Goal: Task Accomplishment & Management: Use online tool/utility

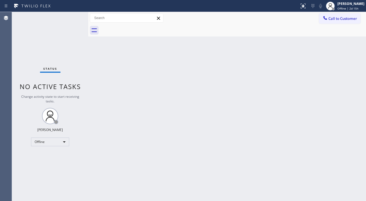
click at [289, 30] on div at bounding box center [232, 30] width 265 height 12
click at [342, 7] on span "Offline | 2d 15h" at bounding box center [347, 9] width 21 height 4
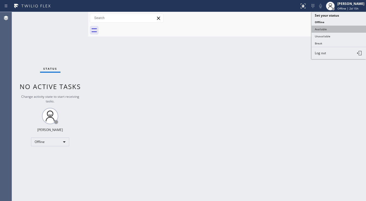
click at [333, 26] on button "Available" at bounding box center [338, 29] width 54 height 7
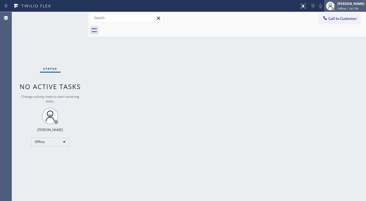
click at [346, 7] on span "Offline | 2d 15h" at bounding box center [347, 9] width 21 height 4
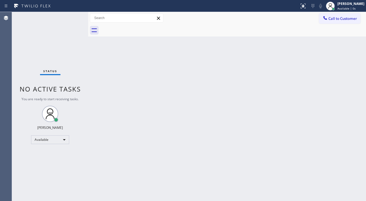
click at [258, 75] on div "Back to Dashboard Change Sender ID Customers Technicians Select a contact Outbo…" at bounding box center [226, 106] width 277 height 189
click at [120, 19] on input "text" at bounding box center [126, 18] width 73 height 9
click at [66, 22] on div "Status No active tasks You are ready to start receiving tasks. [PERSON_NAME]" at bounding box center [50, 106] width 76 height 189
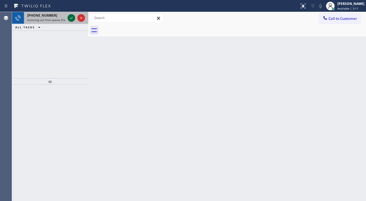
click at [72, 22] on div at bounding box center [76, 18] width 20 height 12
click at [72, 21] on icon at bounding box center [71, 18] width 7 height 7
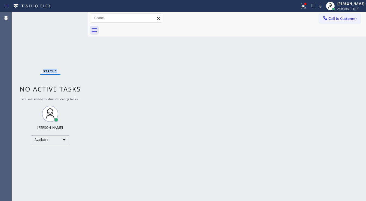
click at [69, 18] on div "Status No active tasks You are ready to start receiving tasks. [PERSON_NAME]" at bounding box center [50, 106] width 76 height 189
drag, startPoint x: 69, startPoint y: 18, endPoint x: 323, endPoint y: 8, distance: 254.8
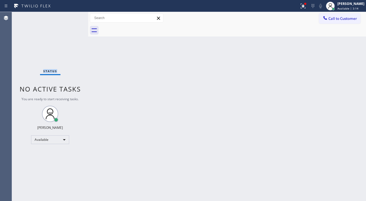
click at [70, 18] on div "Status No active tasks You are ready to start receiving tasks. [PERSON_NAME]" at bounding box center [50, 106] width 76 height 189
click at [306, 8] on icon at bounding box center [302, 6] width 7 height 7
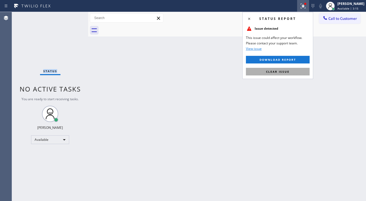
drag, startPoint x: 292, startPoint y: 72, endPoint x: 63, endPoint y: 88, distance: 229.1
click at [291, 72] on button "Clear issue" at bounding box center [278, 72] width 64 height 8
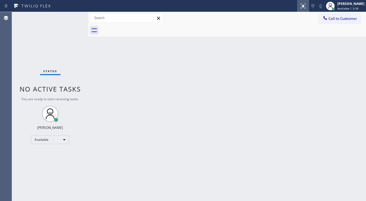
drag, startPoint x: 264, startPoint y: 19, endPoint x: 309, endPoint y: 11, distance: 45.3
click at [264, 19] on div "Call to Customer Outbound call Location Search location Your caller id phone nu…" at bounding box center [226, 18] width 277 height 10
click at [247, 48] on div "Back to Dashboard Change Sender ID Customers Technicians Select a contact Outbo…" at bounding box center [226, 106] width 277 height 189
click at [150, 63] on div "Back to Dashboard Change Sender ID Customers Technicians Select a contact Outbo…" at bounding box center [226, 106] width 277 height 189
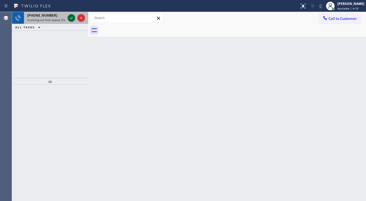
click at [64, 15] on div "[PHONE_NUMBER]" at bounding box center [46, 15] width 38 height 5
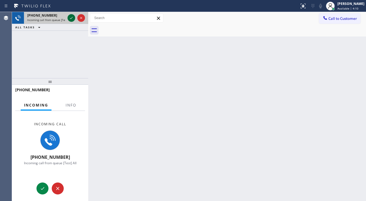
click at [69, 20] on icon at bounding box center [71, 18] width 7 height 7
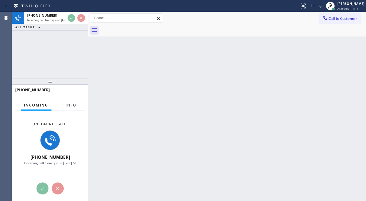
click at [70, 107] on span "Info" at bounding box center [71, 105] width 11 height 5
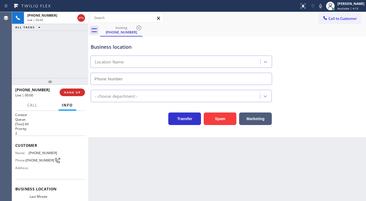
type input "[PHONE_NUMBER]"
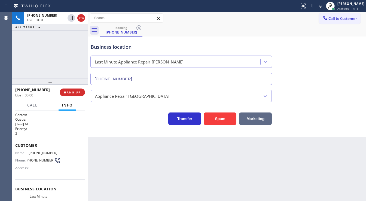
click at [246, 122] on button "Marketing" at bounding box center [255, 118] width 33 height 13
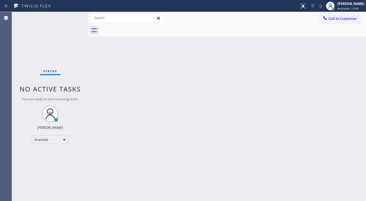
click at [71, 17] on div "Status No active tasks You are ready to start receiving tasks. [PERSON_NAME]" at bounding box center [50, 106] width 76 height 189
click at [71, 16] on div "Status No active tasks You are ready to start receiving tasks. [PERSON_NAME]" at bounding box center [50, 106] width 76 height 189
click at [23, 65] on div "Status No active tasks You are ready to start receiving tasks. [PERSON_NAME]" at bounding box center [50, 106] width 76 height 189
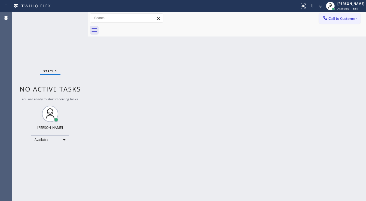
drag, startPoint x: 11, startPoint y: 39, endPoint x: 32, endPoint y: 0, distance: 43.3
click at [11, 39] on div "Agent Desktop" at bounding box center [6, 106] width 12 height 189
click at [74, 16] on div "Status No active tasks You are ready to start receiving tasks. [PERSON_NAME]" at bounding box center [50, 106] width 76 height 189
click at [72, 16] on div "Status No active tasks You are ready to start receiving tasks. [PERSON_NAME]" at bounding box center [50, 106] width 76 height 189
click at [70, 17] on div "Status No active tasks You are ready to start receiving tasks. [PERSON_NAME]" at bounding box center [50, 106] width 76 height 189
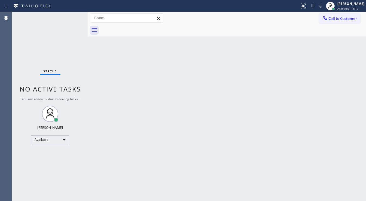
drag, startPoint x: 70, startPoint y: 17, endPoint x: 71, endPoint y: 21, distance: 5.1
click at [69, 17] on div "Status No active tasks You are ready to start receiving tasks. [PERSON_NAME]" at bounding box center [50, 106] width 76 height 189
click at [70, 17] on div "Status No active tasks You are ready to start receiving tasks. [PERSON_NAME]" at bounding box center [50, 106] width 76 height 189
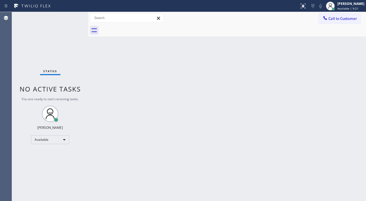
click at [70, 17] on div "Status No active tasks You are ready to start receiving tasks. [PERSON_NAME]" at bounding box center [50, 106] width 76 height 189
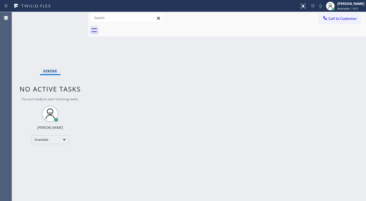
click at [70, 17] on div "Status No active tasks You are ready to start receiving tasks. [PERSON_NAME]" at bounding box center [50, 106] width 76 height 189
click at [70, 15] on div "Status No active tasks You are ready to start receiving tasks. [PERSON_NAME]" at bounding box center [50, 106] width 76 height 189
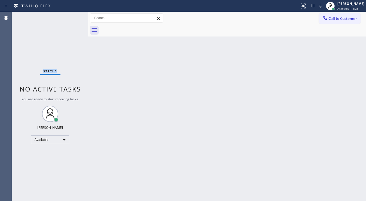
click at [70, 15] on div "Status No active tasks You are ready to start receiving tasks. [PERSON_NAME]" at bounding box center [50, 106] width 76 height 189
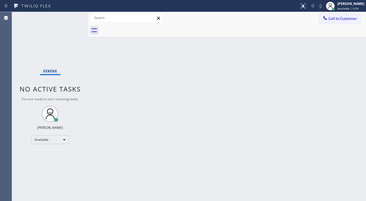
click at [70, 15] on div "Status No active tasks You are ready to start receiving tasks. [PERSON_NAME]" at bounding box center [50, 106] width 76 height 189
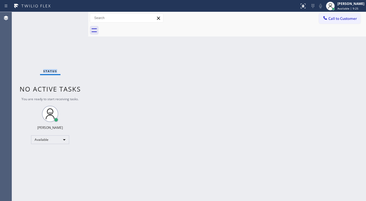
click at [70, 15] on div "Status No active tasks You are ready to start receiving tasks. [PERSON_NAME]" at bounding box center [50, 106] width 76 height 189
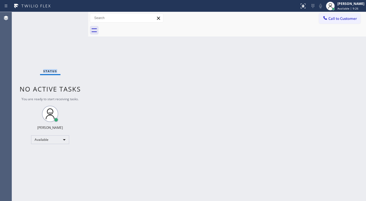
click at [70, 15] on div "Status No active tasks You are ready to start receiving tasks. [PERSON_NAME]" at bounding box center [50, 106] width 76 height 189
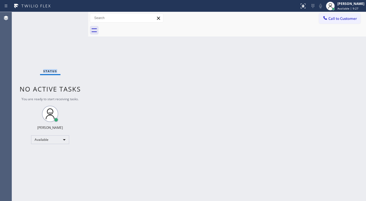
click at [70, 15] on div "Status No active tasks You are ready to start receiving tasks. [PERSON_NAME]" at bounding box center [50, 106] width 76 height 189
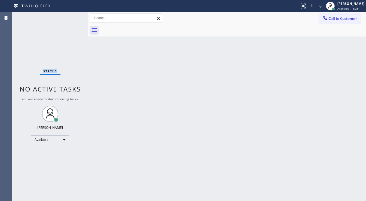
click at [70, 15] on div "Status No active tasks You are ready to start receiving tasks. [PERSON_NAME]" at bounding box center [50, 106] width 76 height 189
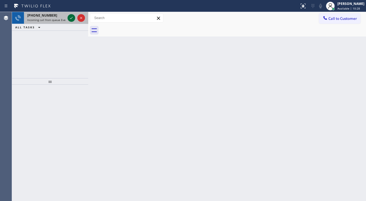
click at [72, 18] on icon at bounding box center [71, 18] width 7 height 7
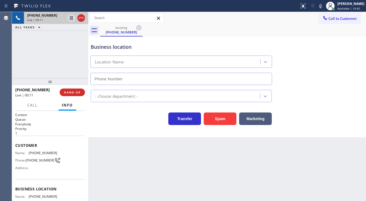
drag, startPoint x: 9, startPoint y: 53, endPoint x: 14, endPoint y: 54, distance: 4.9
click at [12, 53] on div "Agent Desktop" at bounding box center [6, 106] width 12 height 189
click at [214, 118] on button "Spam" at bounding box center [219, 118] width 33 height 13
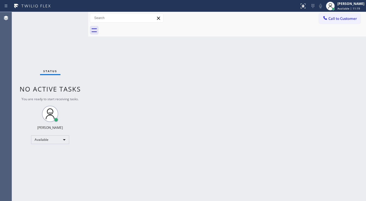
click at [47, 24] on div "Status No active tasks You are ready to start receiving tasks. [PERSON_NAME]" at bounding box center [50, 106] width 76 height 189
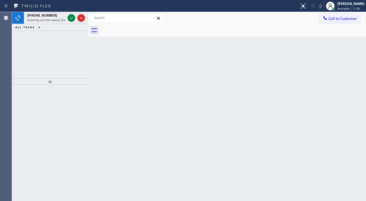
click at [72, 16] on icon at bounding box center [71, 18] width 7 height 7
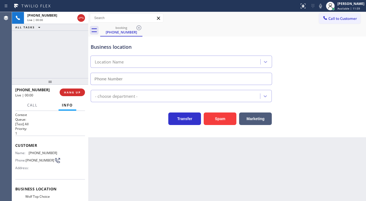
type input "[PHONE_NUMBER]"
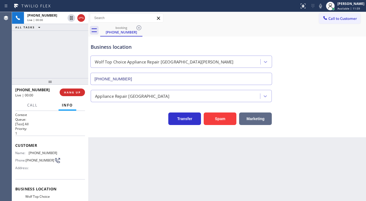
click at [248, 117] on button "Marketing" at bounding box center [255, 118] width 33 height 13
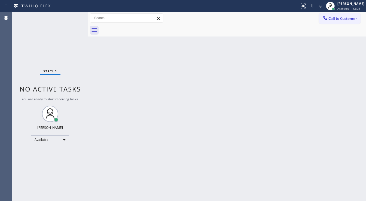
click at [70, 17] on div "Status No active tasks You are ready to start receiving tasks. [PERSON_NAME]" at bounding box center [50, 106] width 76 height 189
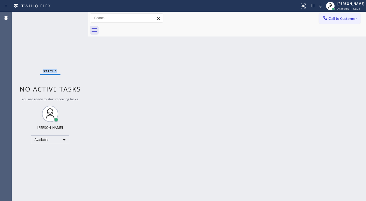
click at [70, 17] on div "Status No active tasks You are ready to start receiving tasks. [PERSON_NAME]" at bounding box center [50, 106] width 76 height 189
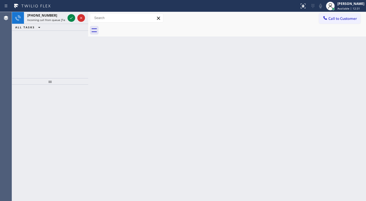
click at [72, 16] on icon at bounding box center [71, 18] width 7 height 7
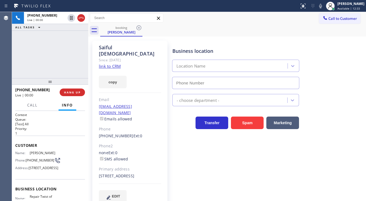
type input "[PHONE_NUMBER]"
click at [112, 63] on link "link to CRM" at bounding box center [110, 65] width 22 height 5
click at [54, 73] on div "[PHONE_NUMBER] Live | 00:36 ALL TASKS ALL TASKS ACTIVE TASKS TASKS IN WRAP UP" at bounding box center [50, 45] width 76 height 66
drag, startPoint x: 44, startPoint y: 91, endPoint x: 20, endPoint y: 91, distance: 24.2
click at [20, 91] on div "[PHONE_NUMBER]" at bounding box center [35, 89] width 41 height 5
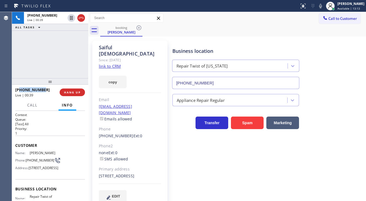
copy span "3479257196"
click at [58, 70] on div "[PHONE_NUMBER] Live | 00:39 ALL TASKS ALL TASKS ACTIVE TASKS TASKS IN WRAP UP" at bounding box center [50, 45] width 76 height 66
click at [75, 57] on div "[PHONE_NUMBER] Live | 01:10 ALL TASKS ALL TASKS ACTIVE TASKS TASKS IN WRAP UP" at bounding box center [50, 45] width 76 height 66
click at [73, 93] on span "HANG UP" at bounding box center [72, 92] width 17 height 4
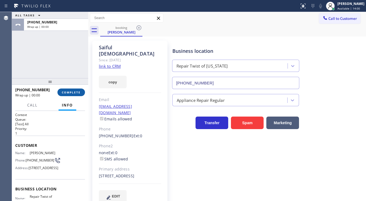
click at [74, 91] on span "COMPLETE" at bounding box center [71, 92] width 19 height 4
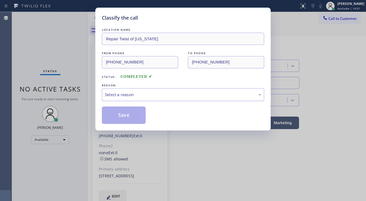
click at [145, 92] on div "Select a reason" at bounding box center [183, 94] width 162 height 13
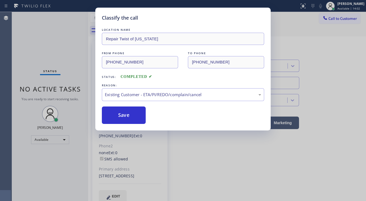
click at [123, 102] on div "LOCATION NAME Repair Twist of [US_STATE] FROM PHONE [PHONE_NUMBER] TO PHONE [PH…" at bounding box center [183, 75] width 162 height 97
drag, startPoint x: 123, startPoint y: 102, endPoint x: 125, endPoint y: 110, distance: 7.5
click at [125, 109] on div "LOCATION NAME Repair Twist of [US_STATE] FROM PHONE [PHONE_NUMBER] TO PHONE [PH…" at bounding box center [183, 75] width 162 height 97
click at [125, 110] on button "Save" at bounding box center [124, 114] width 44 height 17
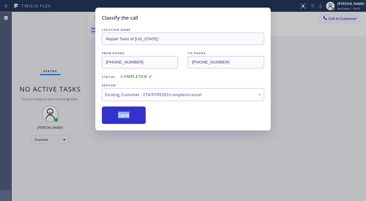
click at [77, 65] on div "Classify the call LOCATION NAME Repair Twist of [US_STATE] FROM PHONE [PHONE_NU…" at bounding box center [183, 100] width 366 height 201
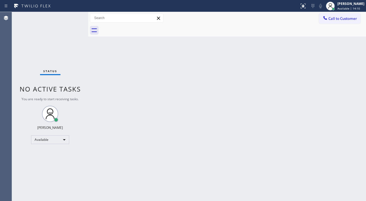
drag, startPoint x: 45, startPoint y: 44, endPoint x: 53, endPoint y: 38, distance: 9.7
click at [45, 44] on div "Status No active tasks You are ready to start receiving tasks. [PERSON_NAME]" at bounding box center [50, 106] width 76 height 189
click at [71, 14] on div "Status No active tasks You are ready to start receiving tasks. [PERSON_NAME]" at bounding box center [50, 106] width 76 height 189
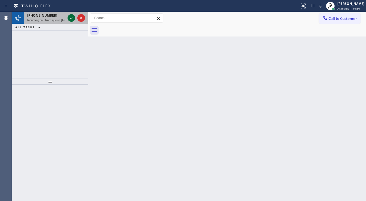
click at [72, 17] on icon at bounding box center [71, 18] width 7 height 7
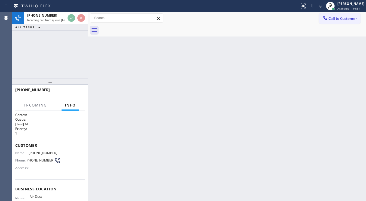
scroll to position [44, 0]
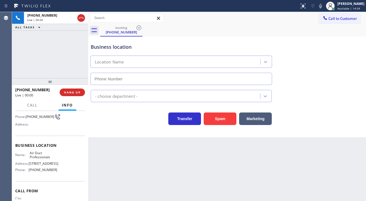
type input "[PHONE_NUMBER]"
click at [69, 36] on div "[PHONE_NUMBER] Live | 00:02 ALL TASKS ALL TASKS ACTIVE TASKS TASKS IN WRAP UP" at bounding box center [50, 45] width 76 height 66
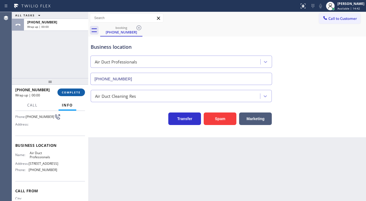
click at [71, 94] on span "COMPLETE" at bounding box center [71, 92] width 19 height 4
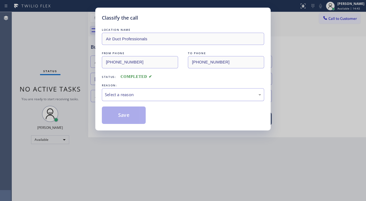
click at [115, 94] on div "Select a reason" at bounding box center [183, 94] width 156 height 6
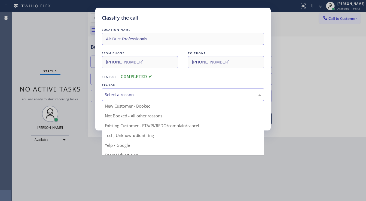
drag, startPoint x: 127, startPoint y: 135, endPoint x: 125, endPoint y: 128, distance: 6.8
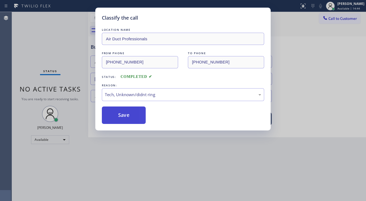
click at [121, 114] on button "Save" at bounding box center [124, 114] width 44 height 17
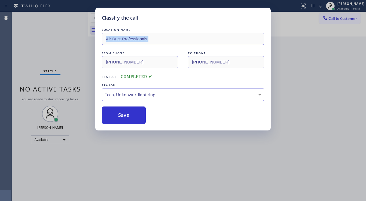
drag, startPoint x: 77, startPoint y: 45, endPoint x: 75, endPoint y: 21, distance: 23.2
click at [77, 44] on div "Classify the call LOCATION NAME Air Duct Professionals FROM PHONE [PHONE_NUMBER…" at bounding box center [183, 100] width 366 height 201
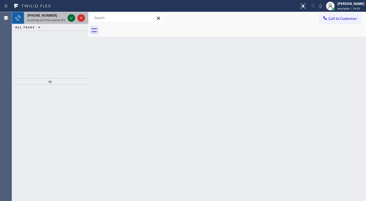
click at [72, 16] on icon at bounding box center [71, 18] width 7 height 7
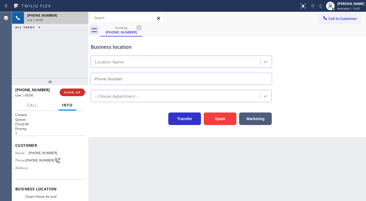
type input "[PHONE_NUMBER]"
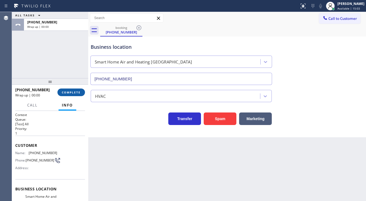
click at [70, 92] on span "COMPLETE" at bounding box center [71, 92] width 19 height 4
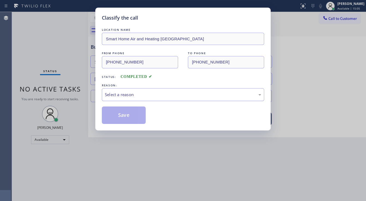
click at [119, 94] on div "Select a reason" at bounding box center [183, 94] width 156 height 6
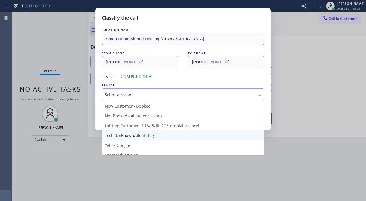
drag, startPoint x: 125, startPoint y: 135, endPoint x: 124, endPoint y: 126, distance: 8.7
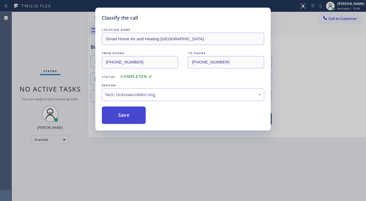
click at [122, 109] on button "Save" at bounding box center [124, 114] width 44 height 17
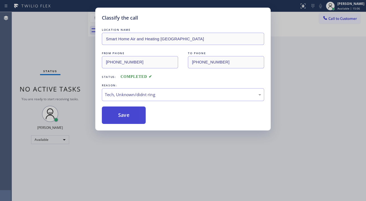
click at [122, 109] on button "Save" at bounding box center [124, 114] width 44 height 17
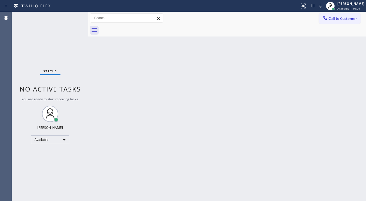
click at [50, 31] on div "Status No active tasks You are ready to start receiving tasks. [PERSON_NAME]" at bounding box center [50, 106] width 76 height 189
click at [50, 30] on div "Status No active tasks You are ready to start receiving tasks. [PERSON_NAME]" at bounding box center [50, 106] width 76 height 189
click at [73, 13] on div "Status No active tasks You are ready to start receiving tasks. [PERSON_NAME]" at bounding box center [50, 106] width 76 height 189
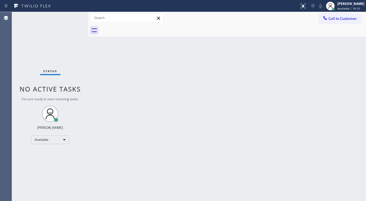
click at [73, 13] on div "Status No active tasks You are ready to start receiving tasks. [PERSON_NAME]" at bounding box center [50, 106] width 76 height 189
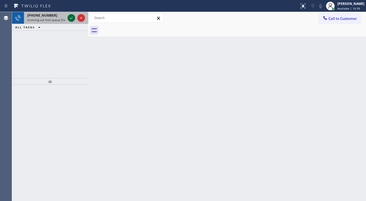
click at [75, 18] on div at bounding box center [76, 18] width 20 height 12
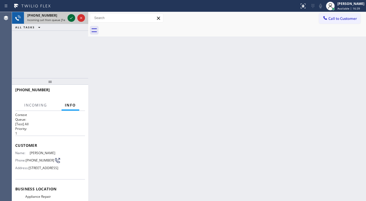
click at [75, 18] on div at bounding box center [76, 18] width 20 height 12
click at [74, 18] on icon at bounding box center [71, 18] width 7 height 7
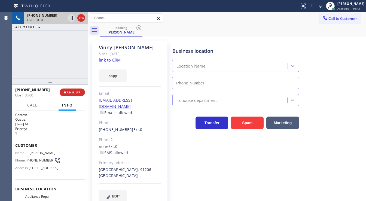
type input "[PHONE_NUMBER]"
click at [110, 61] on link "link to CRM" at bounding box center [110, 59] width 22 height 5
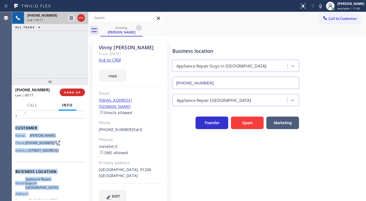
scroll to position [65, 0]
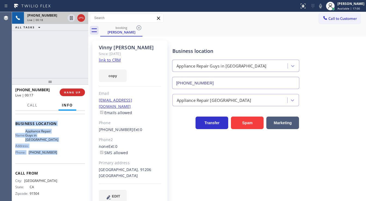
drag, startPoint x: 15, startPoint y: 144, endPoint x: 61, endPoint y: 167, distance: 51.9
click at [61, 167] on div "Context Queue: [Test] All Priority: 1 Customer Name: [PERSON_NAME] Phone: [PHON…" at bounding box center [50, 156] width 76 height 90
copy div "Customer Name: [PERSON_NAME] Phone: [PHONE_NUMBER] Address: [STREET_ADDRESS] Bu…"
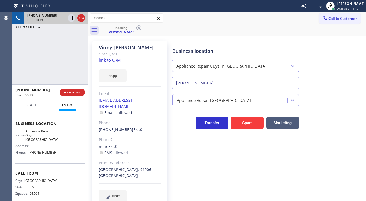
click at [45, 35] on div "[PHONE_NUMBER] Live | 00:19 ALL TASKS ALL TASKS ACTIVE TASKS TASKS IN WRAP UP" at bounding box center [50, 45] width 76 height 66
drag, startPoint x: 322, startPoint y: 7, endPoint x: 314, endPoint y: 10, distance: 8.9
click at [322, 7] on icon at bounding box center [320, 6] width 7 height 7
click at [72, 18] on icon at bounding box center [71, 18] width 3 height 4
click at [71, 19] on icon at bounding box center [71, 18] width 7 height 7
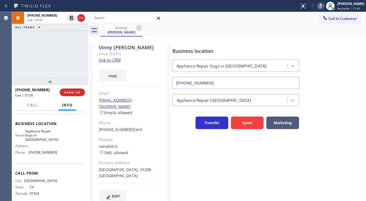
click at [321, 5] on icon at bounding box center [320, 6] width 7 height 7
click at [64, 54] on div "[PHONE_NUMBER] Live | 01:02 ALL TASKS ALL TASKS ACTIVE TASKS TASKS IN WRAP UP" at bounding box center [50, 45] width 76 height 66
click at [63, 56] on div "[PHONE_NUMBER] Live | 01:03 ALL TASKS ALL TASKS ACTIVE TASKS TASKS IN WRAP UP" at bounding box center [50, 45] width 76 height 66
click at [223, 14] on div "Call to Customer Outbound call Location Search location Your caller id phone nu…" at bounding box center [226, 18] width 277 height 10
click at [322, 5] on icon at bounding box center [320, 6] width 7 height 7
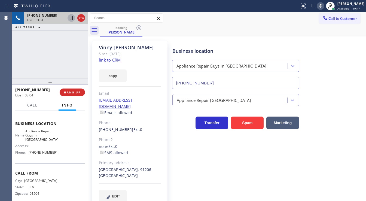
click at [71, 16] on icon at bounding box center [71, 18] width 3 height 4
click at [69, 44] on div "[PHONE_NUMBER] Live | 04:13 ALL TASKS ALL TASKS ACTIVE TASKS TASKS IN WRAP UP" at bounding box center [50, 45] width 76 height 66
click at [70, 18] on icon at bounding box center [71, 18] width 4 height 4
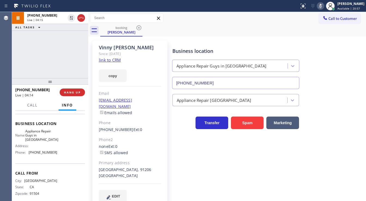
click at [322, 7] on icon at bounding box center [320, 6] width 7 height 7
click at [56, 46] on div "[PHONE_NUMBER] Live | 04:15 ALL TASKS ALL TASKS ACTIVE TASKS TASKS IN WRAP UP" at bounding box center [50, 45] width 76 height 66
click at [49, 47] on div "[PHONE_NUMBER] Live | 04:18 ALL TASKS ALL TASKS ACTIVE TASKS TASKS IN WRAP UP" at bounding box center [50, 45] width 76 height 66
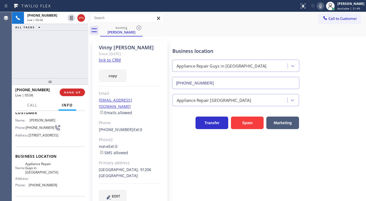
scroll to position [0, 0]
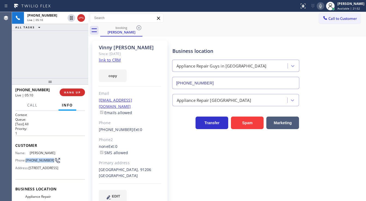
drag, startPoint x: 38, startPoint y: 162, endPoint x: 26, endPoint y: 158, distance: 11.9
click at [26, 158] on div "Phone: [PHONE_NUMBER]" at bounding box center [36, 160] width 42 height 7
copy div "[PHONE_NUMBER]"
click at [13, 64] on div "[PHONE_NUMBER] Live | 05:14 ALL TASKS ALL TASKS ACTIVE TASKS TASKS IN WRAP UP" at bounding box center [50, 45] width 76 height 66
click at [46, 143] on span "Customer" at bounding box center [50, 145] width 70 height 5
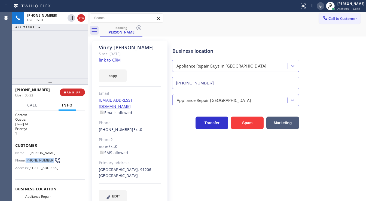
drag, startPoint x: 33, startPoint y: 160, endPoint x: 26, endPoint y: 159, distance: 7.7
click at [26, 159] on div "Phone: [PHONE_NUMBER]" at bounding box center [36, 160] width 42 height 7
copy div "[PHONE_NUMBER]"
click at [42, 69] on div "[PHONE_NUMBER] Live | 05:41 ALL TASKS ALL TASKS ACTIVE TASKS TASKS IN WRAP UP" at bounding box center [50, 45] width 76 height 66
click at [57, 70] on div "[PHONE_NUMBER] Live | 05:45 ALL TASKS ALL TASKS ACTIVE TASKS TASKS IN WRAP UP" at bounding box center [50, 45] width 76 height 66
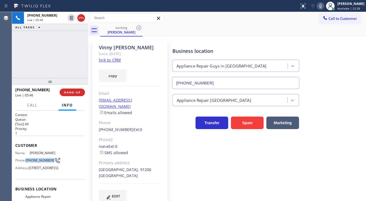
drag, startPoint x: 35, startPoint y: 162, endPoint x: 27, endPoint y: 159, distance: 9.0
click at [27, 159] on span "[PHONE_NUMBER]" at bounding box center [40, 160] width 29 height 4
copy span "[PHONE_NUMBER]"
click at [49, 57] on div "[PHONE_NUMBER] Live | 05:46 ALL TASKS ALL TASKS ACTIVE TASKS TASKS IN WRAP UP" at bounding box center [50, 45] width 76 height 66
click at [48, 60] on div "[PHONE_NUMBER] Live | 05:54 ALL TASKS ALL TASKS ACTIVE TASKS TASKS IN WRAP UP" at bounding box center [50, 45] width 76 height 66
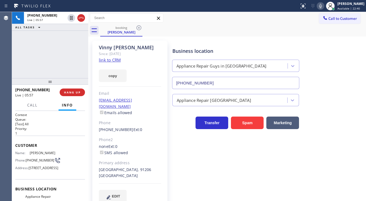
click at [53, 70] on div "[PHONE_NUMBER] Live | 05:57 ALL TASKS ALL TASKS ACTIVE TASKS TASKS IN WRAP UP" at bounding box center [50, 45] width 76 height 66
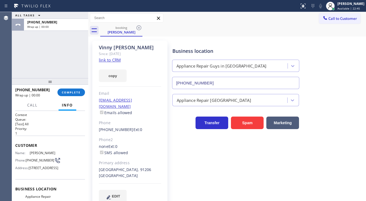
click at [16, 65] on div "ALL TASKS ALL TASKS ACTIVE TASKS TASKS IN WRAP UP [PHONE_NUMBER] Wrap up | 00:00" at bounding box center [50, 45] width 76 height 66
click at [72, 91] on span "COMPLETE" at bounding box center [71, 92] width 19 height 4
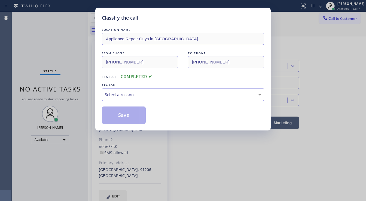
click at [120, 97] on div "Select a reason" at bounding box center [183, 94] width 156 height 6
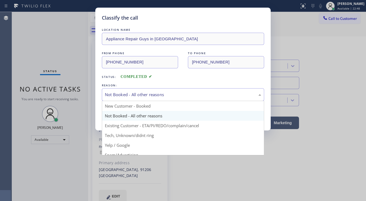
click at [127, 94] on div "Not Booked - All other reasons" at bounding box center [183, 94] width 156 height 6
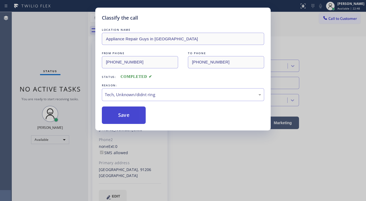
click at [123, 122] on button "Save" at bounding box center [124, 114] width 44 height 17
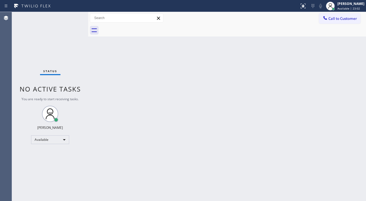
click at [57, 48] on div "Status No active tasks You are ready to start receiving tasks. [PERSON_NAME]" at bounding box center [50, 106] width 76 height 189
click at [21, 42] on div "Status No active tasks You are ready to start receiving tasks. [PERSON_NAME]" at bounding box center [50, 106] width 76 height 189
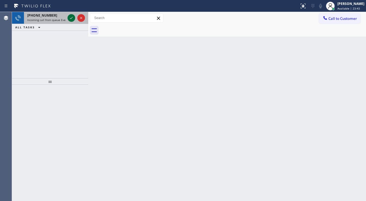
click at [70, 18] on icon at bounding box center [71, 18] width 3 height 2
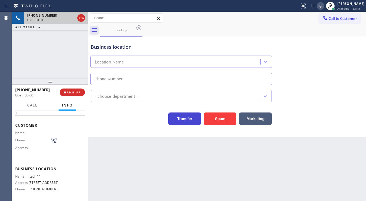
scroll to position [22, 0]
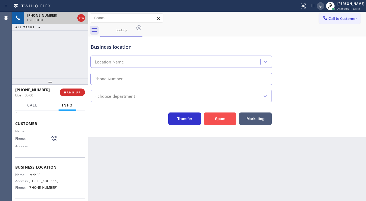
type input "[PHONE_NUMBER]"
click at [229, 115] on button "Spam" at bounding box center [219, 118] width 33 height 13
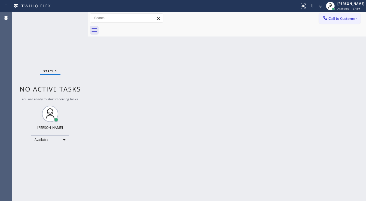
click at [15, 55] on div "Status No active tasks You are ready to start receiving tasks. [PERSON_NAME]" at bounding box center [50, 106] width 76 height 189
click at [58, 48] on div "Status No active tasks You are ready to start receiving tasks. [PERSON_NAME]" at bounding box center [50, 106] width 76 height 189
click at [81, 18] on div "Status No active tasks You are ready to start receiving tasks. [PERSON_NAME]" at bounding box center [50, 106] width 76 height 189
click at [78, 18] on div "Status No active tasks You are ready to start receiving tasks. [PERSON_NAME]" at bounding box center [50, 106] width 76 height 189
click at [76, 17] on div "Status No active tasks You are ready to start receiving tasks. [PERSON_NAME]" at bounding box center [50, 106] width 76 height 189
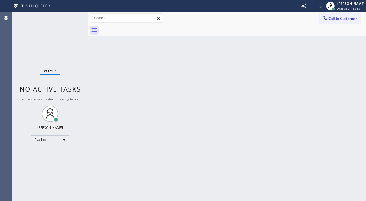
drag, startPoint x: 75, startPoint y: 17, endPoint x: 72, endPoint y: 16, distance: 3.8
click at [75, 16] on div "Status No active tasks You are ready to start receiving tasks. [PERSON_NAME]" at bounding box center [50, 106] width 76 height 189
click at [72, 16] on div "Status No active tasks You are ready to start receiving tasks. [PERSON_NAME]" at bounding box center [50, 106] width 76 height 189
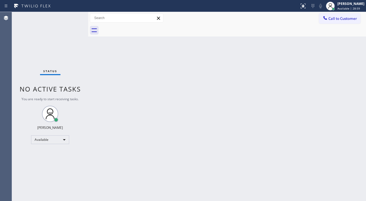
click at [72, 16] on div "Status No active tasks You are ready to start receiving tasks. [PERSON_NAME]" at bounding box center [50, 106] width 76 height 189
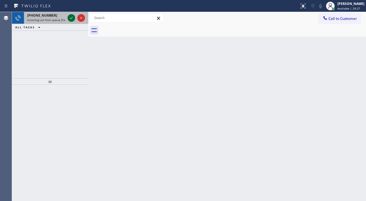
click at [69, 17] on icon at bounding box center [71, 18] width 7 height 7
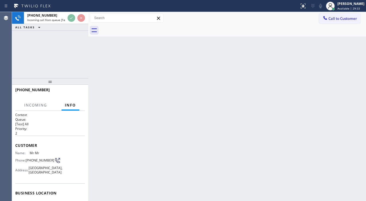
click at [49, 60] on div "[PHONE_NUMBER] Incoming call from queue [Test] All ALL TASKS ALL TASKS ACTIVE T…" at bounding box center [50, 45] width 76 height 66
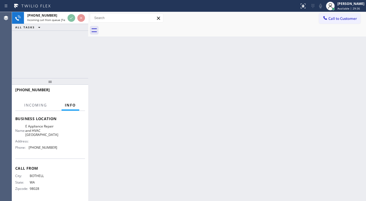
scroll to position [75, 0]
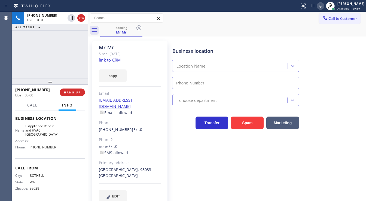
type input "[PHONE_NUMBER]"
drag, startPoint x: 58, startPoint y: 63, endPoint x: 98, endPoint y: 64, distance: 40.3
click at [58, 63] on div "[PHONE_NUMBER] Live | 00:02 ALL TASKS ALL TASKS ACTIVE TASKS TASKS IN WRAP UP" at bounding box center [50, 45] width 76 height 66
click at [116, 61] on link "link to CRM" at bounding box center [110, 59] width 22 height 5
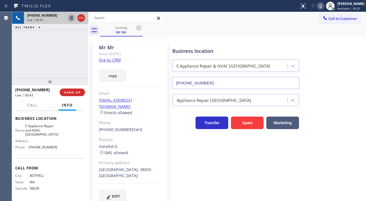
click at [71, 18] on icon at bounding box center [71, 18] width 7 height 7
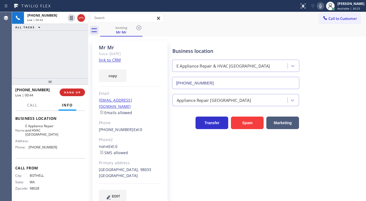
drag, startPoint x: 322, startPoint y: 8, endPoint x: 288, endPoint y: 10, distance: 34.7
click at [322, 8] on icon at bounding box center [320, 6] width 7 height 7
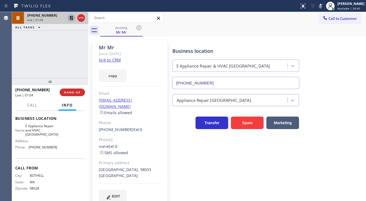
click at [71, 18] on icon at bounding box center [71, 18] width 7 height 7
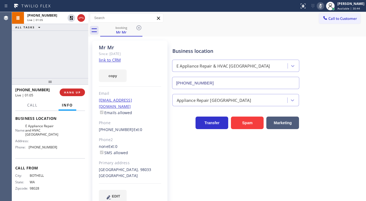
click at [321, 8] on icon at bounding box center [320, 6] width 7 height 7
click at [47, 58] on div "[PHONE_NUMBER] Live | 01:05 ALL TASKS ALL TASKS ACTIVE TASKS TASKS IN WRAP UP" at bounding box center [50, 45] width 76 height 66
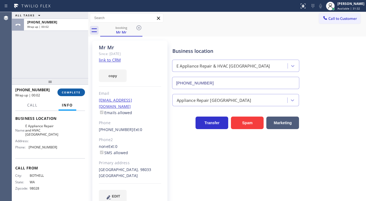
click at [74, 91] on span "COMPLETE" at bounding box center [71, 92] width 19 height 4
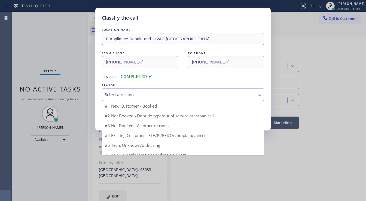
drag, startPoint x: 133, startPoint y: 88, endPoint x: 135, endPoint y: 93, distance: 4.9
click at [133, 91] on div "Select a reason" at bounding box center [183, 94] width 162 height 13
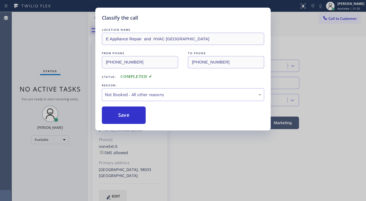
click at [131, 117] on button "Save" at bounding box center [124, 114] width 44 height 17
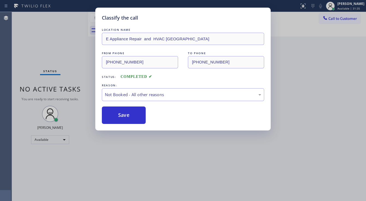
click at [43, 47] on div "Classify the call LOCATION NAME E Appliance Repair and HVAC [PERSON_NAME] FROM …" at bounding box center [183, 100] width 366 height 201
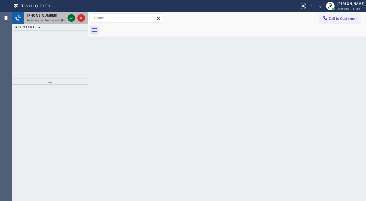
click at [71, 17] on icon at bounding box center [71, 18] width 7 height 7
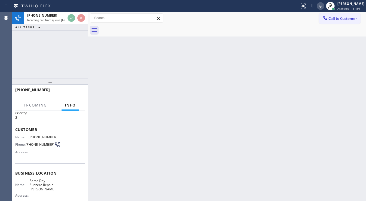
scroll to position [44, 0]
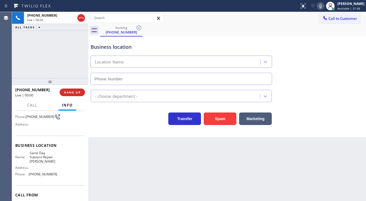
type input "[PHONE_NUMBER]"
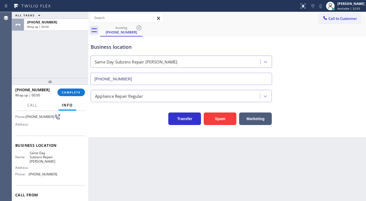
click at [6, 61] on div "Agent Desktop" at bounding box center [6, 106] width 12 height 189
click at [70, 90] on span "COMPLETE" at bounding box center [71, 92] width 19 height 4
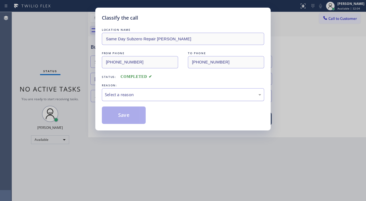
click at [117, 94] on div "Select a reason" at bounding box center [183, 94] width 156 height 6
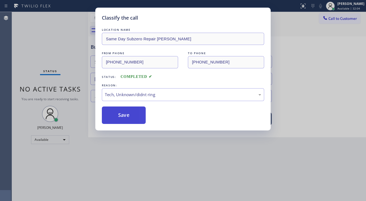
click at [121, 111] on button "Save" at bounding box center [124, 114] width 44 height 17
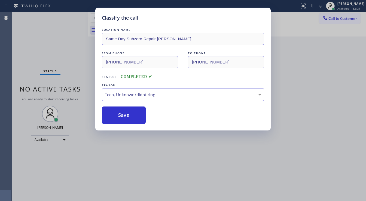
click at [35, 19] on div "Classify the call LOCATION NAME Same Day Subzero Repair Bowie FROM PHONE [PHONE…" at bounding box center [183, 100] width 366 height 201
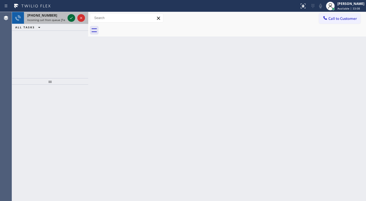
click at [70, 18] on icon at bounding box center [71, 18] width 7 height 7
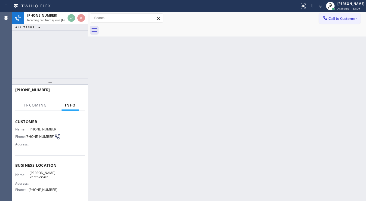
scroll to position [44, 0]
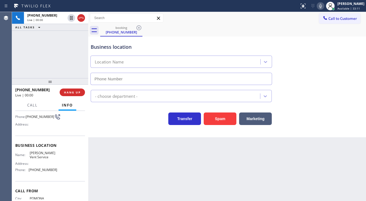
type input "[PHONE_NUMBER]"
click at [255, 120] on button "Marketing" at bounding box center [255, 118] width 33 height 13
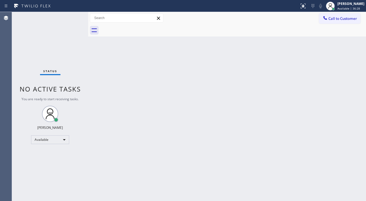
click at [69, 18] on div "Status No active tasks You are ready to start receiving tasks. [PERSON_NAME]" at bounding box center [50, 106] width 76 height 189
click at [69, 17] on div "Status No active tasks You are ready to start receiving tasks. [PERSON_NAME]" at bounding box center [50, 106] width 76 height 189
click at [70, 16] on div "Status No active tasks You are ready to start receiving tasks. [PERSON_NAME]" at bounding box center [50, 106] width 76 height 189
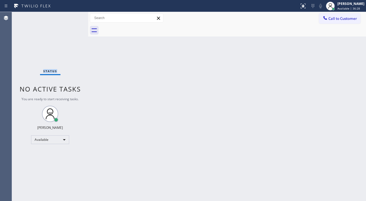
click at [70, 16] on div "Status No active tasks You are ready to start receiving tasks. [PERSON_NAME]" at bounding box center [50, 106] width 76 height 189
click at [71, 17] on div "Status No active tasks You are ready to start receiving tasks. [PERSON_NAME]" at bounding box center [50, 106] width 76 height 189
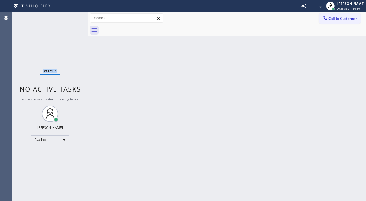
click at [71, 17] on div "Status No active tasks You are ready to start receiving tasks. [PERSON_NAME]" at bounding box center [50, 106] width 76 height 189
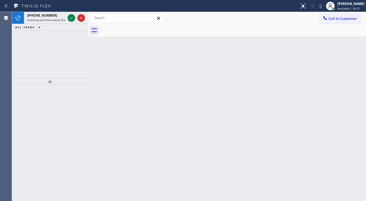
click at [71, 17] on icon at bounding box center [71, 18] width 7 height 7
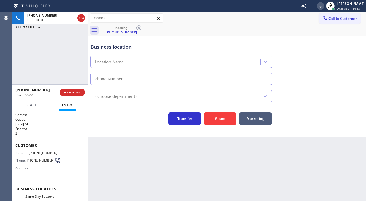
type input "[PHONE_NUMBER]"
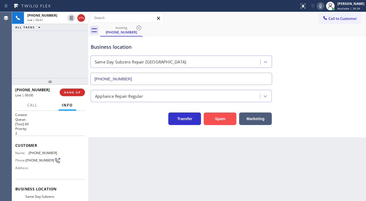
click at [226, 116] on button "Spam" at bounding box center [219, 118] width 33 height 13
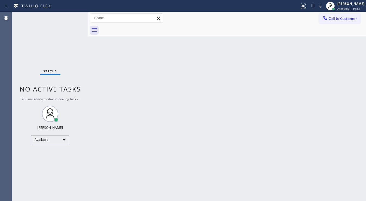
click at [151, 200] on div "Back to Dashboard Change Sender ID Customers Technicians Select a contact Outbo…" at bounding box center [226, 106] width 277 height 189
click at [75, 14] on div "Status No active tasks You are ready to start receiving tasks. [PERSON_NAME]" at bounding box center [50, 106] width 76 height 189
click at [73, 16] on div "Status No active tasks You are ready to start receiving tasks. [PERSON_NAME]" at bounding box center [50, 106] width 76 height 189
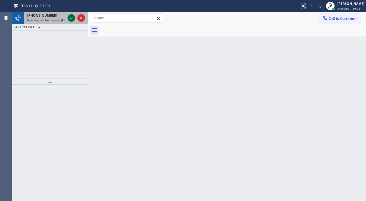
click at [72, 21] on div at bounding box center [76, 18] width 20 height 12
click at [72, 20] on icon at bounding box center [71, 18] width 7 height 7
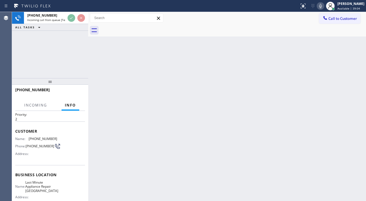
scroll to position [22, 0]
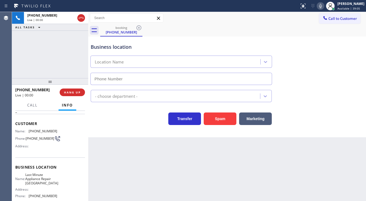
type input "[PHONE_NUMBER]"
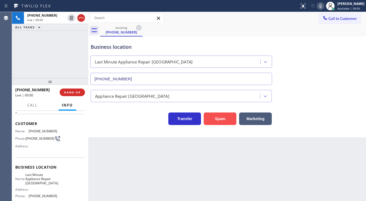
click at [213, 114] on button "Spam" at bounding box center [219, 118] width 33 height 13
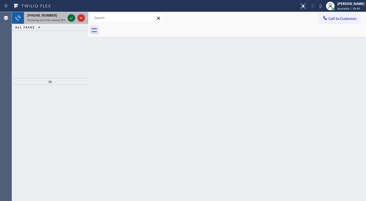
click at [72, 17] on icon at bounding box center [71, 18] width 7 height 7
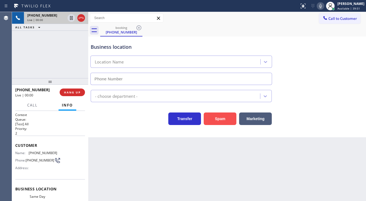
type input "[PHONE_NUMBER]"
drag, startPoint x: 193, startPoint y: 14, endPoint x: 229, endPoint y: 82, distance: 76.7
click at [193, 15] on div "Call to Customer Outbound call Location Search location Your caller id phone nu…" at bounding box center [226, 18] width 277 height 10
click at [222, 126] on div "Business location Same Day Subzero Repair [GEOGRAPHIC_DATA] [PHONE_NUMBER] Appl…" at bounding box center [226, 86] width 277 height 101
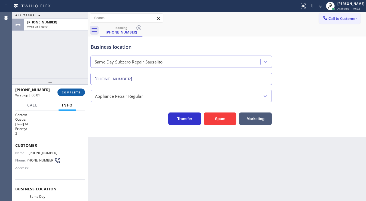
click at [76, 92] on span "COMPLETE" at bounding box center [71, 92] width 19 height 4
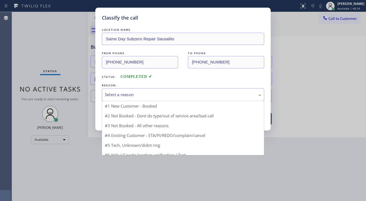
click at [132, 98] on div "Select a reason" at bounding box center [183, 94] width 162 height 13
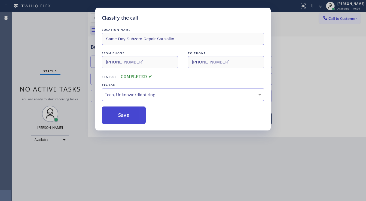
click at [128, 112] on button "Save" at bounding box center [124, 114] width 44 height 17
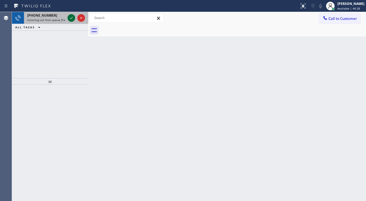
click at [73, 17] on icon at bounding box center [71, 18] width 7 height 7
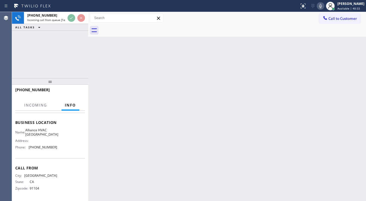
scroll to position [79, 0]
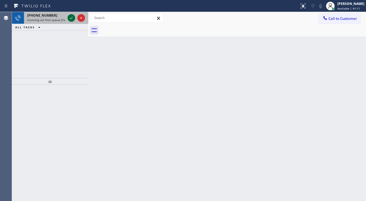
drag, startPoint x: 80, startPoint y: 18, endPoint x: 72, endPoint y: 18, distance: 7.6
click at [77, 19] on div at bounding box center [76, 18] width 20 height 12
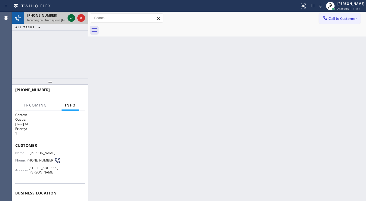
click at [72, 18] on icon at bounding box center [71, 18] width 7 height 7
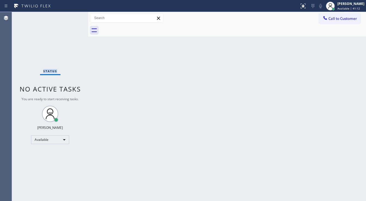
click at [72, 18] on div "Status No active tasks You are ready to start receiving tasks. [PERSON_NAME]" at bounding box center [50, 106] width 76 height 189
click at [71, 18] on div "Status No active tasks You are ready to start receiving tasks. [PERSON_NAME]" at bounding box center [50, 106] width 76 height 189
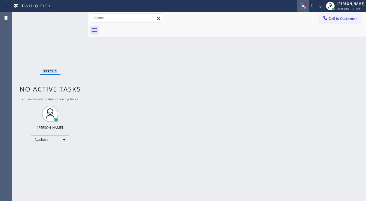
click at [309, 5] on div at bounding box center [303, 6] width 12 height 7
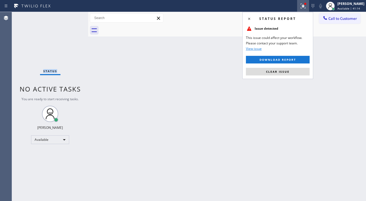
drag, startPoint x: 310, startPoint y: 5, endPoint x: 299, endPoint y: 21, distance: 18.9
click at [306, 6] on icon at bounding box center [302, 6] width 7 height 7
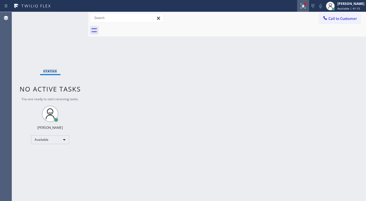
click at [306, 7] on icon at bounding box center [302, 6] width 7 height 7
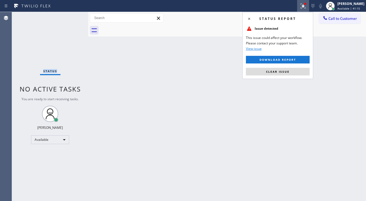
click at [271, 70] on span "Clear issue" at bounding box center [277, 72] width 23 height 4
click at [271, 70] on div "Back to Dashboard Change Sender ID Customers Technicians Select a contact Outbo…" at bounding box center [226, 106] width 277 height 189
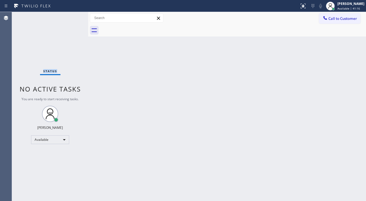
click at [71, 18] on div "Status No active tasks You are ready to start receiving tasks. [PERSON_NAME]" at bounding box center [50, 106] width 76 height 189
click at [73, 16] on div "Status No active tasks You are ready to start receiving tasks. [PERSON_NAME]" at bounding box center [50, 106] width 76 height 189
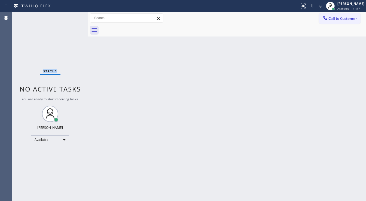
click at [73, 16] on div "Status No active tasks You are ready to start receiving tasks. [PERSON_NAME]" at bounding box center [50, 106] width 76 height 189
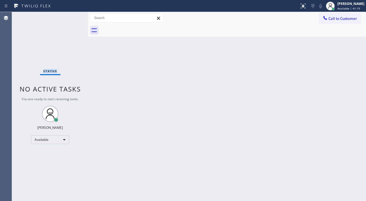
click at [72, 17] on div "Status No active tasks You are ready to start receiving tasks. [PERSON_NAME]" at bounding box center [50, 106] width 76 height 189
click at [72, 16] on div "Status No active tasks You are ready to start receiving tasks. [PERSON_NAME]" at bounding box center [50, 106] width 76 height 189
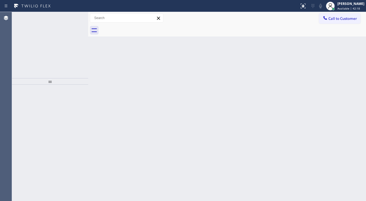
click at [47, 49] on div "[PHONE_NUMBER] Incoming call from queue [Test] All ALL TASKS ALL TASKS ACTIVE T…" at bounding box center [50, 45] width 76 height 66
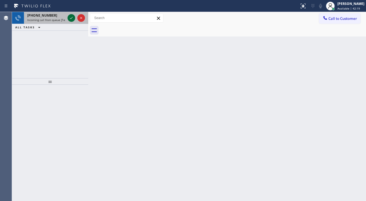
click at [70, 18] on icon at bounding box center [71, 18] width 7 height 7
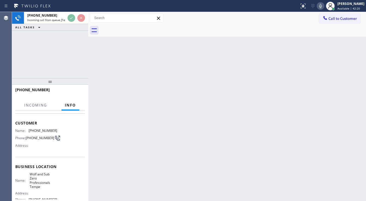
scroll to position [44, 0]
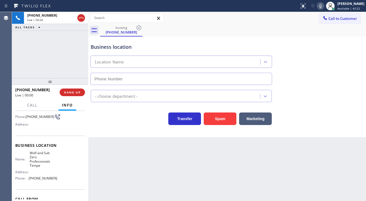
type input "[PHONE_NUMBER]"
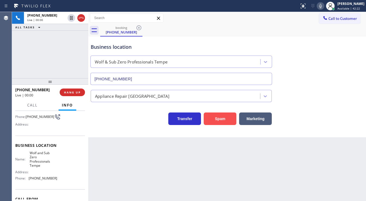
click at [226, 122] on button "Spam" at bounding box center [219, 118] width 33 height 13
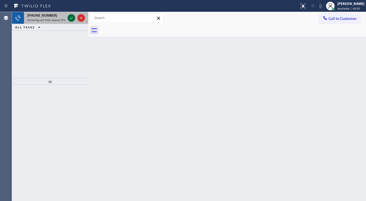
click at [68, 17] on div at bounding box center [71, 18] width 8 height 7
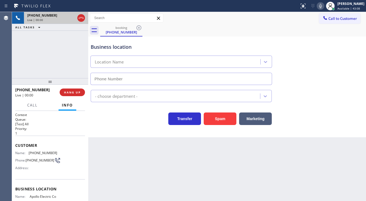
scroll to position [65, 0]
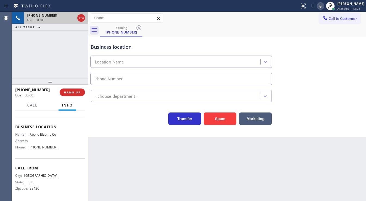
type input "[PHONE_NUMBER]"
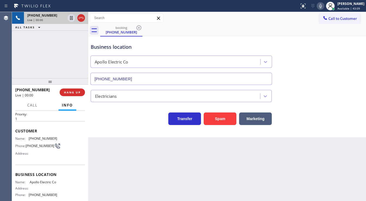
scroll to position [0, 0]
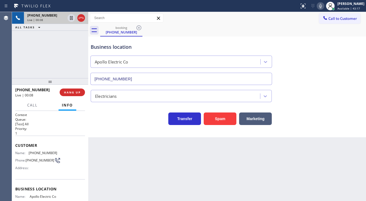
drag, startPoint x: 20, startPoint y: 68, endPoint x: 17, endPoint y: 140, distance: 72.1
click at [20, 68] on div "[PHONE_NUMBER] Live | 00:08 ALL TASKS ALL TASKS ACTIVE TASKS TASKS IN WRAP UP" at bounding box center [50, 45] width 76 height 66
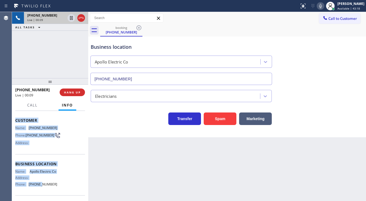
scroll to position [71, 0]
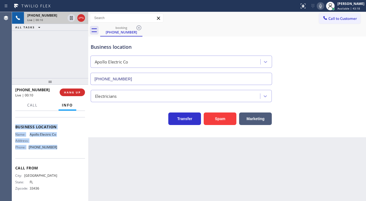
drag, startPoint x: 15, startPoint y: 145, endPoint x: 70, endPoint y: 148, distance: 55.0
click at [70, 148] on div "Context Queue: [Test] All Priority: 1 Customer Name: [PHONE_NUMBER] Phone: [PHO…" at bounding box center [50, 156] width 76 height 90
copy div "Customer Name: [PHONE_NUMBER] Phone: [PHONE_NUMBER] Address: Business location …"
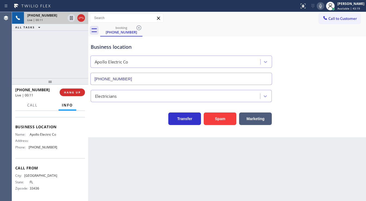
click at [52, 75] on div "[PHONE_NUMBER] Live | 00:11 ALL TASKS ALL TASKS ACTIVE TASKS TASKS IN WRAP UP" at bounding box center [50, 45] width 76 height 66
click at [56, 64] on div "[PHONE_NUMBER] Live | 00:45 ALL TASKS ALL TASKS ACTIVE TASKS TASKS IN WRAP UP" at bounding box center [50, 45] width 76 height 66
click at [76, 91] on span "HANG UP" at bounding box center [72, 92] width 17 height 4
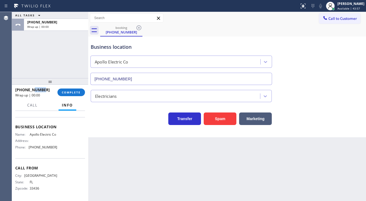
drag, startPoint x: 45, startPoint y: 92, endPoint x: 33, endPoint y: 90, distance: 12.9
click at [33, 90] on div "[PHONE_NUMBER]" at bounding box center [34, 89] width 38 height 5
copy span "1526"
click at [62, 91] on button "COMPLETE" at bounding box center [70, 92] width 27 height 8
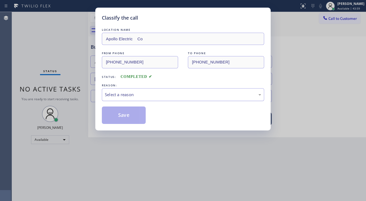
click at [124, 94] on div "Select a reason" at bounding box center [183, 94] width 156 height 6
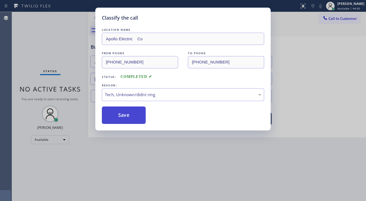
click at [127, 118] on button "Save" at bounding box center [124, 114] width 44 height 17
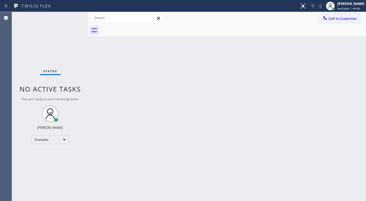
click at [32, 59] on div "Status No active tasks You are ready to start receiving tasks. [PERSON_NAME]" at bounding box center [50, 106] width 76 height 189
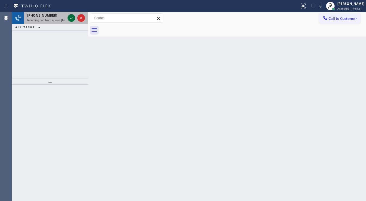
click at [69, 19] on icon at bounding box center [71, 18] width 7 height 7
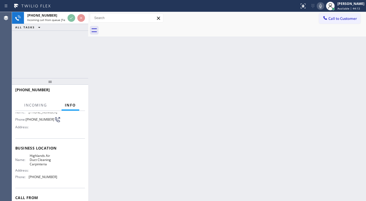
scroll to position [44, 0]
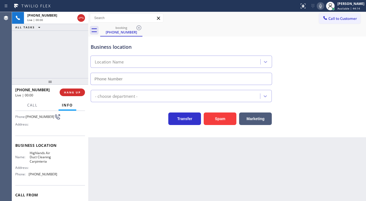
type input "[PHONE_NUMBER]"
drag, startPoint x: 209, startPoint y: 110, endPoint x: 222, endPoint y: 113, distance: 12.9
click at [212, 111] on div "Spam" at bounding box center [218, 117] width 35 height 15
click at [224, 115] on button "Spam" at bounding box center [219, 118] width 33 height 13
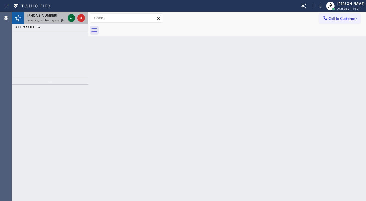
click at [70, 17] on icon at bounding box center [71, 18] width 7 height 7
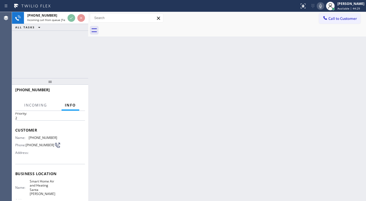
scroll to position [22, 0]
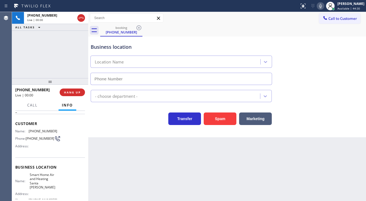
type input "[PHONE_NUMBER]"
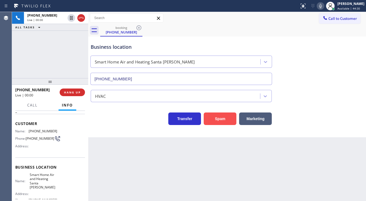
click at [214, 118] on button "Spam" at bounding box center [219, 118] width 33 height 13
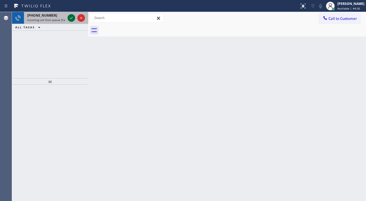
click at [73, 15] on icon at bounding box center [71, 18] width 7 height 7
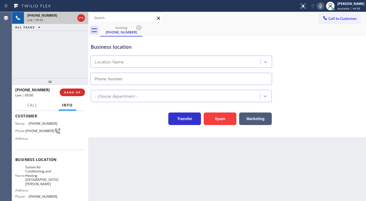
type input "[PHONE_NUMBER]"
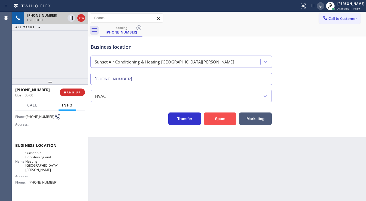
click at [213, 116] on button "Spam" at bounding box center [219, 118] width 33 height 13
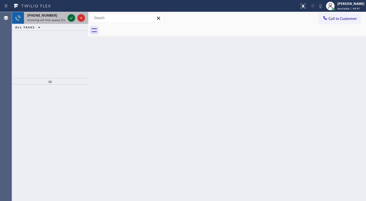
click at [70, 18] on icon at bounding box center [71, 18] width 7 height 7
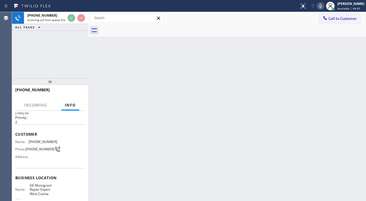
scroll to position [22, 0]
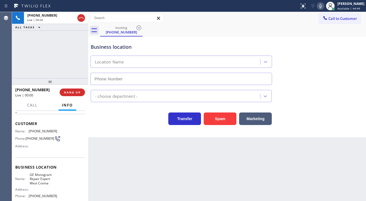
type input "[PHONE_NUMBER]"
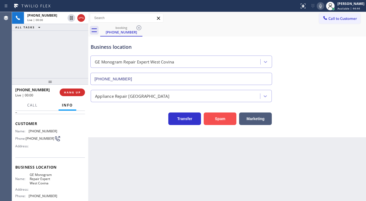
click at [223, 119] on button "Spam" at bounding box center [219, 118] width 33 height 13
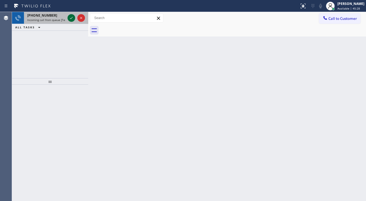
click at [69, 17] on icon at bounding box center [71, 18] width 7 height 7
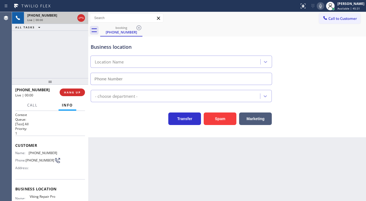
type input "[PHONE_NUMBER]"
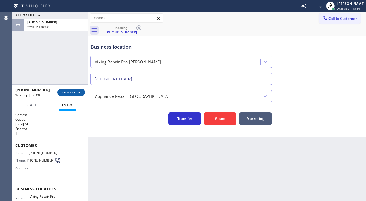
click at [75, 89] on button "COMPLETE" at bounding box center [70, 92] width 27 height 8
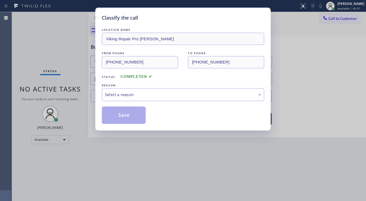
click at [120, 96] on div "Select a reason" at bounding box center [183, 94] width 156 height 6
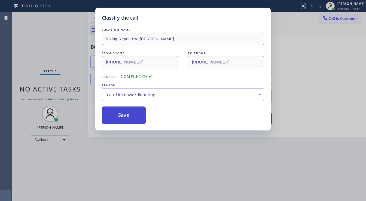
click at [124, 109] on button "Save" at bounding box center [124, 114] width 44 height 17
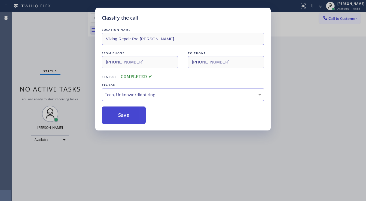
click at [124, 109] on button "Save" at bounding box center [124, 114] width 44 height 17
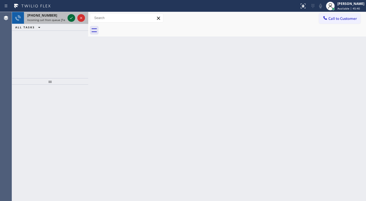
click at [71, 19] on icon at bounding box center [71, 18] width 7 height 7
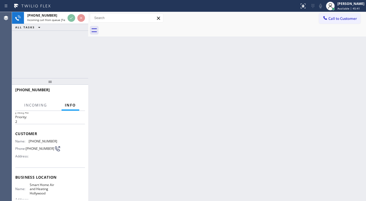
scroll to position [22, 0]
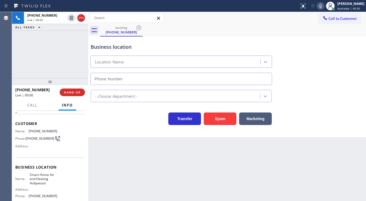
type input "[PHONE_NUMBER]"
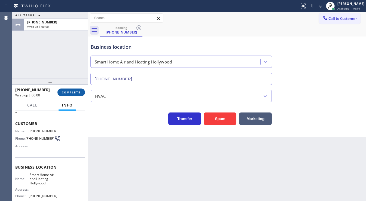
click at [63, 94] on button "COMPLETE" at bounding box center [70, 92] width 27 height 8
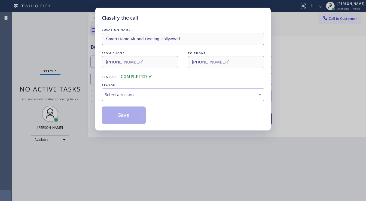
click at [130, 94] on div "Select a reason" at bounding box center [183, 94] width 156 height 6
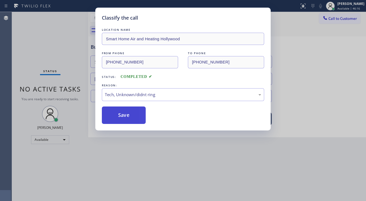
click at [125, 115] on button "Save" at bounding box center [124, 114] width 44 height 17
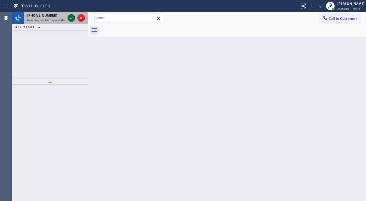
click at [67, 18] on div at bounding box center [71, 18] width 8 height 7
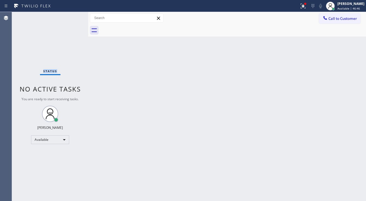
click at [69, 18] on div "Status No active tasks You are ready to start receiving tasks. [PERSON_NAME]" at bounding box center [50, 106] width 76 height 189
click at [313, 5] on div "Status report Issue detected This issue could affect your workflow. Please cont…" at bounding box center [331, 6] width 69 height 12
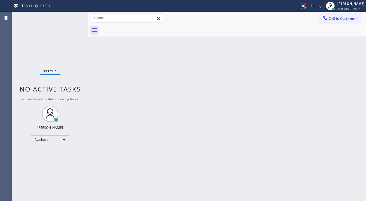
click at [310, 12] on div "Call to Customer Outbound call Location Search location Your caller id phone nu…" at bounding box center [226, 18] width 277 height 12
click at [309, 10] on button at bounding box center [303, 6] width 12 height 12
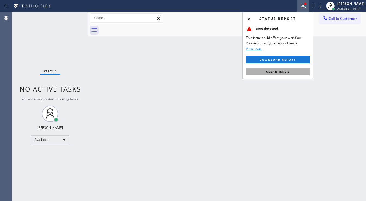
click at [292, 71] on button "Clear issue" at bounding box center [278, 72] width 64 height 8
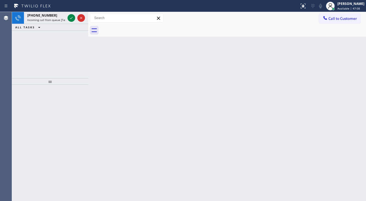
click at [66, 20] on div at bounding box center [76, 18] width 20 height 12
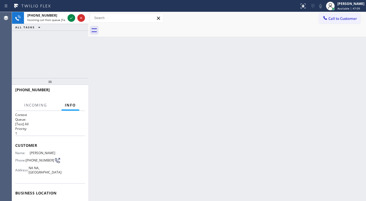
click at [66, 20] on div at bounding box center [76, 18] width 20 height 12
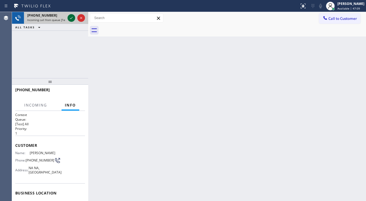
click at [68, 18] on div at bounding box center [76, 18] width 20 height 12
click at [69, 18] on icon at bounding box center [71, 18] width 7 height 7
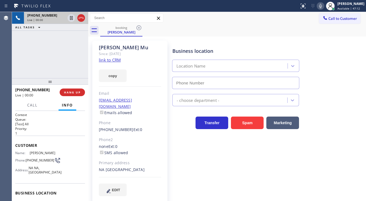
type input "[PHONE_NUMBER]"
click at [112, 59] on link "link to CRM" at bounding box center [110, 59] width 22 height 5
click at [83, 18] on icon at bounding box center [81, 18] width 7 height 7
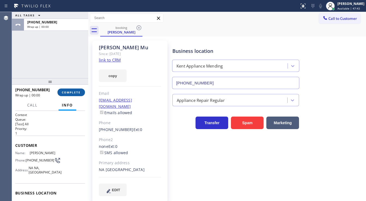
click at [73, 90] on span "COMPLETE" at bounding box center [71, 92] width 19 height 4
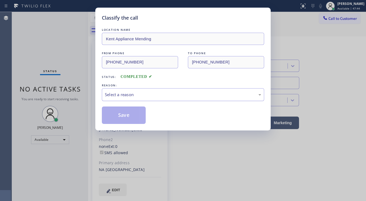
click at [126, 91] on div "Select a reason" at bounding box center [183, 94] width 156 height 6
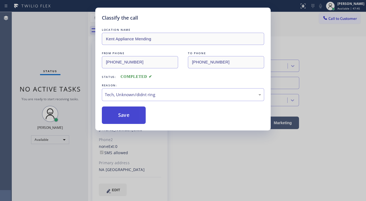
click at [126, 111] on button "Save" at bounding box center [124, 114] width 44 height 17
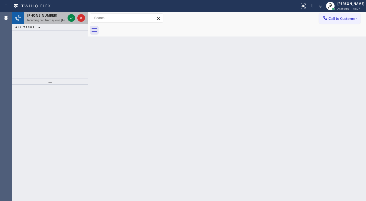
drag, startPoint x: 69, startPoint y: 17, endPoint x: 63, endPoint y: 19, distance: 6.3
click at [69, 18] on icon at bounding box center [71, 18] width 7 height 7
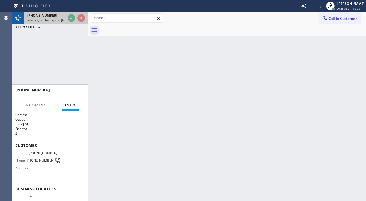
click at [60, 19] on span "Incoming call from queue [Test] All" at bounding box center [49, 20] width 45 height 4
click at [72, 20] on icon at bounding box center [71, 18] width 7 height 7
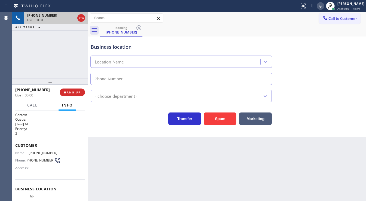
type input "[PHONE_NUMBER]"
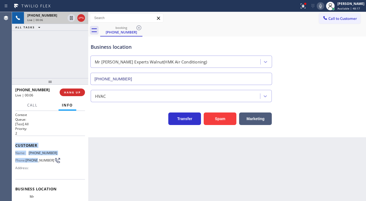
scroll to position [44, 0]
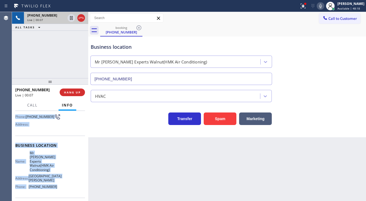
drag, startPoint x: 15, startPoint y: 142, endPoint x: 58, endPoint y: 180, distance: 57.6
click at [58, 180] on div "Context Queue: [Test] All Priority: 2 Customer Name: [PHONE_NUMBER] Phone: [PHO…" at bounding box center [50, 154] width 70 height 170
copy div "Customer Name: [PHONE_NUMBER] Phone: [PHONE_NUMBER] Address: Business location …"
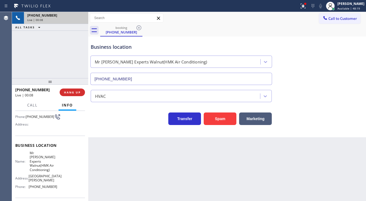
click at [39, 60] on div "[PHONE_NUMBER] Live | 00:08 ALL TASKS ALL TASKS ACTIVE TASKS TASKS IN WRAP UP" at bounding box center [50, 45] width 76 height 66
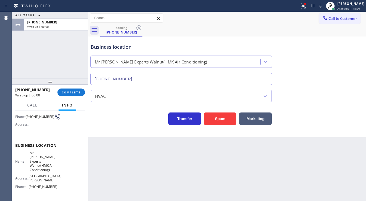
click at [78, 97] on div "[PHONE_NUMBER] Wrap up | 00:00 COMPLETE" at bounding box center [50, 92] width 70 height 14
drag, startPoint x: 93, startPoint y: 90, endPoint x: 78, endPoint y: 92, distance: 14.9
click at [92, 90] on div "HVAC" at bounding box center [181, 96] width 181 height 12
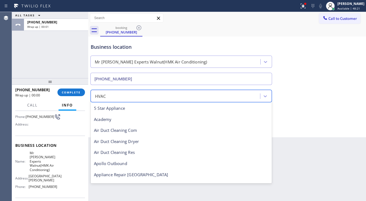
scroll to position [0, 0]
click at [67, 98] on div "[PHONE_NUMBER] Wrap up | 00:00 COMPLETE" at bounding box center [50, 92] width 70 height 14
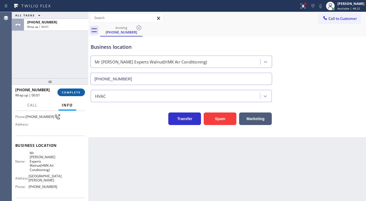
click at [69, 95] on button "COMPLETE" at bounding box center [70, 92] width 27 height 8
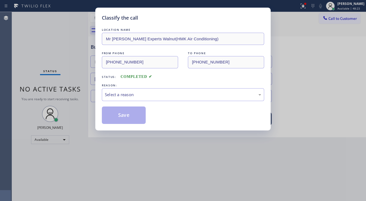
click at [129, 98] on div "Select a reason" at bounding box center [183, 94] width 162 height 13
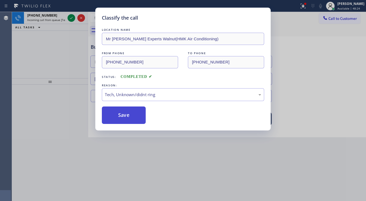
click at [123, 118] on button "Save" at bounding box center [124, 114] width 44 height 17
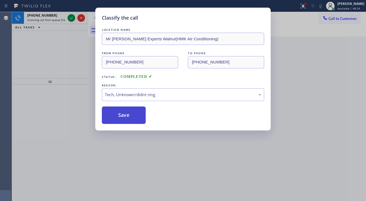
click at [123, 118] on button "Save" at bounding box center [124, 114] width 44 height 17
click at [47, 49] on div "Classify the call LOCATION NAME Mr [PERSON_NAME] Experts Walnut(HMK Air Conditi…" at bounding box center [183, 100] width 366 height 201
click at [69, 18] on div "Classify the call LOCATION NAME Repair Twist of [US_STATE] FROM PHONE [PHONE_NU…" at bounding box center [189, 106] width 354 height 189
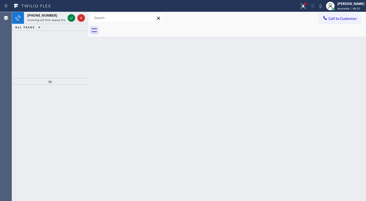
click at [69, 18] on icon at bounding box center [71, 18] width 7 height 7
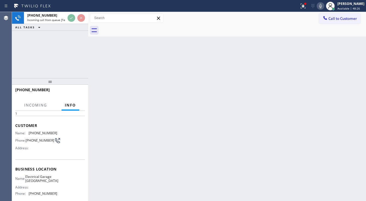
scroll to position [44, 0]
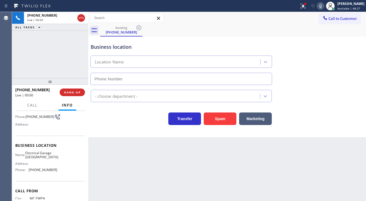
type input "[PHONE_NUMBER]"
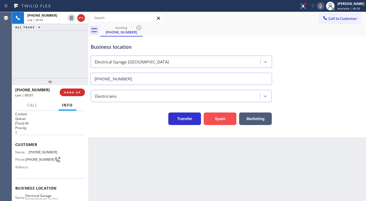
scroll to position [0, 0]
click at [216, 121] on button "Spam" at bounding box center [219, 118] width 33 height 13
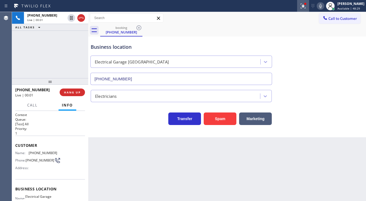
click at [303, 5] on icon at bounding box center [302, 6] width 7 height 7
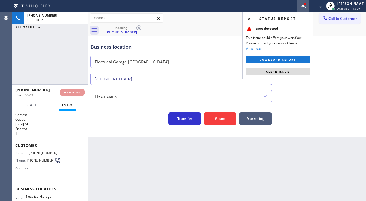
click at [285, 72] on span "Clear issue" at bounding box center [277, 72] width 23 height 4
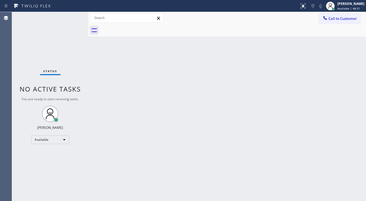
click at [298, 87] on div "Back to Dashboard Change Sender ID Customers Technicians Select a contact Outbo…" at bounding box center [226, 106] width 277 height 189
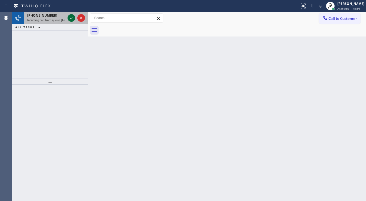
click at [70, 21] on icon at bounding box center [71, 18] width 7 height 7
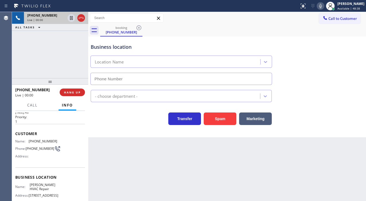
scroll to position [44, 0]
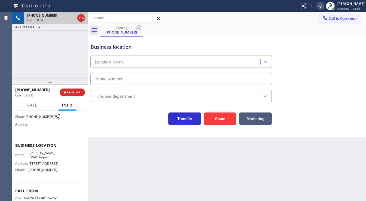
type input "[PHONE_NUMBER]"
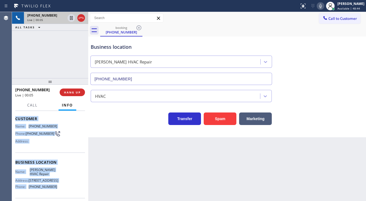
scroll to position [65, 0]
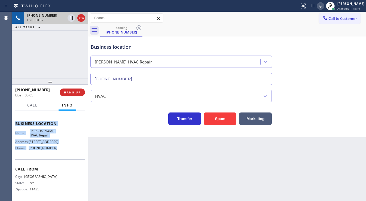
drag, startPoint x: 15, startPoint y: 143, endPoint x: 60, endPoint y: 158, distance: 47.2
click at [60, 158] on div "Context Queue: [Test] All Priority: 1 Customer Name: [PHONE_NUMBER] Phone: [PHO…" at bounding box center [50, 123] width 70 height 153
copy div "Customer Name: [PHONE_NUMBER] Phone: [PHONE_NUMBER] Address: Business location …"
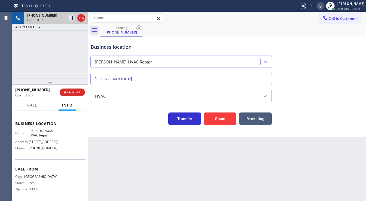
click at [70, 60] on div "[PHONE_NUMBER] Live | 00:07 ALL TASKS ALL TASKS ACTIVE TASKS TASKS IN WRAP UP" at bounding box center [50, 45] width 76 height 66
click at [54, 69] on div "[PHONE_NUMBER] Live | 00:12 ALL TASKS ALL TASKS ACTIVE TASKS TASKS IN WRAP UP" at bounding box center [50, 45] width 76 height 66
click at [77, 50] on div "[PHONE_NUMBER] Live | 01:04 ALL TASKS ALL TASKS ACTIVE TASKS TASKS IN WRAP UP" at bounding box center [50, 45] width 76 height 66
drag, startPoint x: 10, startPoint y: 52, endPoint x: 289, endPoint y: 8, distance: 282.9
click at [17, 51] on div "Agent Desktop Classify the call LOCATION NAME Repair Twist of [US_STATE] FROM P…" at bounding box center [183, 106] width 366 height 189
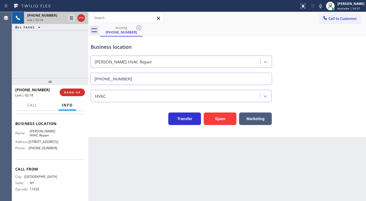
drag, startPoint x: 323, startPoint y: 5, endPoint x: 157, endPoint y: 36, distance: 169.4
click at [323, 5] on icon at bounding box center [320, 6] width 7 height 7
click at [72, 19] on icon at bounding box center [71, 18] width 3 height 4
click at [71, 19] on icon at bounding box center [71, 18] width 7 height 7
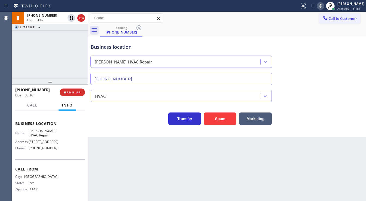
click at [322, 6] on icon at bounding box center [320, 6] width 7 height 7
click at [280, 30] on div "booking [PHONE_NUMBER]" at bounding box center [232, 30] width 265 height 12
drag, startPoint x: 0, startPoint y: 50, endPoint x: 7, endPoint y: 50, distance: 6.5
click at [0, 50] on div "Agent Desktop" at bounding box center [6, 106] width 12 height 189
click at [323, 7] on icon at bounding box center [320, 6] width 7 height 7
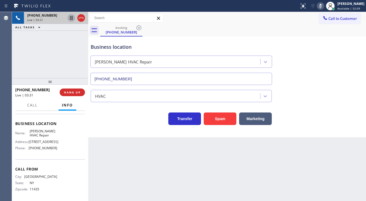
click at [71, 19] on icon at bounding box center [71, 18] width 7 height 7
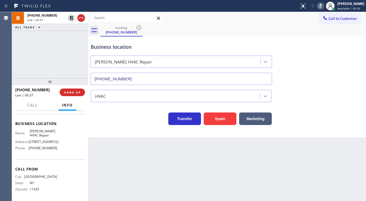
drag, startPoint x: 70, startPoint y: 17, endPoint x: 157, endPoint y: 14, distance: 86.6
click at [70, 17] on icon at bounding box center [71, 18] width 4 height 4
click at [322, 6] on icon at bounding box center [320, 6] width 7 height 7
click at [60, 42] on div "[PHONE_NUMBER] Live | 06:39 ALL TASKS ALL TASKS ACTIVE TASKS TASKS IN WRAP UP" at bounding box center [50, 45] width 76 height 66
click at [21, 59] on div "[PHONE_NUMBER] Live | 06:54 ALL TASKS ALL TASKS ACTIVE TASKS TASKS IN WRAP UP" at bounding box center [50, 45] width 76 height 66
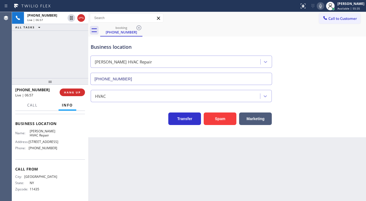
click at [137, 151] on div "Back to Dashboard Change Sender ID Customers Technicians Select a contact Outbo…" at bounding box center [226, 106] width 277 height 189
click at [59, 60] on div "[PHONE_NUMBER] Live | 07:09 ALL TASKS ALL TASKS ACTIVE TASKS TASKS IN WRAP UP" at bounding box center [50, 45] width 76 height 66
click at [277, 16] on div "Call to Customer Outbound call Location Search location Your caller id phone nu…" at bounding box center [226, 18] width 277 height 10
click at [274, 14] on div "Call to Customer Outbound call Location Search location Your caller id phone nu…" at bounding box center [226, 18] width 277 height 10
click at [323, 9] on icon at bounding box center [320, 6] width 7 height 7
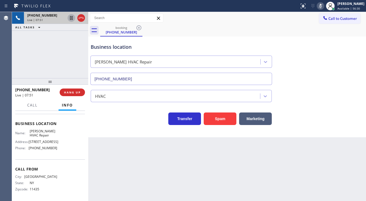
click at [70, 19] on icon at bounding box center [71, 18] width 7 height 7
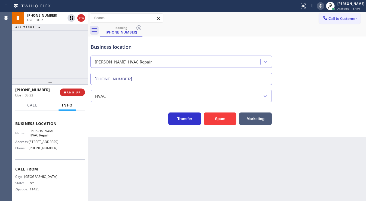
drag, startPoint x: 71, startPoint y: 17, endPoint x: 117, endPoint y: 16, distance: 46.0
click at [71, 17] on icon at bounding box center [71, 18] width 4 height 4
click at [323, 6] on icon at bounding box center [320, 6] width 7 height 7
click at [294, 27] on div "booking [PHONE_NUMBER]" at bounding box center [232, 30] width 265 height 12
click at [59, 46] on div "[PHONE_NUMBER] Live | 08:33 ALL TASKS ALL TASKS ACTIVE TASKS TASKS IN WRAP UP" at bounding box center [50, 45] width 76 height 66
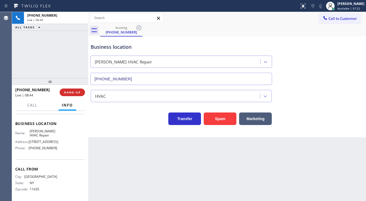
click at [23, 69] on div "[PHONE_NUMBER] Live | 08:44 ALL TASKS ALL TASKS ACTIVE TASKS TASKS IN WRAP UP" at bounding box center [50, 45] width 76 height 66
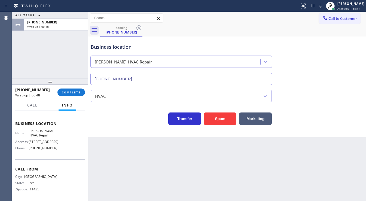
click at [13, 65] on div "ALL TASKS ALL TASKS ACTIVE TASKS TASKS IN WRAP UP [PHONE_NUMBER] Wrap up | 00:48" at bounding box center [50, 45] width 76 height 66
drag, startPoint x: 338, startPoint y: 21, endPoint x: 189, endPoint y: 48, distance: 152.1
click at [339, 21] on span "Call to Customer" at bounding box center [342, 18] width 29 height 5
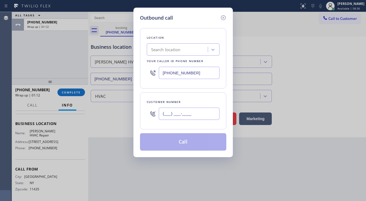
click at [177, 112] on input "(___) ___-____" at bounding box center [189, 113] width 61 height 12
paste input "917) 930-6495"
type input "[PHONE_NUMBER]"
drag, startPoint x: 196, startPoint y: 74, endPoint x: 181, endPoint y: 79, distance: 16.0
click at [196, 73] on input "[PHONE_NUMBER]" at bounding box center [189, 73] width 61 height 12
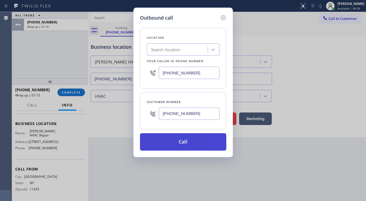
paste input "929) 325-2750"
type input "[PHONE_NUMBER]"
click at [179, 141] on button "Call" at bounding box center [183, 141] width 86 height 17
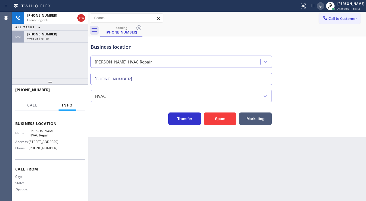
drag, startPoint x: 55, startPoint y: 72, endPoint x: 53, endPoint y: 51, distance: 21.6
click at [55, 72] on div "[PHONE_NUMBER] Connecting call… ALL TASKS ALL TASKS ACTIVE TASKS TASKS IN WRAP …" at bounding box center [50, 45] width 76 height 66
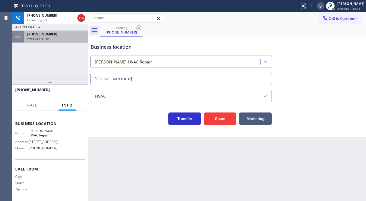
click at [58, 33] on div "[PHONE_NUMBER]" at bounding box center [56, 34] width 58 height 5
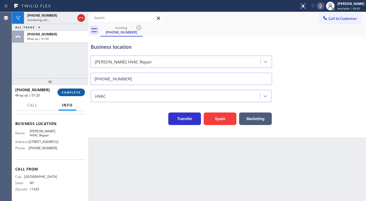
click at [74, 92] on span "COMPLETE" at bounding box center [71, 92] width 19 height 4
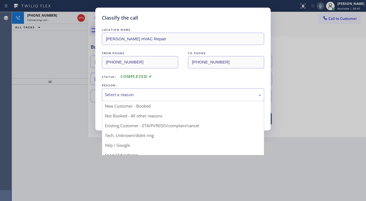
click at [129, 92] on div "Select a reason" at bounding box center [183, 94] width 156 height 6
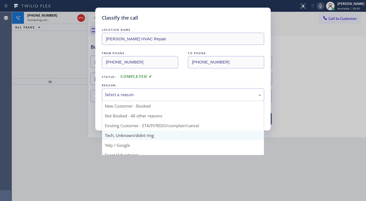
drag, startPoint x: 133, startPoint y: 135, endPoint x: 125, endPoint y: 129, distance: 9.3
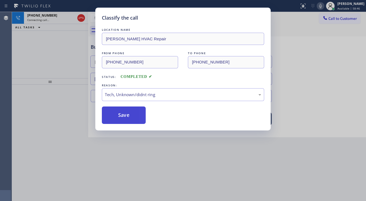
click at [119, 113] on button "Save" at bounding box center [124, 114] width 44 height 17
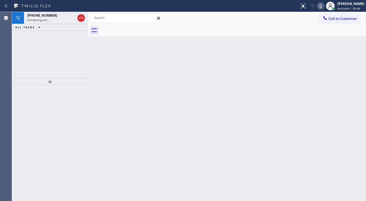
click at [55, 44] on div "[PHONE_NUMBER] Connecting call… ALL TASKS ALL TASKS ACTIVE TASKS TASKS IN WRAP …" at bounding box center [50, 45] width 76 height 66
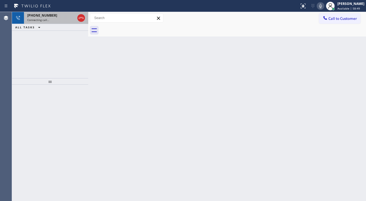
click at [57, 16] on div "[PHONE_NUMBER]" at bounding box center [51, 15] width 48 height 5
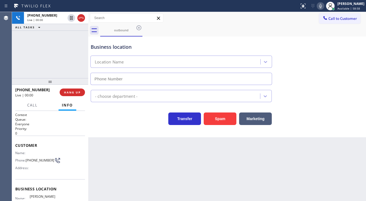
type input "[PHONE_NUMBER]"
click at [19, 63] on div "[PHONE_NUMBER] Live | 00:24 ALL TASKS ALL TASKS ACTIVE TASKS TASKS IN WRAP UP" at bounding box center [50, 45] width 76 height 66
click at [19, 74] on div "[PHONE_NUMBER] Live | 00:49 ALL TASKS ALL TASKS ACTIVE TASKS TASKS IN WRAP UP" at bounding box center [50, 45] width 76 height 66
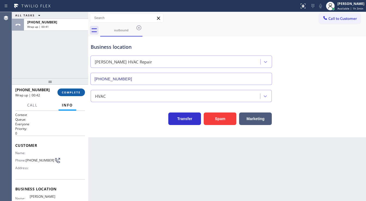
click at [70, 93] on span "COMPLETE" at bounding box center [71, 92] width 19 height 4
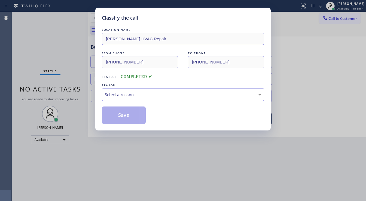
click at [140, 94] on div "Select a reason" at bounding box center [183, 94] width 156 height 6
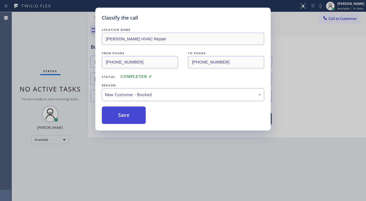
click at [123, 113] on button "Save" at bounding box center [124, 114] width 44 height 17
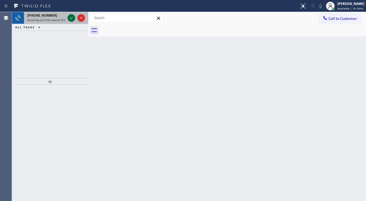
click at [69, 17] on icon at bounding box center [71, 18] width 7 height 7
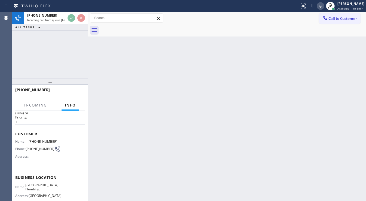
scroll to position [22, 0]
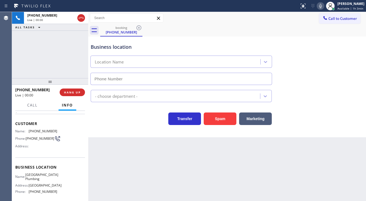
type input "[PHONE_NUMBER]"
click at [64, 62] on div "[PHONE_NUMBER] Live | 00:01 ALL TASKS ALL TASKS ACTIVE TASKS TASKS IN WRAP UP" at bounding box center [50, 45] width 76 height 66
click at [55, 61] on div "[PHONE_NUMBER] Live | 00:27 ALL TASKS ALL TASKS ACTIVE TASKS TASKS IN WRAP UP" at bounding box center [50, 45] width 76 height 66
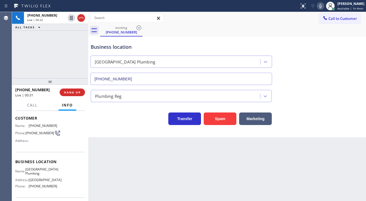
scroll to position [27, 0]
click at [49, 35] on div "[PHONE_NUMBER] Live | 00:34 ALL TASKS ALL TASKS ACTIVE TASKS TASKS IN WRAP UP" at bounding box center [50, 45] width 76 height 66
click at [55, 66] on div "[PHONE_NUMBER] Live | 00:36 ALL TASKS ALL TASKS ACTIVE TASKS TASKS IN WRAP UP" at bounding box center [50, 45] width 76 height 66
click at [220, 118] on button "Spam" at bounding box center [219, 118] width 33 height 13
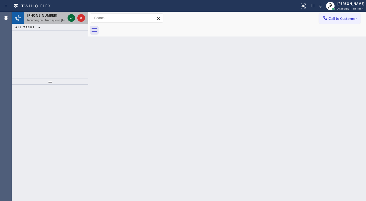
click at [69, 18] on icon at bounding box center [71, 18] width 7 height 7
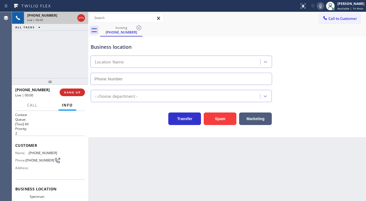
type input "[PHONE_NUMBER]"
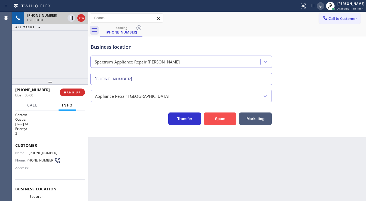
click at [230, 117] on button "Spam" at bounding box center [219, 118] width 33 height 13
drag, startPoint x: 56, startPoint y: 60, endPoint x: 61, endPoint y: 0, distance: 59.8
click at [56, 57] on div "[PHONE_NUMBER] Live | 00:00 ALL TASKS ALL TASKS ACTIVE TASKS TASKS IN WRAP UP" at bounding box center [50, 45] width 76 height 66
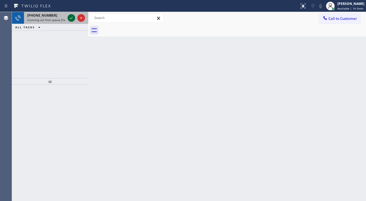
click at [69, 18] on icon at bounding box center [71, 18] width 7 height 7
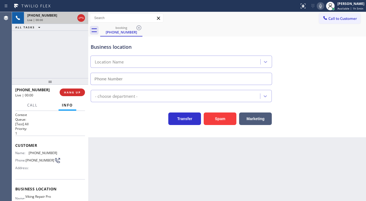
scroll to position [22, 0]
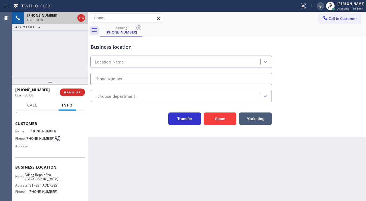
type input "[PHONE_NUMBER]"
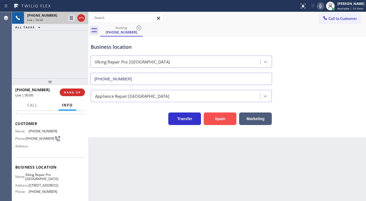
click at [218, 122] on button "Spam" at bounding box center [219, 118] width 33 height 13
drag, startPoint x: 72, startPoint y: 63, endPoint x: 60, endPoint y: 0, distance: 64.2
click at [72, 63] on div "[PHONE_NUMBER] Live | 00:00 ALL TASKS ALL TASKS ACTIVE TASKS TASKS IN WRAP UP" at bounding box center [50, 45] width 76 height 66
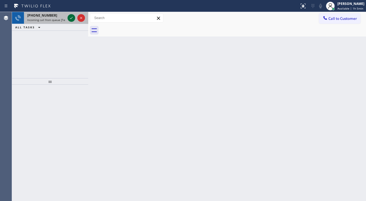
click at [73, 18] on icon at bounding box center [71, 18] width 7 height 7
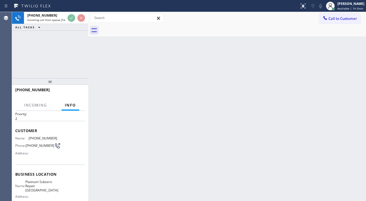
scroll to position [22, 0]
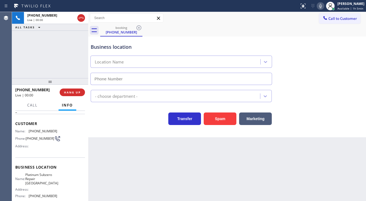
type input "[PHONE_NUMBER]"
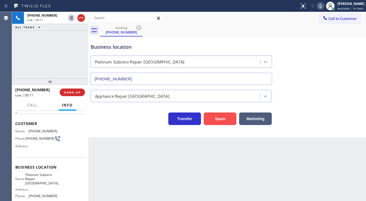
click at [219, 115] on button "Spam" at bounding box center [219, 118] width 33 height 13
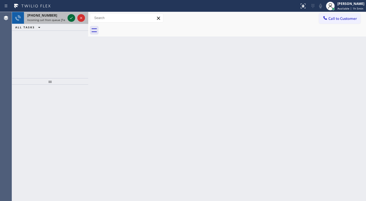
click at [69, 17] on icon at bounding box center [71, 18] width 7 height 7
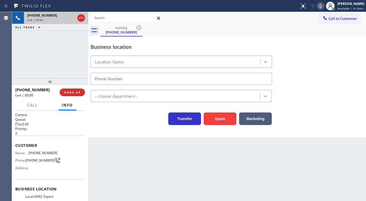
type input "[PHONE_NUMBER]"
click at [62, 62] on div "[PHONE_NUMBER] Live | 00:11 ALL TASKS ALL TASKS ACTIVE TASKS TASKS IN WRAP UP" at bounding box center [50, 45] width 76 height 66
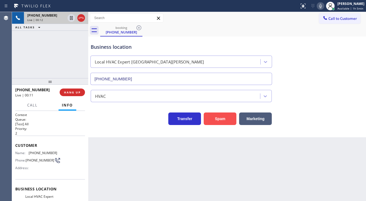
click at [211, 116] on button "Spam" at bounding box center [219, 118] width 33 height 13
click at [16, 60] on div "[PHONE_NUMBER] Live | 00:14 ALL TASKS ALL TASKS ACTIVE TASKS TASKS IN WRAP UP" at bounding box center [50, 45] width 76 height 66
click at [71, 92] on span "HANG UP" at bounding box center [72, 92] width 17 height 4
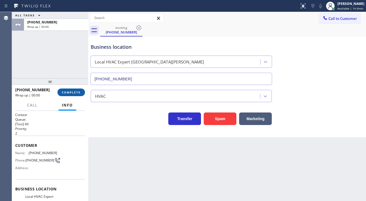
click at [71, 92] on span "COMPLETE" at bounding box center [71, 92] width 19 height 4
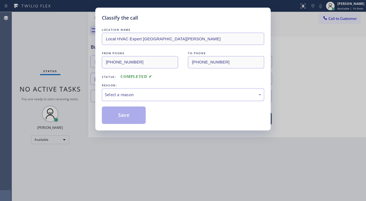
click at [134, 95] on div "Select a reason" at bounding box center [183, 94] width 156 height 6
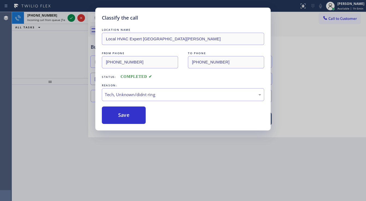
click at [130, 106] on div "LOCATION NAME Local HVAC Expert [GEOGRAPHIC_DATA][PERSON_NAME] FROM PHONE [PHON…" at bounding box center [183, 75] width 162 height 97
click at [127, 112] on button "Save" at bounding box center [124, 114] width 44 height 17
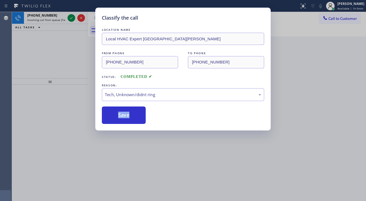
drag, startPoint x: 54, startPoint y: 66, endPoint x: 67, endPoint y: 29, distance: 39.5
click at [55, 64] on div "Classify the call LOCATION NAME Local HVAC Expert La [PERSON_NAME] FROM PHONE […" at bounding box center [183, 100] width 366 height 201
click at [70, 19] on div "Classify the call LOCATION NAME Local HVAC Expert La [PERSON_NAME] FROM PHONE […" at bounding box center [183, 100] width 366 height 201
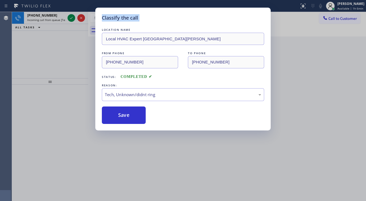
click at [70, 19] on div "Classify the call LOCATION NAME Repair Twist of [US_STATE] FROM PHONE [PHONE_NU…" at bounding box center [189, 106] width 354 height 189
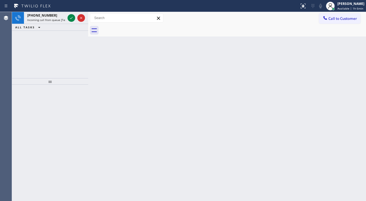
click at [70, 19] on icon at bounding box center [71, 18] width 7 height 7
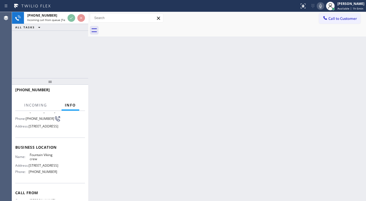
scroll to position [44, 0]
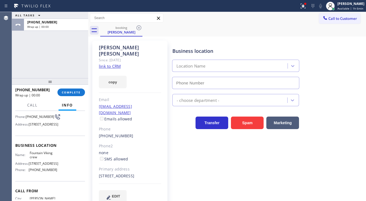
type input "[PHONE_NUMBER]"
click at [122, 62] on div "[PERSON_NAME] Since: [DATE] link to CRM copy Email [EMAIL_ADDRESS][DOMAIN_NAME]…" at bounding box center [129, 125] width 75 height 168
click at [114, 63] on link "link to CRM" at bounding box center [110, 65] width 22 height 5
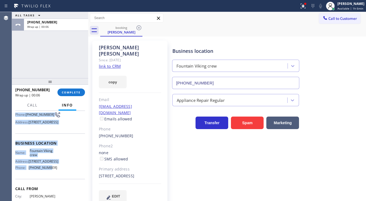
scroll to position [84, 0]
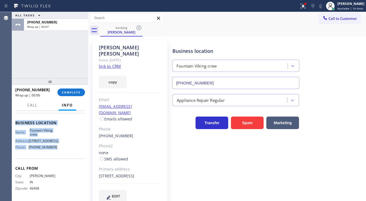
drag, startPoint x: 16, startPoint y: 122, endPoint x: 56, endPoint y: 148, distance: 48.1
click at [56, 148] on div "Context Queue: [Test] All Priority: 1 Customer Name: [PERSON_NAME] Phone: [PHON…" at bounding box center [50, 122] width 70 height 153
copy div "Customer Name: [PERSON_NAME] Phone: [PHONE_NUMBER] Address: [STREET_ADDRESS] Bu…"
click at [74, 96] on button "COMPLETE" at bounding box center [70, 92] width 27 height 8
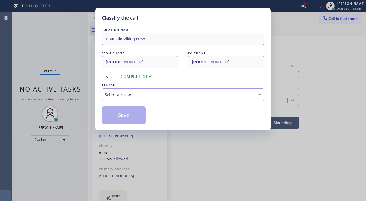
click at [128, 95] on div "Select a reason" at bounding box center [183, 94] width 156 height 6
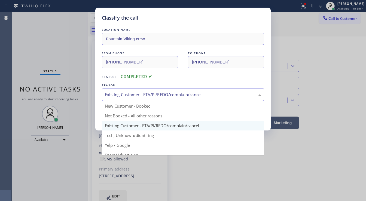
click at [133, 91] on div "Existing Customer - ETA/PI/REDO/complain/cancel" at bounding box center [183, 94] width 162 height 13
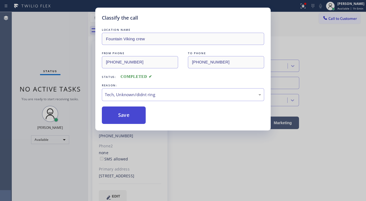
click at [132, 120] on button "Save" at bounding box center [124, 114] width 44 height 17
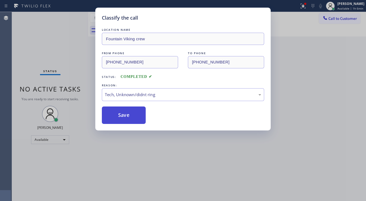
click at [132, 116] on button "Save" at bounding box center [124, 114] width 44 height 17
click at [132, 115] on button "Save" at bounding box center [124, 114] width 44 height 17
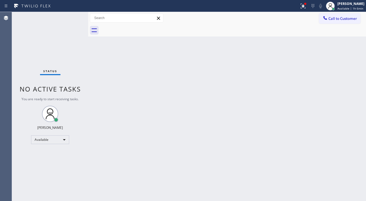
drag, startPoint x: 62, startPoint y: 42, endPoint x: 66, endPoint y: 42, distance: 4.7
click at [62, 42] on div "Status No active tasks You are ready to start receiving tasks. [PERSON_NAME]" at bounding box center [50, 106] width 76 height 189
click at [16, 61] on div "Status No active tasks You are ready to start receiving tasks. [PERSON_NAME]" at bounding box center [50, 106] width 76 height 189
click at [54, 139] on div "Available" at bounding box center [50, 139] width 38 height 9
click at [50, 161] on li "Unavailable" at bounding box center [49, 160] width 37 height 7
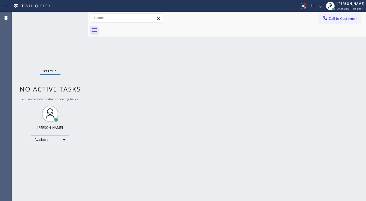
drag, startPoint x: 105, startPoint y: 151, endPoint x: 144, endPoint y: 197, distance: 60.0
click at [106, 151] on div "Back to Dashboard Change Sender ID Customers Technicians Select a contact Outbo…" at bounding box center [226, 106] width 277 height 189
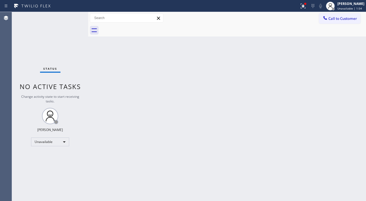
drag, startPoint x: 308, startPoint y: 5, endPoint x: 302, endPoint y: 17, distance: 12.8
click at [306, 5] on icon at bounding box center [302, 6] width 7 height 7
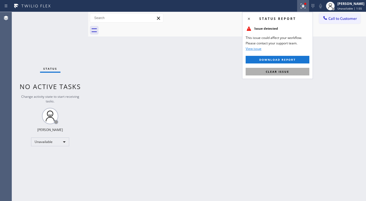
click at [280, 70] on span "Clear issue" at bounding box center [276, 72] width 23 height 4
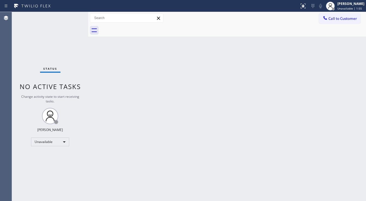
drag, startPoint x: 165, startPoint y: 94, endPoint x: 147, endPoint y: 104, distance: 20.3
click at [164, 95] on div "Back to Dashboard Change Sender ID Customers Technicians Select a contact Outbo…" at bounding box center [226, 106] width 277 height 189
click at [45, 142] on div "Unavailable" at bounding box center [50, 141] width 38 height 9
click at [40, 155] on li "Available" at bounding box center [49, 155] width 37 height 7
click at [129, 112] on div "Back to Dashboard Change Sender ID Customers Technicians Select a contact Outbo…" at bounding box center [226, 106] width 277 height 189
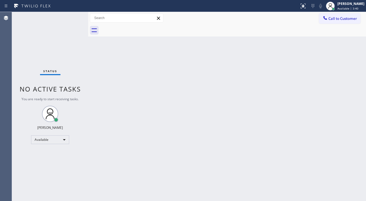
click at [73, 17] on div "Status No active tasks You are ready to start receiving tasks. [PERSON_NAME]" at bounding box center [50, 106] width 76 height 189
click at [73, 18] on div "Status No active tasks You are ready to start receiving tasks. [PERSON_NAME]" at bounding box center [50, 106] width 76 height 189
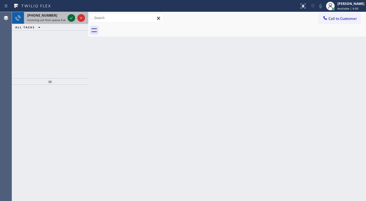
click at [71, 18] on icon at bounding box center [71, 18] width 3 height 2
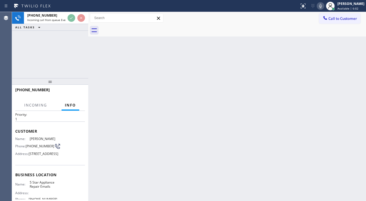
scroll to position [22, 0]
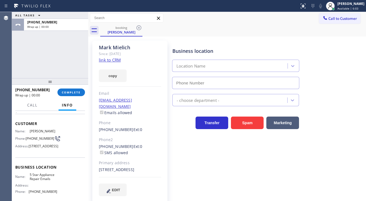
type input "[PHONE_NUMBER]"
drag, startPoint x: 73, startPoint y: 95, endPoint x: 107, endPoint y: 115, distance: 39.8
click at [107, 115] on div "ALL TASKS ALL TASKS ACTIVE TASKS TASKS IN WRAP UP [PHONE_NUMBER] Wrap up | 00:0…" at bounding box center [189, 106] width 354 height 189
click at [107, 61] on link "link to CRM" at bounding box center [110, 59] width 22 height 5
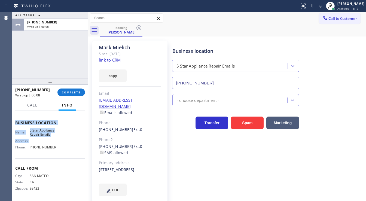
scroll to position [75, 0]
drag, startPoint x: 15, startPoint y: 121, endPoint x: 58, endPoint y: 148, distance: 51.1
click at [58, 148] on div "Context Queue: Everybody Priority: 1 Customer Name: [PERSON_NAME] Phone: [PHONE…" at bounding box center [50, 156] width 76 height 90
click at [70, 90] on button "COMPLETE" at bounding box center [70, 92] width 27 height 8
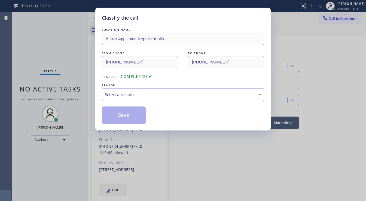
click at [132, 95] on div "Select a reason" at bounding box center [183, 94] width 156 height 6
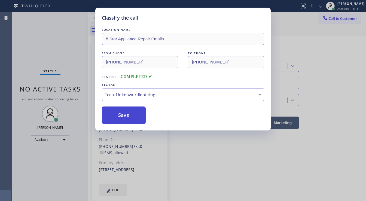
click at [124, 118] on button "Save" at bounding box center [124, 114] width 44 height 17
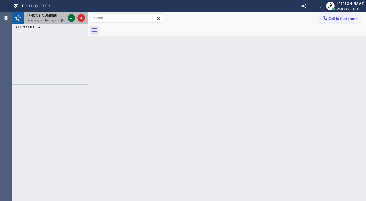
click at [71, 20] on div at bounding box center [76, 18] width 20 height 12
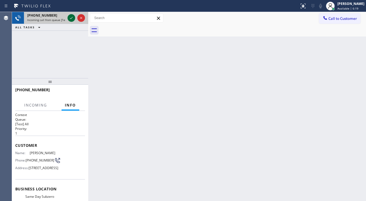
click at [71, 18] on icon at bounding box center [71, 18] width 3 height 2
click at [39, 38] on div "[PHONE_NUMBER] Live | 00:00 ALL TASKS ALL TASKS ACTIVE TASKS TASKS IN WRAP UP" at bounding box center [50, 45] width 76 height 66
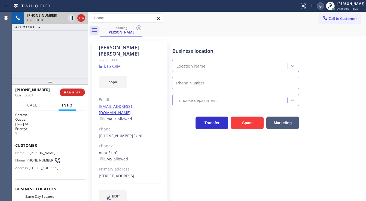
type input "[PHONE_NUMBER]"
click at [56, 63] on div "[PHONE_NUMBER] Live | 00:02 ALL TASKS ALL TASKS ACTIVE TASKS TASKS IN WRAP UP" at bounding box center [50, 45] width 76 height 66
click at [112, 63] on link "link to CRM" at bounding box center [110, 65] width 22 height 5
click at [11, 39] on div "Agent Desktop" at bounding box center [6, 106] width 12 height 189
click at [74, 92] on span "HANG UP" at bounding box center [72, 92] width 17 height 4
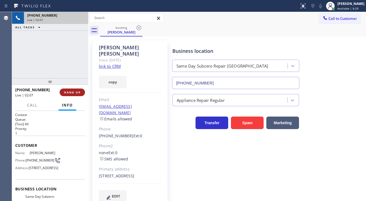
click at [74, 92] on span "HANG UP" at bounding box center [72, 92] width 17 height 4
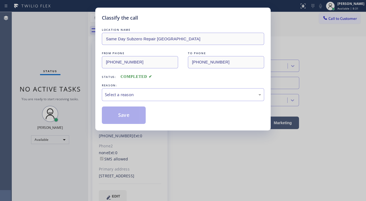
click at [133, 93] on div "Select a reason" at bounding box center [183, 94] width 156 height 6
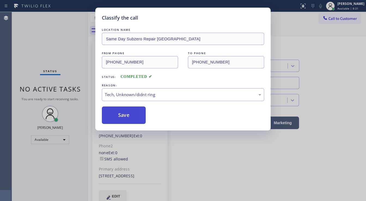
click at [125, 116] on button "Save" at bounding box center [124, 114] width 44 height 17
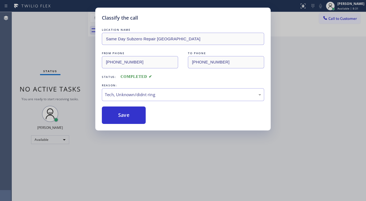
drag, startPoint x: 16, startPoint y: 18, endPoint x: 29, endPoint y: 5, distance: 18.1
click at [16, 17] on div "Classify the call LOCATION NAME Same Day Subzero Repair [GEOGRAPHIC_DATA] FROM …" at bounding box center [183, 100] width 366 height 201
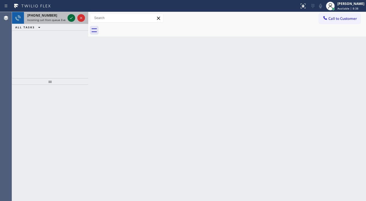
click at [70, 20] on icon at bounding box center [71, 18] width 7 height 7
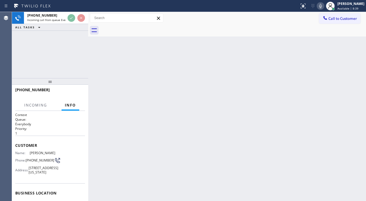
click at [57, 40] on div "[PHONE_NUMBER] Incoming call from queue Everybody ALL TASKS ALL TASKS ACTIVE TA…" at bounding box center [50, 45] width 76 height 66
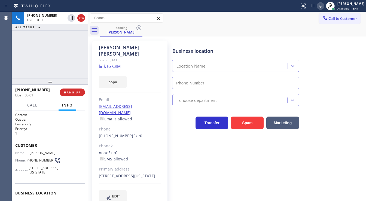
type input "[PHONE_NUMBER]"
click at [58, 63] on div "[PHONE_NUMBER] Live | 00:02 ALL TASKS ALL TASKS ACTIVE TASKS TASKS IN WRAP UP" at bounding box center [50, 45] width 76 height 66
click at [107, 63] on link "link to CRM" at bounding box center [110, 65] width 22 height 5
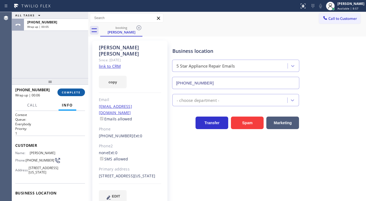
click at [64, 92] on span "COMPLETE" at bounding box center [71, 92] width 19 height 4
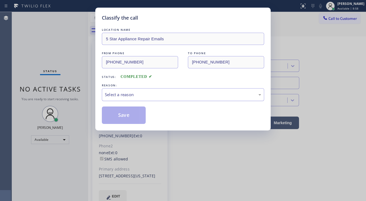
click at [131, 98] on div "Select a reason" at bounding box center [183, 94] width 162 height 13
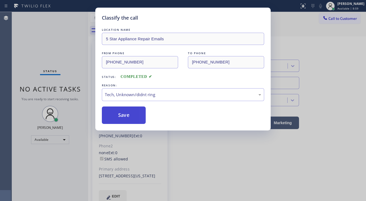
click at [120, 110] on button "Save" at bounding box center [124, 114] width 44 height 17
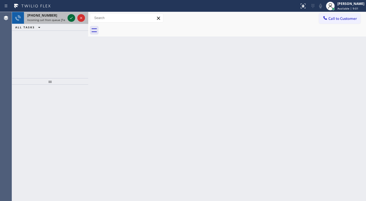
click at [67, 20] on div "[PHONE_NUMBER] Incoming call from queue [Test] All" at bounding box center [50, 18] width 76 height 12
click at [69, 20] on icon at bounding box center [71, 18] width 7 height 7
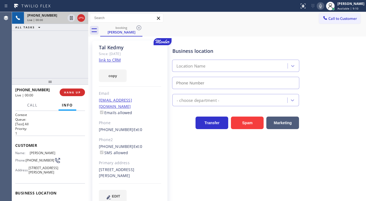
type input "[PHONE_NUMBER]"
click at [110, 61] on link "link to CRM" at bounding box center [110, 59] width 22 height 5
click at [69, 18] on icon at bounding box center [71, 18] width 7 height 7
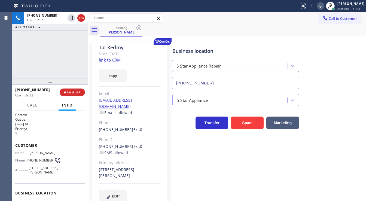
click at [323, 5] on icon at bounding box center [320, 6] width 7 height 7
click at [32, 64] on div "[PHONE_NUMBER] Live | 02:33 ALL TASKS ALL TASKS ACTIVE TASKS TASKS IN WRAP UP" at bounding box center [50, 45] width 76 height 66
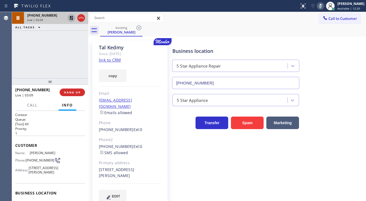
click at [73, 19] on icon at bounding box center [71, 18] width 7 height 7
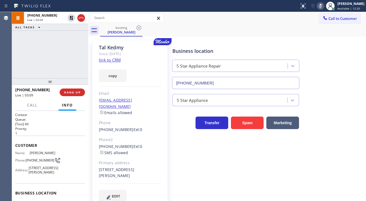
click at [323, 7] on icon at bounding box center [320, 6] width 7 height 7
click at [69, 53] on div "[PHONE_NUMBER] Live | 03:10 ALL TASKS ALL TASKS ACTIVE TASKS TASKS IN WRAP UP" at bounding box center [50, 45] width 76 height 66
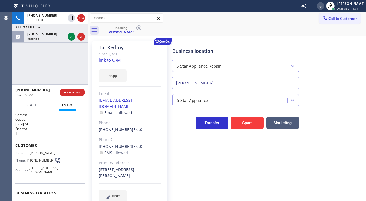
click at [31, 69] on div "[PHONE_NUMBER] Live | 04:00 ALL TASKS ALL TASKS ACTIVE TASKS TASKS IN WRAP UP […" at bounding box center [50, 45] width 76 height 66
drag, startPoint x: 4, startPoint y: 64, endPoint x: 19, endPoint y: 60, distance: 15.2
click at [4, 64] on div "Agent Desktop" at bounding box center [6, 106] width 12 height 189
click at [323, 7] on icon at bounding box center [320, 6] width 7 height 7
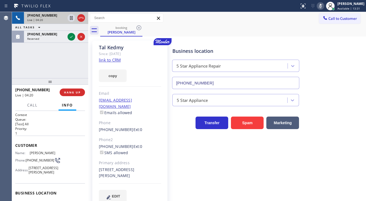
drag, startPoint x: 71, startPoint y: 18, endPoint x: 70, endPoint y: 23, distance: 5.3
click at [71, 18] on icon at bounding box center [71, 18] width 3 height 4
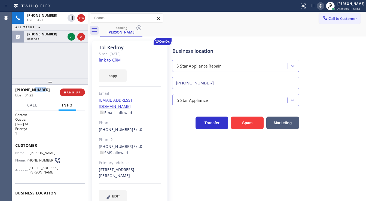
drag, startPoint x: 43, startPoint y: 89, endPoint x: 33, endPoint y: 90, distance: 9.6
click at [33, 90] on div "[PHONE_NUMBER]" at bounding box center [35, 89] width 41 height 5
drag, startPoint x: 48, startPoint y: 91, endPoint x: 41, endPoint y: 90, distance: 7.7
click at [48, 91] on div "[PHONE_NUMBER]" at bounding box center [35, 89] width 41 height 5
drag, startPoint x: 36, startPoint y: 90, endPoint x: 42, endPoint y: 90, distance: 5.4
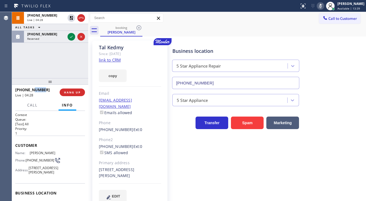
click at [37, 90] on span "[PHONE_NUMBER]" at bounding box center [32, 89] width 35 height 5
click at [42, 89] on div "[PHONE_NUMBER]" at bounding box center [35, 89] width 41 height 5
drag, startPoint x: 44, startPoint y: 89, endPoint x: 20, endPoint y: 90, distance: 23.4
click at [20, 90] on div "[PHONE_NUMBER]" at bounding box center [35, 89] width 41 height 5
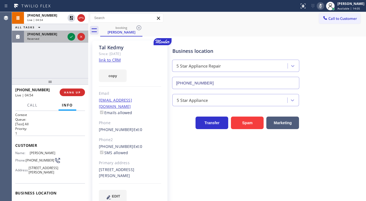
drag, startPoint x: 54, startPoint y: 49, endPoint x: 68, endPoint y: 41, distance: 15.8
click at [54, 49] on div "[PHONE_NUMBER] Live | 04:54 ALL TASKS ALL TASKS ACTIVE TASKS TASKS IN WRAP UP […" at bounding box center [50, 45] width 76 height 66
click at [71, 37] on icon at bounding box center [71, 36] width 7 height 7
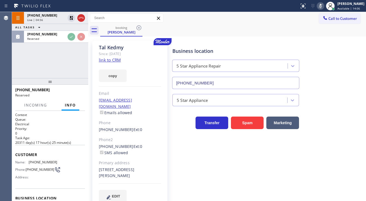
click at [65, 37] on div "Reserved" at bounding box center [46, 39] width 38 height 4
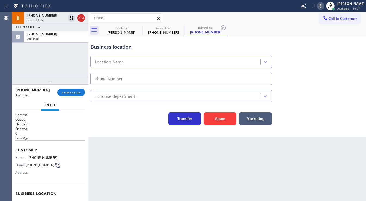
scroll to position [65, 0]
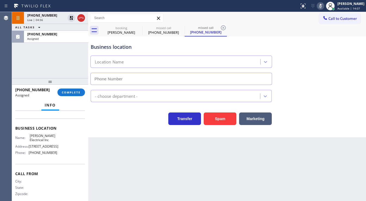
type input "[PHONE_NUMBER]"
click at [71, 91] on span "COMPLETE" at bounding box center [71, 92] width 19 height 4
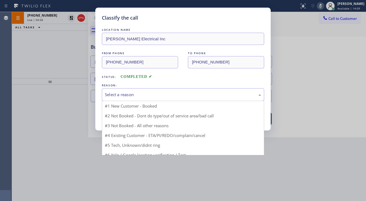
drag, startPoint x: 117, startPoint y: 95, endPoint x: 119, endPoint y: 98, distance: 3.4
click at [119, 98] on div "Select a reason" at bounding box center [183, 94] width 162 height 13
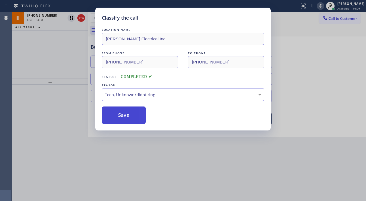
click at [119, 115] on button "Save" at bounding box center [124, 114] width 44 height 17
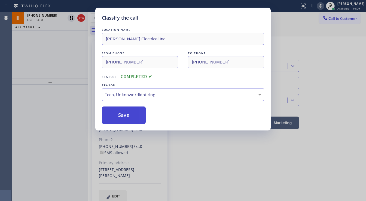
type input "[PHONE_NUMBER]"
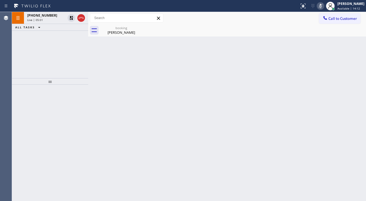
drag, startPoint x: 22, startPoint y: 54, endPoint x: 44, endPoint y: 35, distance: 29.7
click at [22, 54] on div "[PHONE_NUMBER] Live | 05:01 ALL TASKS ALL TASKS ACTIVE TASKS TASKS IN WRAP UP" at bounding box center [50, 45] width 76 height 66
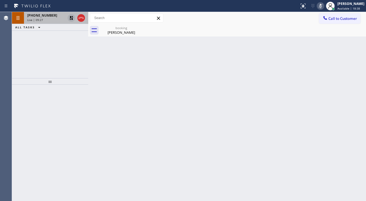
click at [73, 17] on icon at bounding box center [71, 18] width 7 height 7
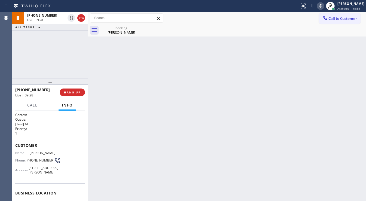
click at [323, 5] on icon at bounding box center [320, 6] width 7 height 7
click at [75, 45] on div "[PHONE_NUMBER] Live | 09:29 ALL TASKS ALL TASKS ACTIVE TASKS TASKS IN WRAP UP" at bounding box center [50, 45] width 76 height 66
click at [37, 66] on div "[PHONE_NUMBER] Live | 09:42 ALL TASKS ALL TASKS ACTIVE TASKS TASKS IN WRAP UP" at bounding box center [50, 45] width 76 height 66
drag, startPoint x: 44, startPoint y: 89, endPoint x: 20, endPoint y: 91, distance: 24.9
click at [20, 91] on div "[PHONE_NUMBER]" at bounding box center [35, 89] width 41 height 5
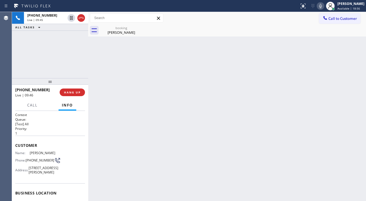
click at [49, 57] on div "[PHONE_NUMBER] Live | 09:45 ALL TASKS ALL TASKS ACTIVE TASKS TASKS IN WRAP UP" at bounding box center [50, 45] width 76 height 66
click at [38, 57] on div "[PHONE_NUMBER] Live | 09:50 ALL TASKS ALL TASKS ACTIVE TASKS TASKS IN WRAP UP" at bounding box center [50, 45] width 76 height 66
click at [21, 70] on div "[PHONE_NUMBER] Live | 09:59 ALL TASKS ALL TASKS ACTIVE TASKS TASKS IN WRAP UP" at bounding box center [50, 45] width 76 height 66
click at [42, 69] on div "[PHONE_NUMBER] Live | 10:02 ALL TASKS ALL TASKS ACTIVE TASKS TASKS IN WRAP UP" at bounding box center [50, 45] width 76 height 66
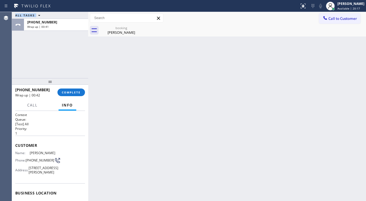
click at [24, 60] on div "Agent Desktop Classify the call LOCATION NAME Repair Twist of [US_STATE] FROM P…" at bounding box center [183, 106] width 366 height 189
click at [76, 92] on span "COMPLETE" at bounding box center [71, 92] width 19 height 4
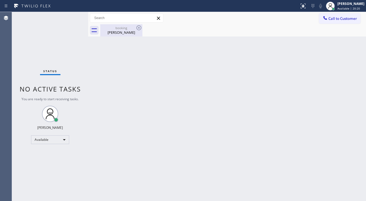
click at [116, 32] on div "[PERSON_NAME]" at bounding box center [121, 32] width 41 height 5
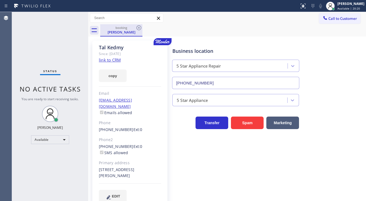
click at [134, 30] on div "[PERSON_NAME]" at bounding box center [121, 32] width 41 height 5
click at [135, 30] on div "[PERSON_NAME]" at bounding box center [121, 32] width 41 height 5
click at [138, 28] on icon at bounding box center [138, 27] width 7 height 7
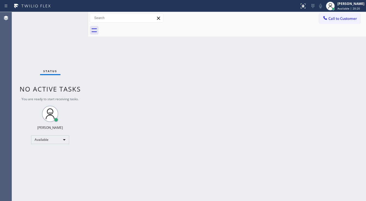
click at [138, 28] on div at bounding box center [232, 30] width 265 height 12
click at [40, 40] on div "Status No active tasks You are ready to start receiving tasks. [PERSON_NAME]" at bounding box center [50, 106] width 76 height 189
click at [57, 65] on div "Status No active tasks You are ready to start receiving tasks. [PERSON_NAME]" at bounding box center [50, 106] width 76 height 189
click at [57, 54] on div "Status No active tasks You are ready to start receiving tasks. [PERSON_NAME]" at bounding box center [50, 106] width 76 height 189
click at [306, 7] on icon at bounding box center [302, 6] width 7 height 7
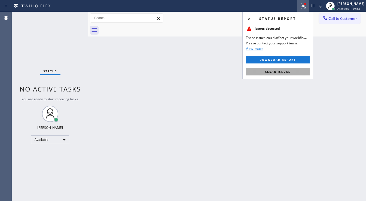
click at [288, 74] on button "Clear issues" at bounding box center [278, 72] width 64 height 8
click at [262, 74] on div "Back to Dashboard Change Sender ID Customers Technicians Select a contact Outbo…" at bounding box center [226, 106] width 277 height 189
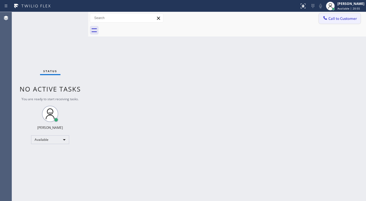
click at [334, 14] on button "Call to Customer" at bounding box center [340, 18] width 42 height 10
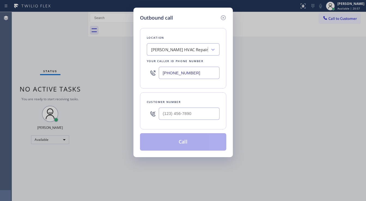
click at [174, 20] on div "Outbound call" at bounding box center [183, 17] width 86 height 7
click at [181, 110] on input "(___) ___-____" at bounding box center [189, 113] width 61 height 12
paste input "650) 576-8545"
type input "[PHONE_NUMBER]"
click at [197, 72] on input "[PHONE_NUMBER]" at bounding box center [189, 73] width 61 height 12
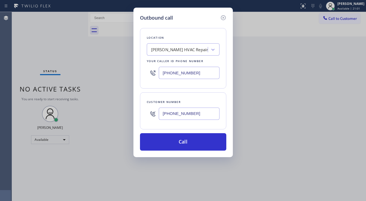
paste input "844) 735-4685"
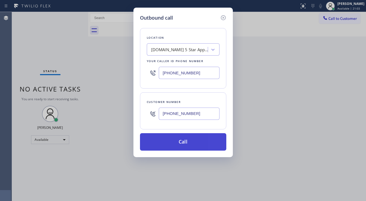
type input "[PHONE_NUMBER]"
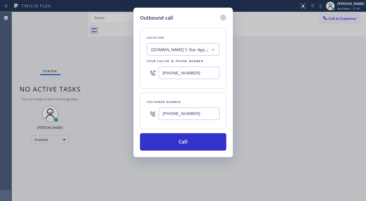
click at [223, 18] on icon at bounding box center [223, 17] width 7 height 7
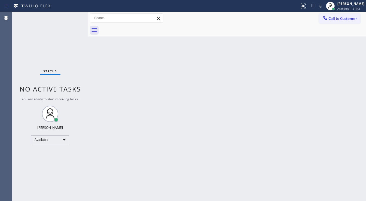
click at [216, 54] on div "Back to Dashboard Change Sender ID Customers Technicians Select a contact Outbo…" at bounding box center [226, 106] width 277 height 189
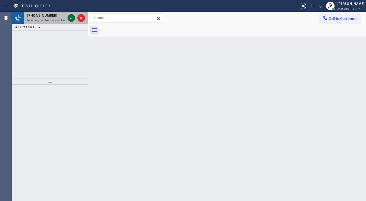
click at [67, 13] on div "[PHONE_NUMBER] Incoming call from queue Everybody" at bounding box center [50, 18] width 76 height 12
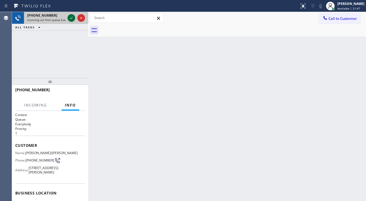
click at [69, 18] on icon at bounding box center [71, 18] width 7 height 7
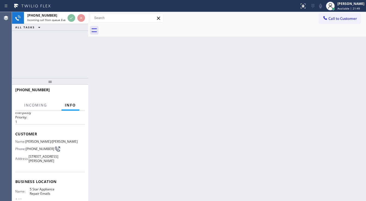
scroll to position [44, 0]
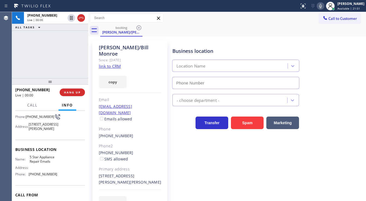
type input "[PHONE_NUMBER]"
click at [117, 63] on link "link to CRM" at bounding box center [110, 65] width 22 height 5
click at [66, 54] on div "[PHONE_NUMBER] Live | 01:41 ALL TASKS ALL TASKS ACTIVE TASKS TASKS IN WRAP UP" at bounding box center [50, 45] width 76 height 66
click at [323, 6] on icon at bounding box center [320, 6] width 7 height 7
drag, startPoint x: 324, startPoint y: 5, endPoint x: 300, endPoint y: 8, distance: 24.1
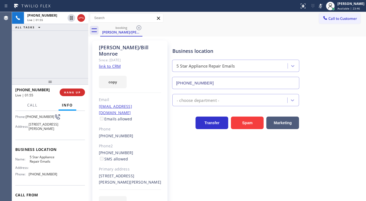
click at [323, 5] on icon at bounding box center [320, 6] width 7 height 7
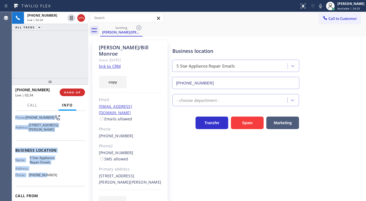
scroll to position [79, 0]
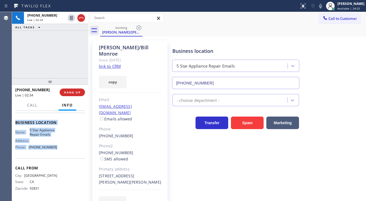
drag, startPoint x: 23, startPoint y: 149, endPoint x: 60, endPoint y: 148, distance: 36.5
click at [60, 148] on div "Context Queue: Everybody Priority: 1 Customer Name: [PERSON_NAME]/[PERSON_NAME]…" at bounding box center [50, 156] width 76 height 90
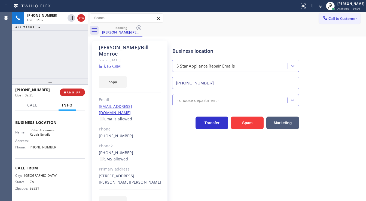
click at [48, 38] on div "[PHONE_NUMBER] Live | 02:35 ALL TASKS ALL TASKS ACTIVE TASKS TASKS IN WRAP UP" at bounding box center [50, 45] width 76 height 66
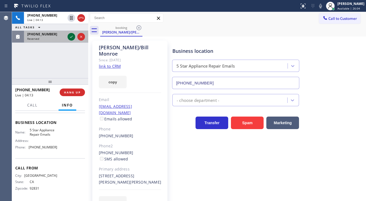
click at [71, 37] on icon at bounding box center [71, 37] width 3 height 2
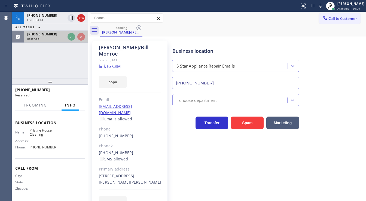
scroll to position [71, 0]
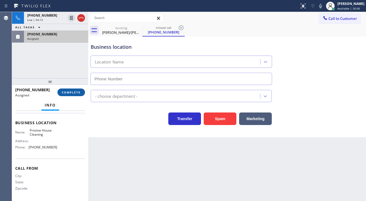
type input "[PHONE_NUMBER]"
click at [74, 93] on span "COMPLETE" at bounding box center [71, 92] width 19 height 4
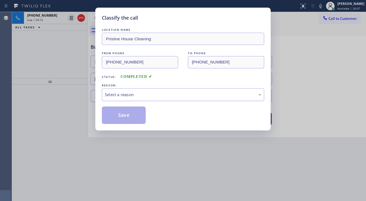
click at [125, 100] on div "Select a reason" at bounding box center [183, 94] width 162 height 13
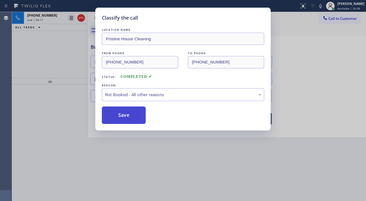
click at [123, 114] on button "Save" at bounding box center [124, 114] width 44 height 17
type input "[PHONE_NUMBER]"
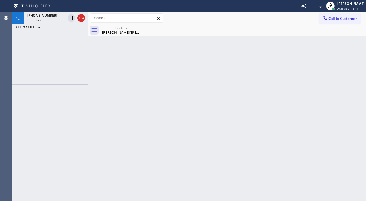
drag, startPoint x: 62, startPoint y: 47, endPoint x: 79, endPoint y: 47, distance: 17.7
click at [62, 48] on div "[PHONE_NUMBER] Live | 05:21 ALL TASKS ALL TASKS ACTIVE TASKS TASKS IN WRAP UP" at bounding box center [50, 45] width 76 height 66
click at [322, 7] on icon at bounding box center [320, 6] width 7 height 7
click at [59, 55] on div "[PHONE_NUMBER] Live | 05:39 ALL TASKS ALL TASKS ACTIVE TASKS TASKS IN WRAP UP" at bounding box center [50, 45] width 76 height 66
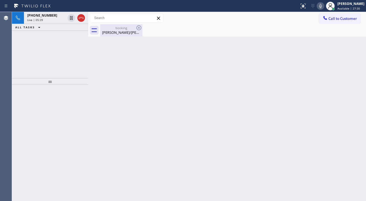
click at [111, 32] on div "[PERSON_NAME]/[PERSON_NAME]" at bounding box center [121, 32] width 41 height 5
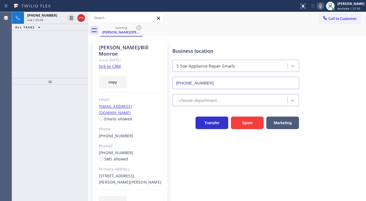
click at [38, 37] on div "[PHONE_NUMBER] Live | 05:39 ALL TASKS ALL TASKS ACTIVE TASKS TASKS IN WRAP UP" at bounding box center [50, 45] width 76 height 66
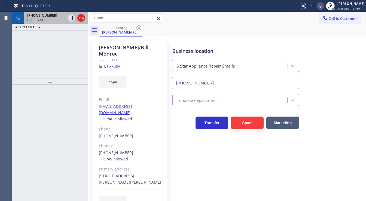
click at [50, 18] on div "Live | 05:40" at bounding box center [46, 20] width 38 height 4
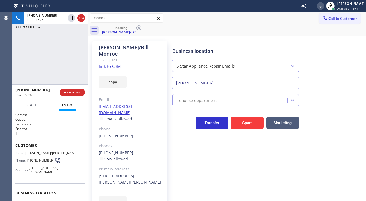
click at [61, 53] on div "[PHONE_NUMBER] Live | 07:27 ALL TASKS ALL TASKS ACTIVE TASKS TASKS IN WRAP UP" at bounding box center [50, 45] width 76 height 66
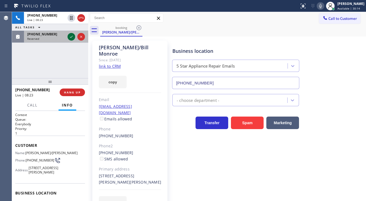
click at [72, 38] on icon at bounding box center [71, 36] width 7 height 7
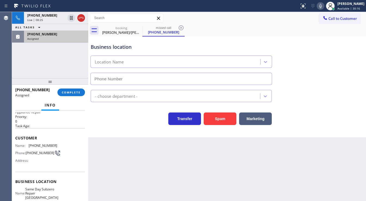
scroll to position [22, 0]
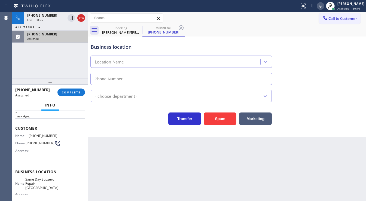
type input "[PHONE_NUMBER]"
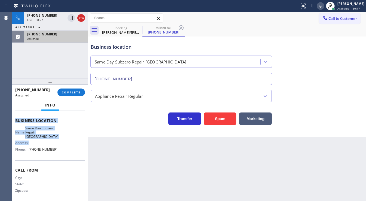
scroll to position [75, 0]
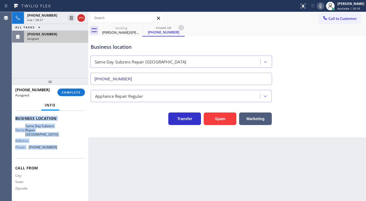
drag, startPoint x: 14, startPoint y: 125, endPoint x: 60, endPoint y: 152, distance: 53.5
click at [60, 152] on div "Context Queue: Appliance Repair Priority: 0 Task Age: Customer Name: [PHONE_NUM…" at bounding box center [50, 156] width 76 height 90
click at [76, 92] on span "COMPLETE" at bounding box center [71, 92] width 19 height 4
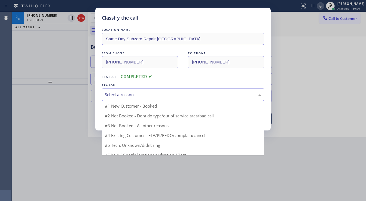
drag, startPoint x: 130, startPoint y: 96, endPoint x: 127, endPoint y: 115, distance: 19.9
click at [130, 96] on div "Select a reason" at bounding box center [183, 94] width 156 height 6
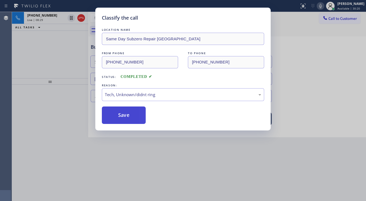
click at [129, 119] on button "Save" at bounding box center [124, 114] width 44 height 17
type input "[PHONE_NUMBER]"
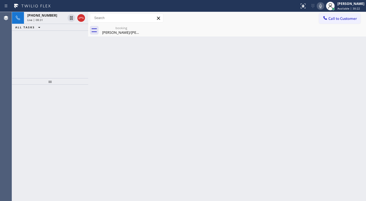
click at [323, 7] on icon at bounding box center [320, 6] width 7 height 7
click at [42, 48] on div "[PHONE_NUMBER] Live | 08:34 ALL TASKS ALL TASKS ACTIVE TASKS TASKS IN WRAP UP" at bounding box center [50, 45] width 76 height 66
click at [25, 48] on div "[PHONE_NUMBER] Live | 08:36 ALL TASKS ALL TASKS ACTIVE TASKS TASKS IN WRAP UP" at bounding box center [50, 45] width 76 height 66
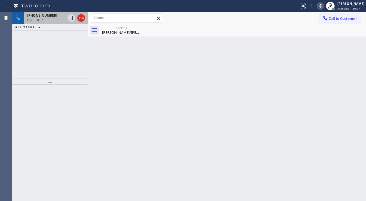
click at [45, 19] on div "Live | 08:37" at bounding box center [46, 20] width 38 height 4
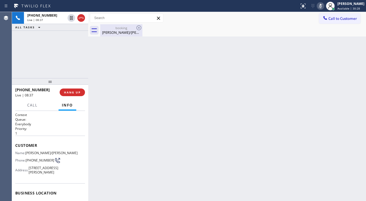
click at [118, 32] on div "[PERSON_NAME]/[PERSON_NAME]" at bounding box center [121, 32] width 41 height 5
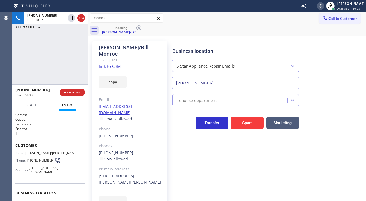
click at [70, 52] on div "[PHONE_NUMBER] Live | 08:37 ALL TASKS ALL TASKS ACTIVE TASKS TASKS IN WRAP UP" at bounding box center [50, 45] width 76 height 66
click at [321, 8] on icon at bounding box center [320, 6] width 7 height 7
click at [289, 43] on div "Business location 5 Star Appliance Repair Emails [PHONE_NUMBER]" at bounding box center [235, 65] width 129 height 47
drag, startPoint x: 88, startPoint y: 55, endPoint x: 73, endPoint y: 55, distance: 15.0
click at [73, 55] on div "[PHONE_NUMBER] Live | 09:03 ALL TASKS ALL TASKS ACTIVE TASKS TASKS IN WRAP UP […" at bounding box center [189, 106] width 354 height 189
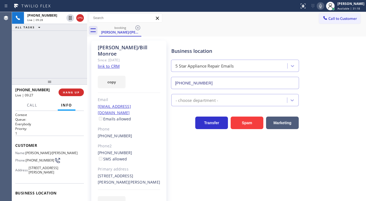
drag, startPoint x: 68, startPoint y: 51, endPoint x: 69, endPoint y: 45, distance: 6.0
click at [67, 51] on div "[PHONE_NUMBER] Live | 09:28 ALL TASKS ALL TASKS ACTIVE TASKS TASKS IN WRAP UP" at bounding box center [49, 45] width 75 height 66
click at [322, 6] on icon at bounding box center [320, 6] width 7 height 7
click at [323, 5] on icon at bounding box center [320, 6] width 7 height 7
click at [57, 51] on div "[PHONE_NUMBER] Live | 09:53 ALL TASKS ALL TASKS ACTIVE TASKS TASKS IN WRAP UP" at bounding box center [49, 45] width 75 height 66
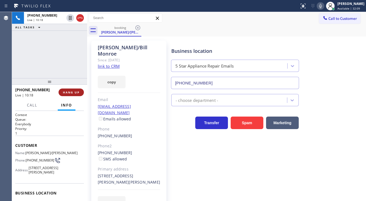
click at [73, 94] on button "HANG UP" at bounding box center [70, 92] width 25 height 8
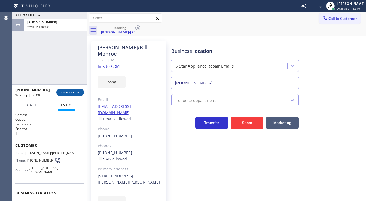
click at [74, 94] on button "COMPLETE" at bounding box center [69, 92] width 27 height 8
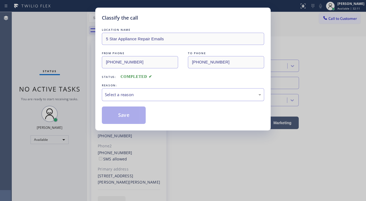
click at [151, 95] on div "Select a reason" at bounding box center [183, 94] width 156 height 6
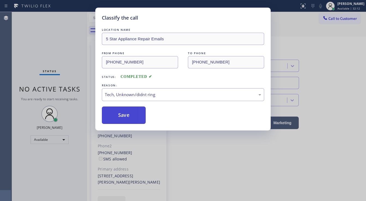
click at [128, 115] on button "Save" at bounding box center [124, 114] width 44 height 17
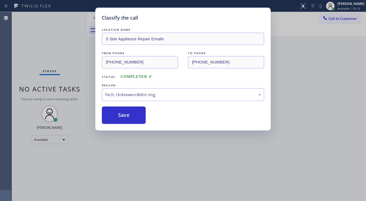
drag, startPoint x: 316, startPoint y: 53, endPoint x: 316, endPoint y: 50, distance: 3.4
click at [316, 53] on div "Classify the call LOCATION NAME 5 Star Appliance Repair Emails FROM PHONE [PHON…" at bounding box center [183, 100] width 366 height 201
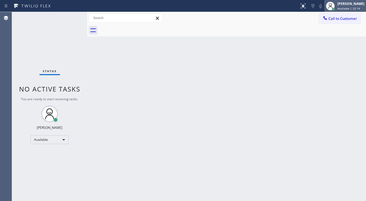
click at [345, 6] on div "[PERSON_NAME] Available | 32:14" at bounding box center [351, 6] width 30 height 10
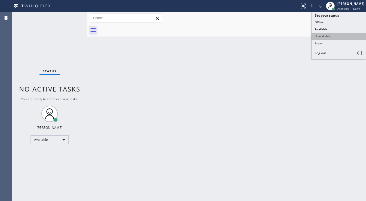
click at [330, 34] on button "Unavailable" at bounding box center [338, 36] width 54 height 7
drag, startPoint x: 284, startPoint y: 35, endPoint x: 296, endPoint y: 30, distance: 13.0
click at [292, 33] on div at bounding box center [232, 30] width 267 height 12
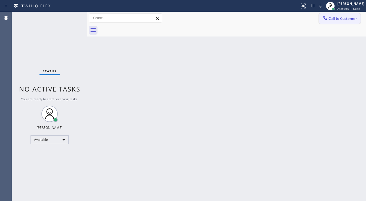
click at [325, 19] on icon at bounding box center [325, 18] width 4 height 4
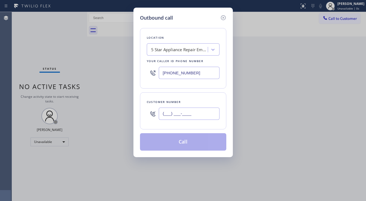
click at [189, 112] on input "(___) ___-____" at bounding box center [189, 113] width 61 height 12
paste input "714) 357-6365"
type input "[PHONE_NUMBER]"
click at [205, 72] on input "[PHONE_NUMBER]" at bounding box center [189, 73] width 61 height 12
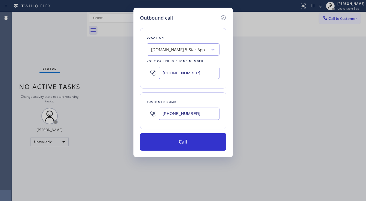
paste input "text"
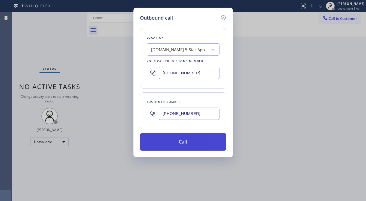
type input "[PHONE_NUMBER]"
click at [187, 141] on button "Call" at bounding box center [183, 141] width 86 height 17
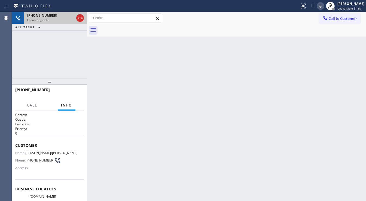
click at [57, 19] on div "Connecting call…" at bounding box center [50, 20] width 47 height 4
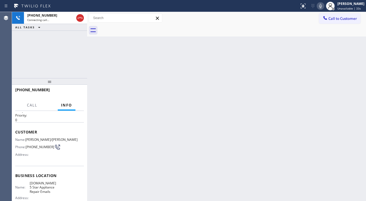
scroll to position [14, 0]
click at [57, 51] on div "[PHONE_NUMBER] Connecting call… ALL TASKS ALL TASKS ACTIVE TASKS TASKS IN WRAP …" at bounding box center [49, 45] width 75 height 66
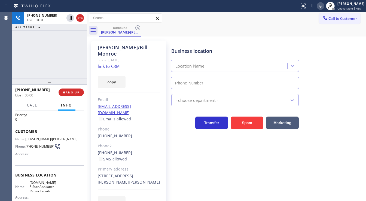
type input "[PHONE_NUMBER]"
click at [44, 39] on div "[PHONE_NUMBER] Live | 00:11 ALL TASKS ALL TASKS ACTIVE TASKS TASKS IN WRAP UP" at bounding box center [49, 45] width 75 height 66
drag, startPoint x: 87, startPoint y: 52, endPoint x: 77, endPoint y: 54, distance: 9.7
click at [77, 54] on div "[PHONE_NUMBER] Live | 00:15 ALL TASKS ALL TASKS ACTIVE TASKS TASKS IN WRAP UP […" at bounding box center [189, 106] width 354 height 189
click at [54, 68] on div "[PHONE_NUMBER] Live | 01:31 ALL TASKS ALL TASKS ACTIVE TASKS TASKS IN WRAP UP" at bounding box center [49, 45] width 75 height 66
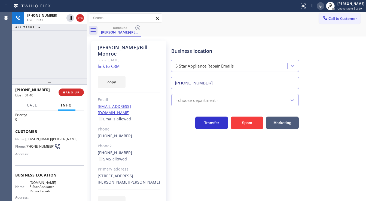
click at [55, 65] on div "[PHONE_NUMBER] Live | 01:41 ALL TASKS ALL TASKS ACTIVE TASKS TASKS IN WRAP UP" at bounding box center [49, 45] width 75 height 66
click at [58, 64] on div "[PHONE_NUMBER] Live | 02:41 ALL TASKS ALL TASKS ACTIVE TASKS TASKS IN WRAP UP" at bounding box center [49, 45] width 75 height 66
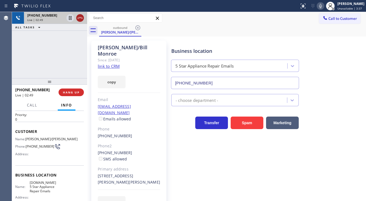
click at [81, 19] on icon at bounding box center [80, 18] width 7 height 7
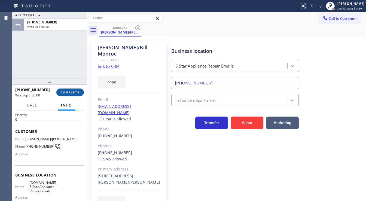
click at [75, 93] on span "COMPLETE" at bounding box center [70, 92] width 19 height 4
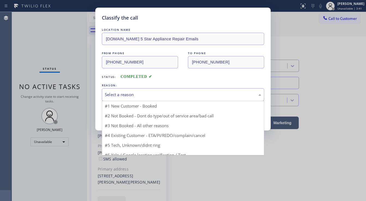
drag, startPoint x: 123, startPoint y: 97, endPoint x: 123, endPoint y: 104, distance: 7.1
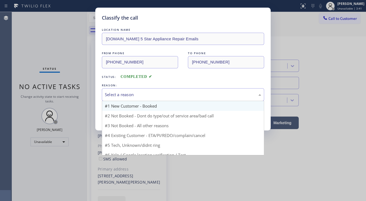
click at [124, 97] on div "Select a reason" at bounding box center [183, 94] width 156 height 6
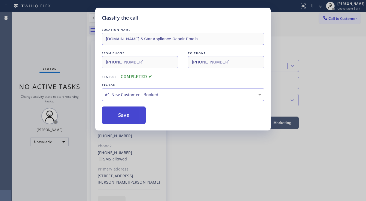
click at [122, 107] on button "Save" at bounding box center [124, 114] width 44 height 17
click at [122, 108] on button "Save" at bounding box center [124, 114] width 44 height 17
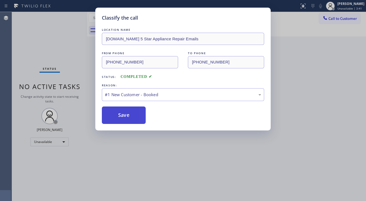
click at [122, 113] on button "Save" at bounding box center [124, 114] width 44 height 17
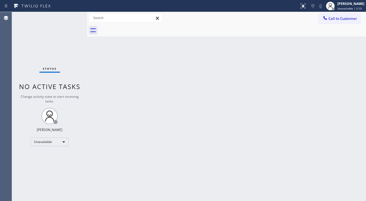
click at [48, 146] on div "Status No active tasks Change activity state to start receiving tasks. [PERSON_…" at bounding box center [49, 106] width 75 height 189
click at [48, 143] on div "Unavailable" at bounding box center [49, 141] width 38 height 9
click at [47, 156] on li "Available" at bounding box center [49, 155] width 37 height 7
click at [109, 113] on div "Back to Dashboard Change Sender ID Customers Technicians Select a contact Outbo…" at bounding box center [226, 106] width 279 height 189
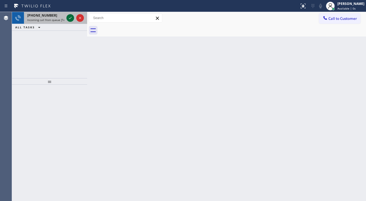
click at [70, 19] on icon at bounding box center [70, 18] width 3 height 2
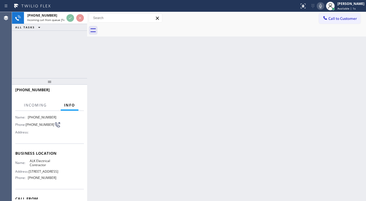
scroll to position [44, 0]
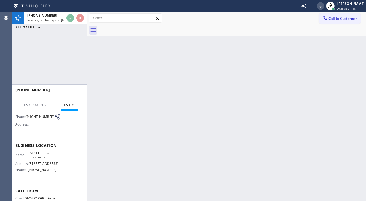
click at [43, 53] on div "[PHONE_NUMBER] Incoming call from queue [Test] All ALL TASKS ALL TASKS ACTIVE T…" at bounding box center [49, 45] width 75 height 66
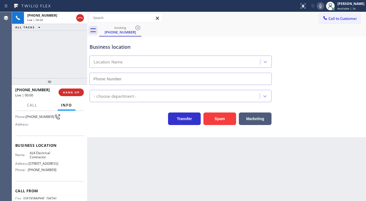
type input "[PHONE_NUMBER]"
click at [26, 57] on div "[PHONE_NUMBER] Live | 00:10 ALL TASKS ALL TASKS ACTIVE TASKS TASKS IN WRAP UP" at bounding box center [49, 45] width 75 height 66
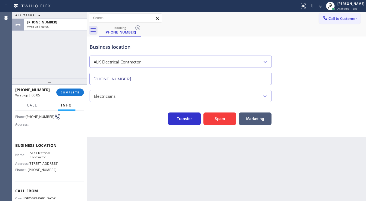
click at [18, 62] on div "ALL TASKS ALL TASKS ACTIVE TASKS TASKS IN WRAP UP [PHONE_NUMBER] Wrap up | 00:05" at bounding box center [49, 45] width 75 height 66
click at [72, 93] on span "COMPLETE" at bounding box center [70, 92] width 19 height 4
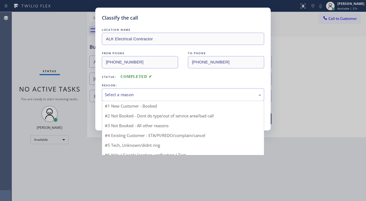
click at [123, 96] on div "Select a reason" at bounding box center [183, 94] width 156 height 6
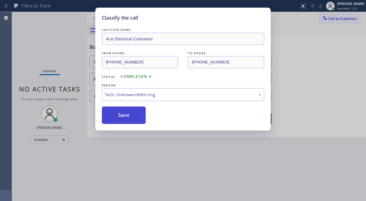
click at [118, 121] on button "Save" at bounding box center [124, 114] width 44 height 17
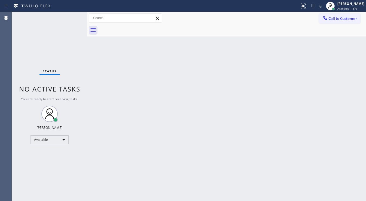
click at [21, 48] on div "Status No active tasks You are ready to start receiving tasks. [PERSON_NAME]" at bounding box center [49, 106] width 75 height 189
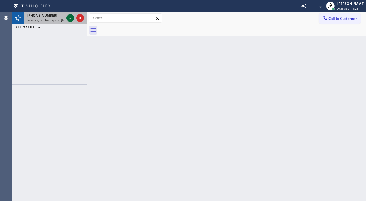
drag, startPoint x: 69, startPoint y: 21, endPoint x: 72, endPoint y: 20, distance: 3.2
click at [71, 20] on icon at bounding box center [70, 18] width 7 height 7
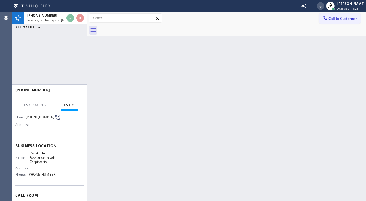
scroll to position [44, 0]
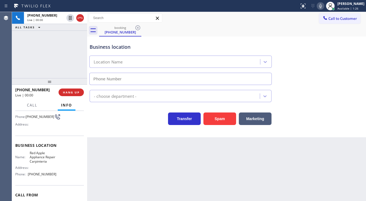
type input "[PHONE_NUMBER]"
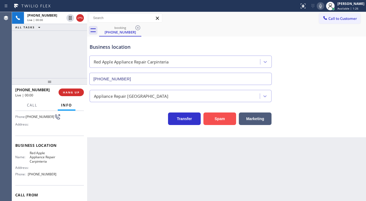
click at [225, 119] on button "Spam" at bounding box center [219, 118] width 33 height 13
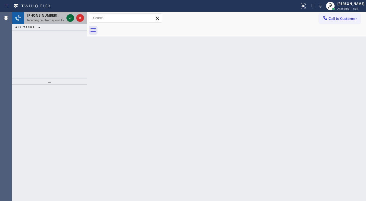
click at [67, 18] on icon at bounding box center [70, 18] width 7 height 7
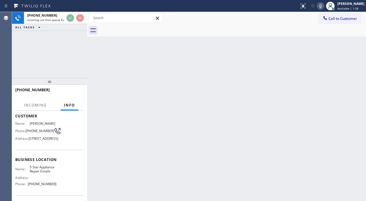
scroll to position [44, 0]
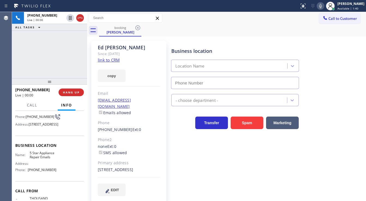
type input "[PHONE_NUMBER]"
click at [103, 61] on link "link to CRM" at bounding box center [109, 59] width 22 height 5
click at [30, 53] on div "[PHONE_NUMBER] Live | 01:59 ALL TASKS ALL TASKS ACTIVE TASKS TASKS IN WRAP UP" at bounding box center [49, 45] width 75 height 66
click at [26, 56] on div "[PHONE_NUMBER] Live | 02:01 ALL TASKS ALL TASKS ACTIVE TASKS TASKS IN WRAP UP" at bounding box center [49, 45] width 75 height 66
click at [323, 7] on icon at bounding box center [320, 6] width 7 height 7
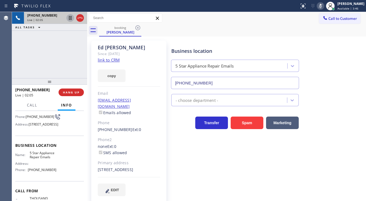
click at [70, 19] on icon at bounding box center [70, 18] width 7 height 7
click at [67, 17] on icon at bounding box center [70, 18] width 7 height 7
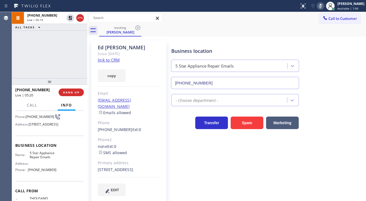
click at [322, 7] on icon at bounding box center [320, 6] width 7 height 7
click at [57, 56] on div "[PHONE_NUMBER] Live | 05:21 ALL TASKS ALL TASKS ACTIVE TASKS TASKS IN WRAP UP" at bounding box center [49, 45] width 75 height 66
click at [20, 73] on div "[PHONE_NUMBER] Live | 05:24 ALL TASKS ALL TASKS ACTIVE TASKS TASKS IN WRAP UP" at bounding box center [49, 45] width 75 height 66
click at [11, 62] on div "Agent Desktop" at bounding box center [6, 106] width 12 height 189
click at [322, 6] on icon at bounding box center [320, 6] width 7 height 7
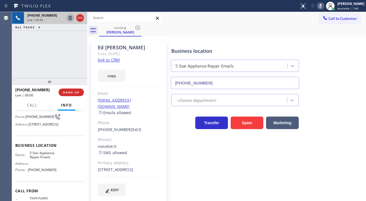
click at [70, 17] on icon at bounding box center [70, 18] width 3 height 4
drag, startPoint x: 23, startPoint y: 63, endPoint x: 40, endPoint y: 52, distance: 19.7
click at [23, 63] on div "[PHONE_NUMBER] Live | 06:17 ALL TASKS ALL TASKS ACTIVE TASKS TASKS IN WRAP UP […" at bounding box center [49, 45] width 75 height 66
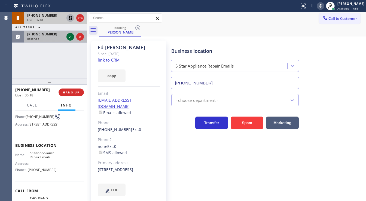
click at [71, 36] on icon at bounding box center [70, 37] width 3 height 2
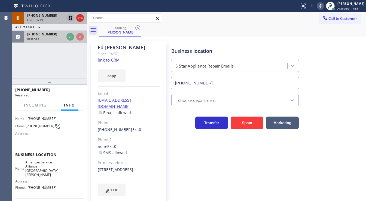
scroll to position [48, 0]
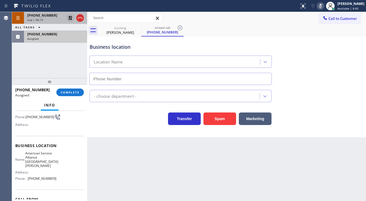
type input "[PHONE_NUMBER]"
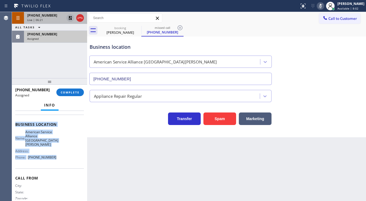
scroll to position [70, 0]
drag, startPoint x: 16, startPoint y: 122, endPoint x: 58, endPoint y: 143, distance: 46.5
click at [55, 161] on div "Context Queue: Appliance Repair Priority: 0 Task Age: Customer Name: [PHONE_NUM…" at bounding box center [49, 126] width 69 height 166
click at [67, 91] on span "COMPLETE" at bounding box center [70, 92] width 19 height 4
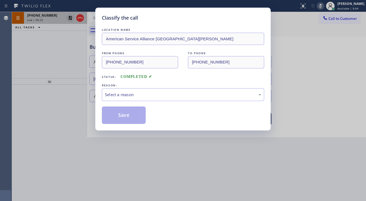
click at [118, 96] on div "Select a reason" at bounding box center [183, 94] width 156 height 6
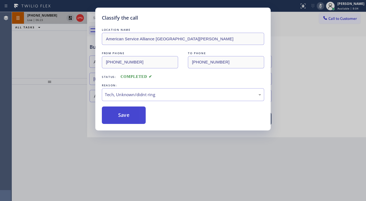
click at [120, 122] on button "Save" at bounding box center [124, 114] width 44 height 17
type input "[PHONE_NUMBER]"
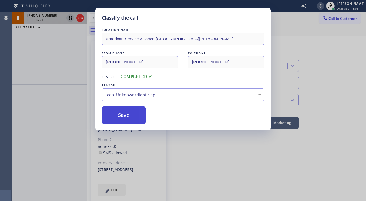
click at [120, 122] on button "Save" at bounding box center [124, 114] width 44 height 17
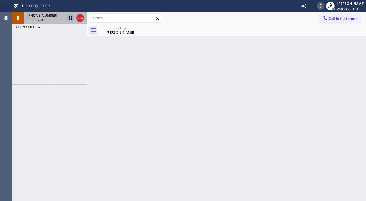
click at [20, 78] on div at bounding box center [49, 81] width 75 height 7
click at [10, 79] on div "Agent Desktop" at bounding box center [6, 106] width 12 height 189
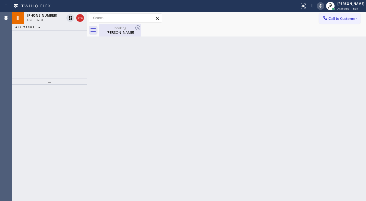
drag, startPoint x: 71, startPoint y: 18, endPoint x: 109, endPoint y: 27, distance: 39.8
click at [71, 18] on icon at bounding box center [70, 18] width 7 height 7
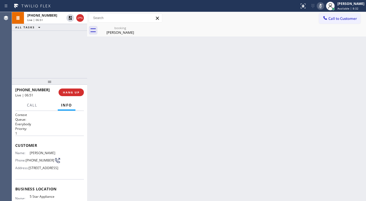
click at [323, 7] on icon at bounding box center [320, 6] width 7 height 7
click at [52, 48] on div "[PHONE_NUMBER] Live | 06:52 ALL TASKS ALL TASKS ACTIVE TASKS TASKS IN WRAP UP" at bounding box center [49, 45] width 75 height 66
click at [12, 58] on div "[PHONE_NUMBER] Live | 07:01 ALL TASKS ALL TASKS ACTIVE TASKS TASKS IN WRAP UP" at bounding box center [49, 45] width 75 height 66
click at [24, 63] on div "[PHONE_NUMBER] Live | 07:04 ALL TASKS ALL TASKS ACTIVE TASKS TASKS IN WRAP UP" at bounding box center [49, 45] width 75 height 66
drag, startPoint x: 42, startPoint y: 90, endPoint x: 20, endPoint y: 90, distance: 22.0
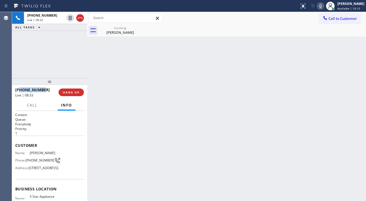
click at [20, 90] on div "[PHONE_NUMBER]" at bounding box center [34, 89] width 39 height 5
click at [21, 63] on div "[PHONE_NUMBER] Live | 08:49 ALL TASKS ALL TASKS ACTIVE TASKS TASKS IN WRAP UP" at bounding box center [49, 45] width 75 height 66
drag, startPoint x: 58, startPoint y: 72, endPoint x: 58, endPoint y: 66, distance: 5.7
click at [58, 66] on div "[PHONE_NUMBER] Live | 08:54 ALL TASKS ALL TASKS ACTIVE TASKS TASKS IN WRAP UP […" at bounding box center [49, 45] width 75 height 66
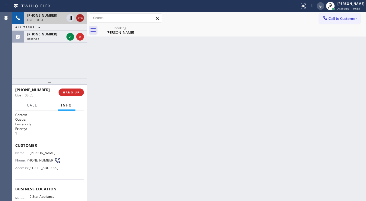
click at [77, 17] on icon at bounding box center [80, 18] width 7 height 7
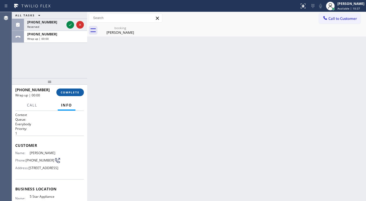
click at [72, 95] on button "COMPLETE" at bounding box center [69, 92] width 27 height 8
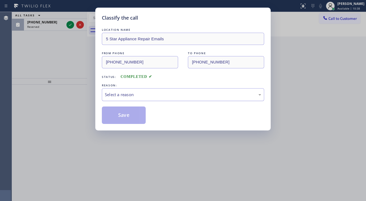
click at [151, 97] on div "Select a reason" at bounding box center [183, 94] width 156 height 6
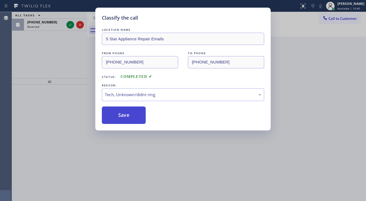
click at [130, 114] on button "Save" at bounding box center [124, 114] width 44 height 17
drag, startPoint x: 64, startPoint y: 22, endPoint x: 63, endPoint y: 30, distance: 8.3
click at [63, 22] on div "Classify the call LOCATION NAME 5 Star Appliance Repair Emails FROM PHONE [PHON…" at bounding box center [183, 100] width 366 height 201
click at [65, 26] on div "Classify the call LOCATION NAME 5 Star Appliance Repair Emails FROM PHONE [PHON…" at bounding box center [183, 100] width 366 height 201
click at [66, 26] on div "Classify the call LOCATION NAME 5 Star Appliance Repair Emails FROM PHONE [PHON…" at bounding box center [183, 100] width 366 height 201
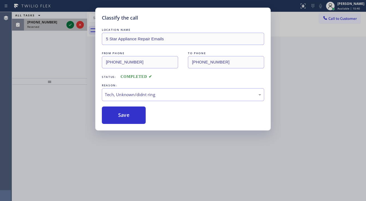
click at [68, 24] on icon at bounding box center [70, 24] width 7 height 7
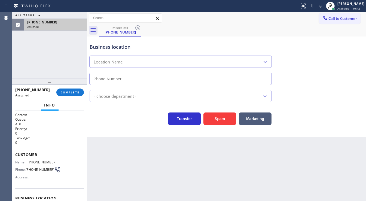
click at [69, 25] on div "Assigned" at bounding box center [55, 27] width 57 height 4
type input "[PHONE_NUMBER]"
click at [69, 25] on div "Assigned" at bounding box center [55, 27] width 57 height 4
click at [75, 93] on span "COMPLETE" at bounding box center [70, 92] width 19 height 4
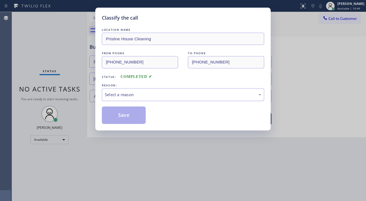
click at [147, 97] on div "Select a reason" at bounding box center [183, 94] width 162 height 13
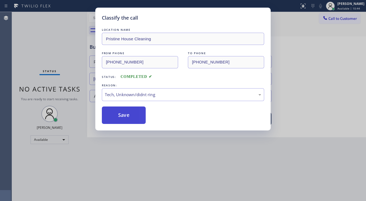
click at [120, 114] on button "Save" at bounding box center [124, 114] width 44 height 17
click at [120, 113] on button "Save" at bounding box center [124, 114] width 44 height 17
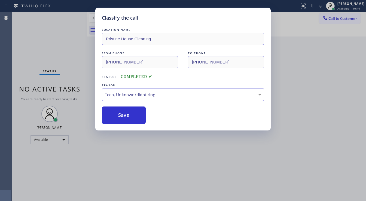
click at [70, 70] on div "Classify the call LOCATION NAME Pristine House Cleaning FROM PHONE [PHONE_NUMBE…" at bounding box center [183, 100] width 366 height 201
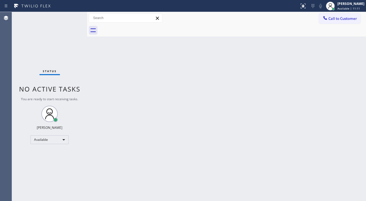
click at [73, 33] on div "Status No active tasks You are ready to start receiving tasks. [PERSON_NAME]" at bounding box center [49, 106] width 75 height 189
click at [74, 13] on div "Status No active tasks You are ready to start receiving tasks. [PERSON_NAME]" at bounding box center [49, 106] width 75 height 189
click at [73, 14] on div "Status No active tasks You are ready to start receiving tasks. [PERSON_NAME]" at bounding box center [49, 106] width 75 height 189
click at [144, 199] on div "Back to Dashboard Change Sender ID Customers Technicians Select a contact Outbo…" at bounding box center [226, 106] width 279 height 189
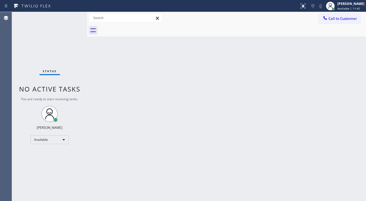
drag, startPoint x: 19, startPoint y: 37, endPoint x: 26, endPoint y: 38, distance: 7.0
click at [19, 37] on div "Status No active tasks You are ready to start receiving tasks. [PERSON_NAME]" at bounding box center [49, 106] width 75 height 189
click at [72, 15] on div "Status No active tasks You are ready to start receiving tasks. [PERSON_NAME]" at bounding box center [49, 106] width 75 height 189
click at [71, 16] on div "Status No active tasks You are ready to start receiving tasks. [PERSON_NAME]" at bounding box center [49, 106] width 75 height 189
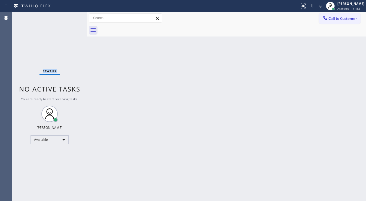
click at [74, 16] on div "Status No active tasks You are ready to start receiving tasks. [PERSON_NAME]" at bounding box center [49, 106] width 75 height 189
click at [74, 15] on div "Status No active tasks You are ready to start receiving tasks. [PERSON_NAME]" at bounding box center [49, 106] width 75 height 189
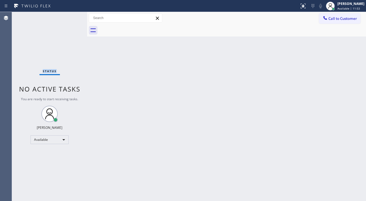
click at [71, 15] on div "Status No active tasks You are ready to start receiving tasks. [PERSON_NAME]" at bounding box center [49, 106] width 75 height 189
click at [71, 16] on div "Status No active tasks You are ready to start receiving tasks. [PERSON_NAME]" at bounding box center [49, 106] width 75 height 189
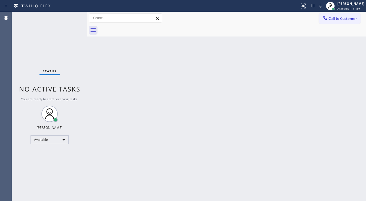
click at [71, 16] on div "Status No active tasks You are ready to start receiving tasks. [PERSON_NAME]" at bounding box center [49, 106] width 75 height 189
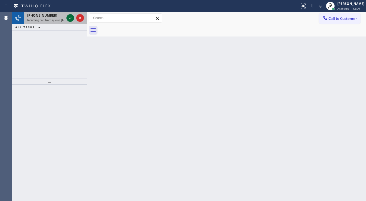
click at [67, 19] on icon at bounding box center [70, 18] width 7 height 7
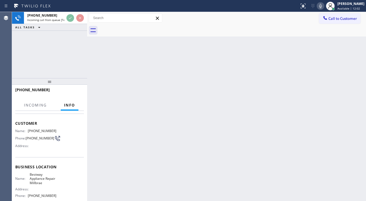
scroll to position [44, 0]
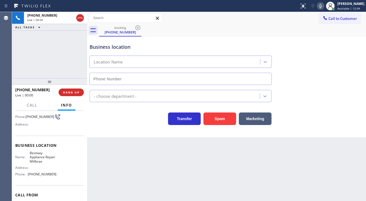
type input "[PHONE_NUMBER]"
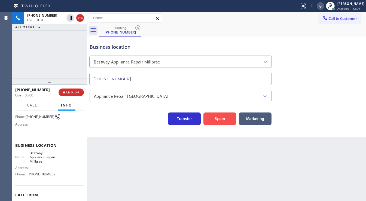
click at [212, 118] on button "Spam" at bounding box center [219, 118] width 33 height 13
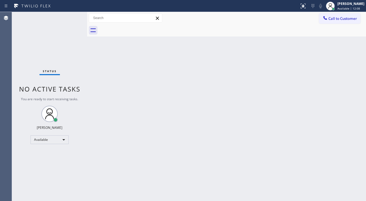
click at [70, 16] on div "Status No active tasks You are ready to start receiving tasks. [PERSON_NAME]" at bounding box center [49, 106] width 75 height 189
click at [71, 16] on div "Status No active tasks You are ready to start receiving tasks. [PERSON_NAME]" at bounding box center [49, 106] width 75 height 189
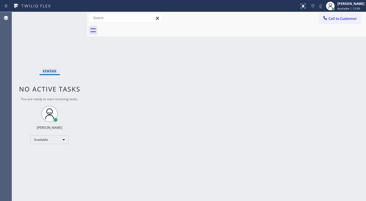
click at [72, 16] on div "Status No active tasks You are ready to start receiving tasks. [PERSON_NAME]" at bounding box center [49, 106] width 75 height 189
click at [73, 16] on div "Status No active tasks You are ready to start receiving tasks. [PERSON_NAME]" at bounding box center [49, 106] width 75 height 189
click at [70, 18] on div "Status No active tasks You are ready to start receiving tasks. [PERSON_NAME]" at bounding box center [49, 106] width 75 height 189
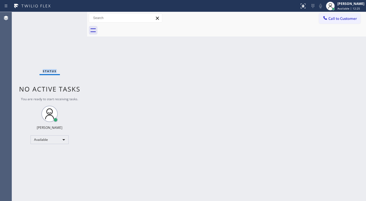
click at [70, 18] on div "Status No active tasks You are ready to start receiving tasks. [PERSON_NAME]" at bounding box center [49, 106] width 75 height 189
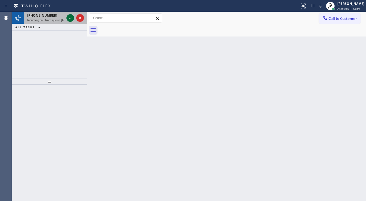
click at [70, 18] on icon at bounding box center [70, 18] width 7 height 7
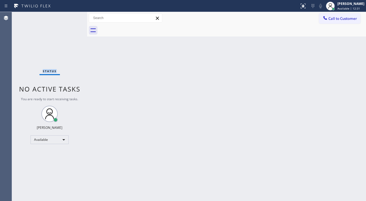
click at [70, 18] on div "Status No active tasks You are ready to start receiving tasks. [PERSON_NAME]" at bounding box center [49, 106] width 75 height 189
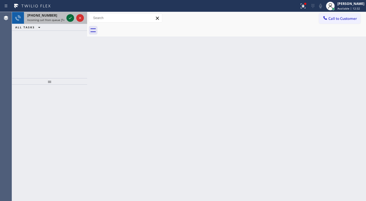
click at [70, 18] on icon at bounding box center [70, 18] width 7 height 7
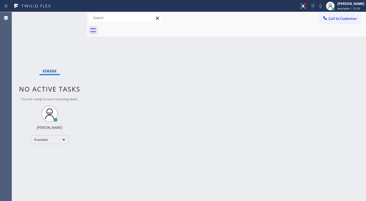
click at [70, 18] on div "Status No active tasks You are ready to start receiving tasks. [PERSON_NAME]" at bounding box center [49, 106] width 75 height 189
click at [69, 17] on div "Status No active tasks You are ready to start receiving tasks. [PERSON_NAME]" at bounding box center [49, 106] width 75 height 189
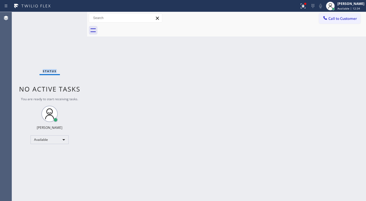
click at [69, 17] on div "Status No active tasks You are ready to start receiving tasks. [PERSON_NAME]" at bounding box center [49, 106] width 75 height 189
click at [69, 18] on div "Status No active tasks You are ready to start receiving tasks. [PERSON_NAME]" at bounding box center [49, 106] width 75 height 189
click at [306, 9] on icon at bounding box center [302, 6] width 7 height 7
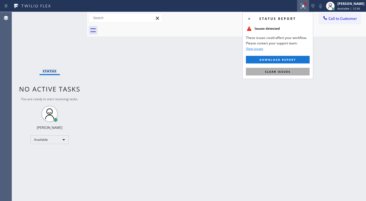
click at [279, 71] on span "Clear issues" at bounding box center [278, 72] width 26 height 4
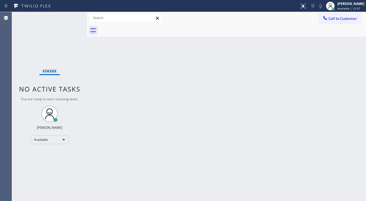
click at [72, 15] on div "Status No active tasks You are ready to start receiving tasks. [PERSON_NAME]" at bounding box center [49, 106] width 75 height 189
click at [70, 16] on div "Status No active tasks You are ready to start receiving tasks. [PERSON_NAME]" at bounding box center [49, 106] width 75 height 189
click at [71, 16] on div "Status No active tasks You are ready to start receiving tasks. [PERSON_NAME]" at bounding box center [49, 106] width 75 height 189
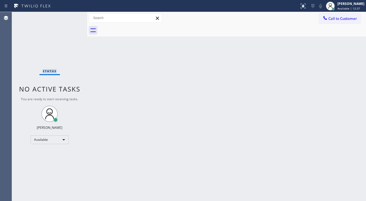
click at [71, 16] on div "Status No active tasks You are ready to start receiving tasks. [PERSON_NAME]" at bounding box center [49, 106] width 75 height 189
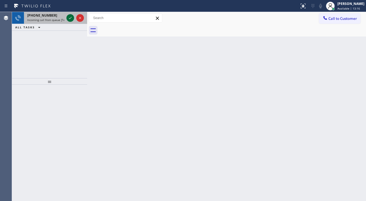
drag, startPoint x: 67, startPoint y: 24, endPoint x: 69, endPoint y: 19, distance: 5.9
click at [67, 24] on div "[PHONE_NUMBER] Incoming call from queue [Test] All ALL TASKS ALL TASKS ACTIVE T…" at bounding box center [49, 21] width 75 height 19
click at [69, 19] on icon at bounding box center [70, 18] width 7 height 7
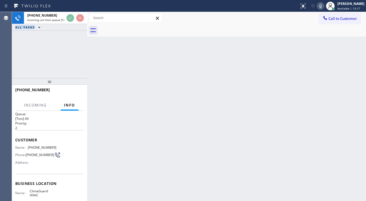
scroll to position [22, 0]
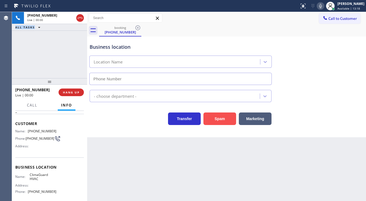
type input "[PHONE_NUMBER]"
click at [218, 123] on button "Spam" at bounding box center [219, 118] width 33 height 13
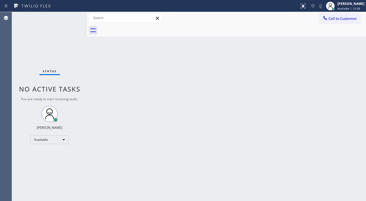
click at [71, 15] on div "Status No active tasks You are ready to start receiving tasks. [PERSON_NAME]" at bounding box center [49, 106] width 75 height 189
click at [72, 17] on div "Status No active tasks You are ready to start receiving tasks. [PERSON_NAME]" at bounding box center [49, 106] width 75 height 189
click at [72, 16] on div "Status No active tasks You are ready to start receiving tasks. [PERSON_NAME]" at bounding box center [49, 106] width 75 height 189
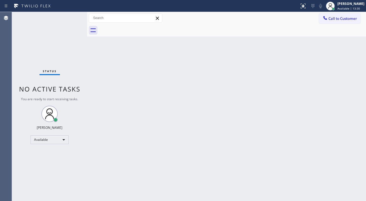
click at [71, 16] on div "Status No active tasks You are ready to start receiving tasks. [PERSON_NAME]" at bounding box center [49, 106] width 75 height 189
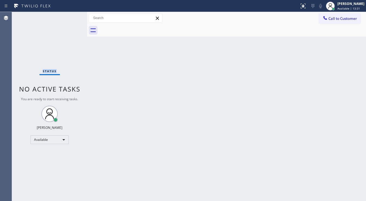
click at [71, 16] on div "Status No active tasks You are ready to start receiving tasks. [PERSON_NAME]" at bounding box center [49, 106] width 75 height 189
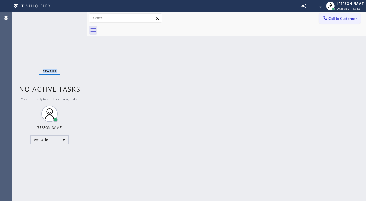
click at [71, 16] on div "Status No active tasks You are ready to start receiving tasks. [PERSON_NAME]" at bounding box center [49, 106] width 75 height 189
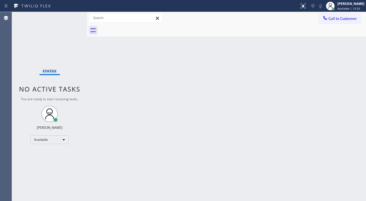
click at [71, 16] on div "Status No active tasks You are ready to start receiving tasks. [PERSON_NAME]" at bounding box center [49, 106] width 75 height 189
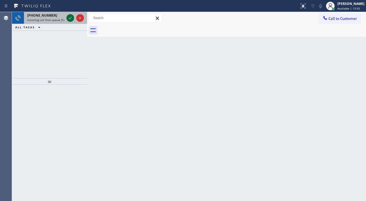
click at [70, 17] on icon at bounding box center [70, 18] width 7 height 7
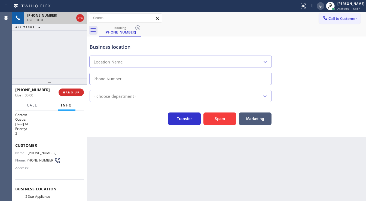
type input "[PHONE_NUMBER]"
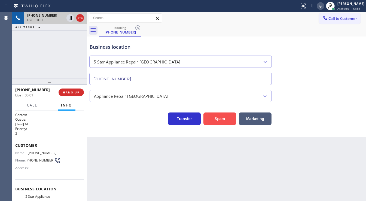
click at [224, 120] on button "Spam" at bounding box center [219, 118] width 33 height 13
click at [42, 54] on div "[PHONE_NUMBER] Live | 00:02 ALL TASKS ALL TASKS ACTIVE TASKS TASKS IN WRAP UP" at bounding box center [49, 45] width 75 height 66
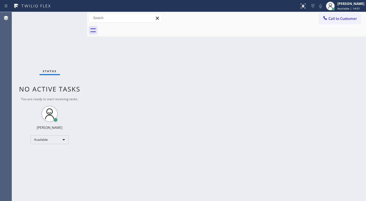
click at [70, 18] on div "Status No active tasks You are ready to start receiving tasks. [PERSON_NAME]" at bounding box center [49, 106] width 75 height 189
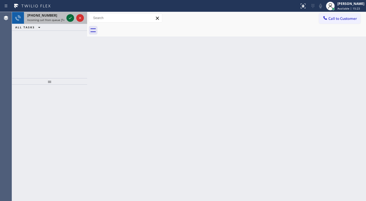
click at [71, 17] on icon at bounding box center [70, 18] width 3 height 2
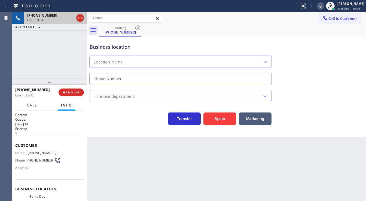
type input "[PHONE_NUMBER]"
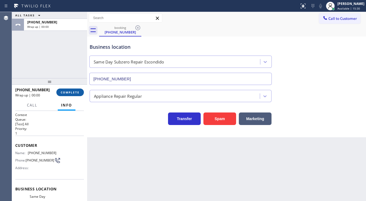
click at [69, 91] on span "COMPLETE" at bounding box center [70, 92] width 19 height 4
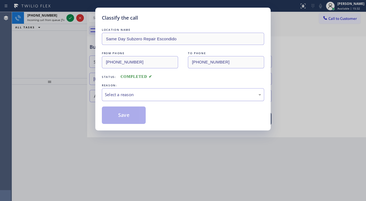
click at [137, 94] on div "Select a reason" at bounding box center [183, 94] width 156 height 6
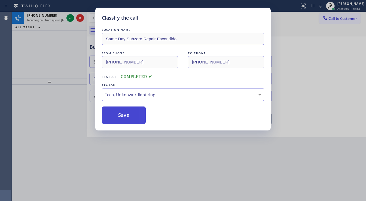
click at [124, 110] on button "Save" at bounding box center [124, 114] width 44 height 17
click at [125, 113] on button "Save" at bounding box center [124, 114] width 44 height 17
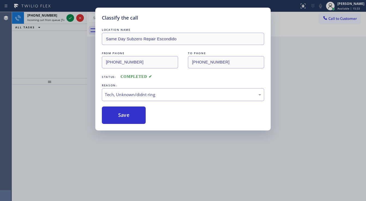
click at [69, 18] on div "Classify the call LOCATION NAME Same Day Subzero Repair Escondido FROM PHONE [P…" at bounding box center [183, 100] width 366 height 201
click at [69, 18] on div "Classify the call LOCATION NAME Repair Twist of [US_STATE] FROM PHONE [PHONE_NU…" at bounding box center [189, 106] width 354 height 189
click at [69, 18] on icon at bounding box center [70, 18] width 7 height 7
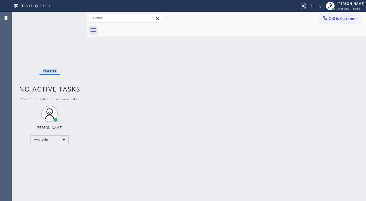
click at [69, 18] on div "Status No active tasks You are ready to start receiving tasks. [PERSON_NAME]" at bounding box center [49, 106] width 75 height 189
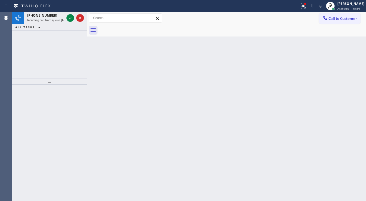
drag, startPoint x: 307, startPoint y: 9, endPoint x: 91, endPoint y: 39, distance: 217.5
click at [300, 11] on div "Status report Issue detected This issue could affect your workflow. Please cont…" at bounding box center [183, 6] width 366 height 12
click at [67, 24] on div "[PHONE_NUMBER] Incoming call from queue [Test] All" at bounding box center [49, 18] width 75 height 12
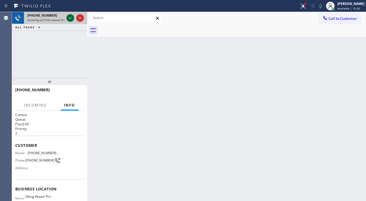
click at [70, 19] on icon at bounding box center [70, 18] width 7 height 7
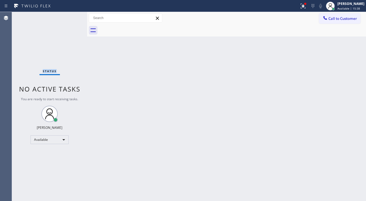
click at [70, 19] on div "Status No active tasks You are ready to start receiving tasks. [PERSON_NAME]" at bounding box center [49, 106] width 75 height 189
drag, startPoint x: 299, startPoint y: 6, endPoint x: 302, endPoint y: 6, distance: 3.5
click at [301, 6] on div "Status report Issues detected These issues could affect your workflow. Please c…" at bounding box center [183, 6] width 366 height 12
drag, startPoint x: 304, startPoint y: 6, endPoint x: 304, endPoint y: 24, distance: 17.7
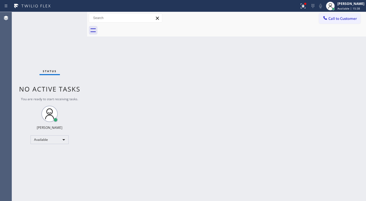
click at [304, 6] on icon at bounding box center [302, 6] width 7 height 7
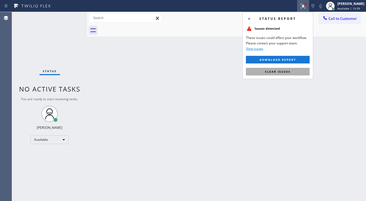
click at [289, 71] on span "Clear issues" at bounding box center [278, 72] width 26 height 4
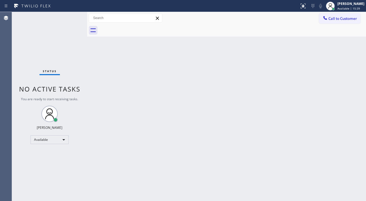
click at [70, 16] on div "Status No active tasks You are ready to start receiving tasks. [PERSON_NAME]" at bounding box center [49, 106] width 75 height 189
click at [71, 16] on div "Status No active tasks You are ready to start receiving tasks. [PERSON_NAME]" at bounding box center [49, 106] width 75 height 189
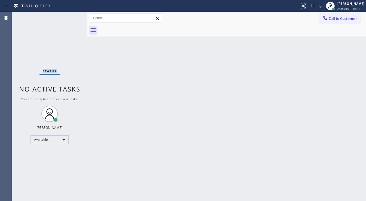
click at [71, 16] on div "Status No active tasks You are ready to start receiving tasks. [PERSON_NAME]" at bounding box center [49, 106] width 75 height 189
click at [72, 16] on div "Status No active tasks You are ready to start receiving tasks. [PERSON_NAME]" at bounding box center [49, 106] width 75 height 189
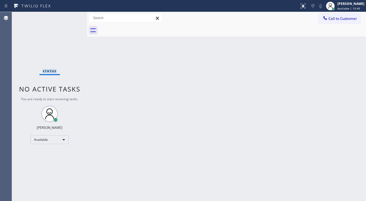
click at [72, 16] on div "Status No active tasks You are ready to start receiving tasks. [PERSON_NAME]" at bounding box center [49, 106] width 75 height 189
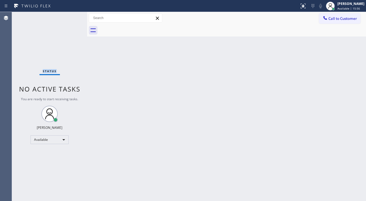
click at [72, 14] on div "Status No active tasks You are ready to start receiving tasks. [PERSON_NAME]" at bounding box center [49, 106] width 75 height 189
click at [72, 15] on div "Status No active tasks You are ready to start receiving tasks. [PERSON_NAME]" at bounding box center [49, 106] width 75 height 189
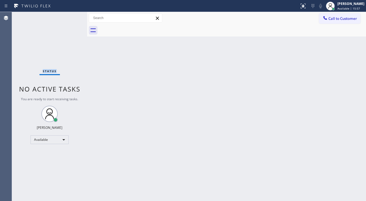
click at [72, 15] on div "Status No active tasks You are ready to start receiving tasks. [PERSON_NAME]" at bounding box center [49, 106] width 75 height 189
click at [72, 16] on div "Status No active tasks You are ready to start receiving tasks. [PERSON_NAME]" at bounding box center [49, 106] width 75 height 189
click at [72, 17] on div "Status No active tasks You are ready to start receiving tasks. [PERSON_NAME]" at bounding box center [49, 106] width 75 height 189
click at [71, 17] on div "Status No active tasks You are ready to start receiving tasks. [PERSON_NAME]" at bounding box center [49, 106] width 75 height 189
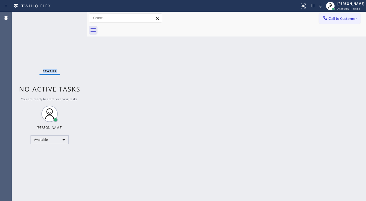
click at [71, 17] on div "Status No active tasks You are ready to start receiving tasks. [PERSON_NAME]" at bounding box center [49, 106] width 75 height 189
click at [72, 16] on div "Status No active tasks You are ready to start receiving tasks. [PERSON_NAME]" at bounding box center [49, 106] width 75 height 189
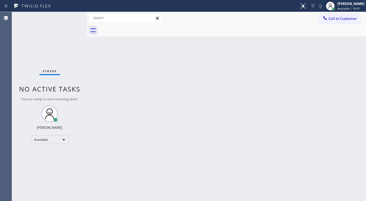
click at [72, 16] on div "Status No active tasks You are ready to start receiving tasks. [PERSON_NAME]" at bounding box center [49, 106] width 75 height 189
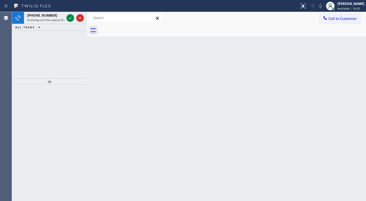
click at [72, 16] on icon at bounding box center [70, 18] width 7 height 7
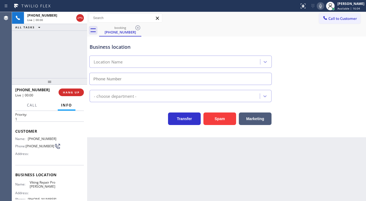
type input "[PHONE_NUMBER]"
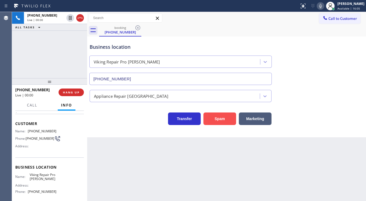
click at [221, 123] on button "Spam" at bounding box center [219, 118] width 33 height 13
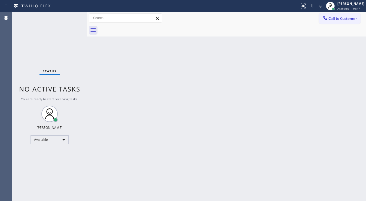
click at [71, 16] on div "Status No active tasks You are ready to start receiving tasks. [PERSON_NAME]" at bounding box center [49, 106] width 75 height 189
click at [70, 17] on div "Status No active tasks You are ready to start receiving tasks. [PERSON_NAME]" at bounding box center [49, 106] width 75 height 189
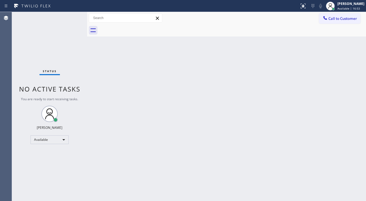
click at [69, 18] on div "Status No active tasks You are ready to start receiving tasks. [PERSON_NAME]" at bounding box center [49, 106] width 75 height 189
click at [72, 15] on div "Status No active tasks You are ready to start receiving tasks. [PERSON_NAME]" at bounding box center [49, 106] width 75 height 189
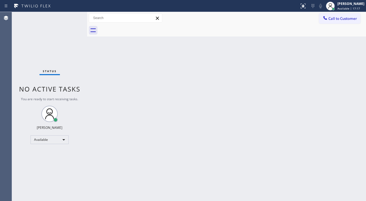
click at [72, 15] on div "Status No active tasks You are ready to start receiving tasks. [PERSON_NAME]" at bounding box center [49, 106] width 75 height 189
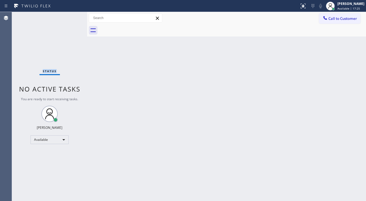
click at [72, 15] on div "Status No active tasks You are ready to start receiving tasks. [PERSON_NAME]" at bounding box center [49, 106] width 75 height 189
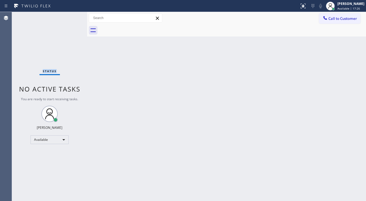
click at [72, 15] on div "Status No active tasks You are ready to start receiving tasks. [PERSON_NAME]" at bounding box center [49, 106] width 75 height 189
click at [71, 15] on div "Status No active tasks You are ready to start receiving tasks. [PERSON_NAME]" at bounding box center [49, 106] width 75 height 189
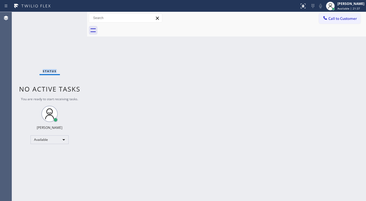
click at [71, 15] on div "Status No active tasks You are ready to start receiving tasks. [PERSON_NAME]" at bounding box center [49, 106] width 75 height 189
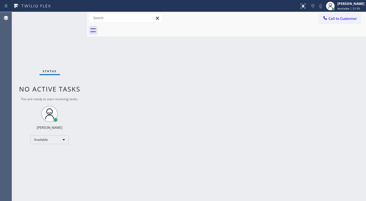
click at [70, 15] on div "Status No active tasks You are ready to start receiving tasks. [PERSON_NAME]" at bounding box center [49, 106] width 75 height 189
click at [71, 15] on div "Status No active tasks You are ready to start receiving tasks. [PERSON_NAME]" at bounding box center [49, 106] width 75 height 189
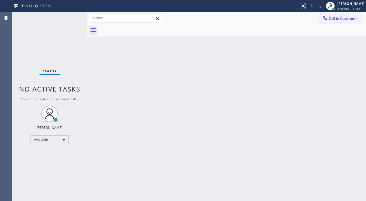
click at [71, 15] on div "Status No active tasks You are ready to start receiving tasks. [PERSON_NAME]" at bounding box center [49, 106] width 75 height 189
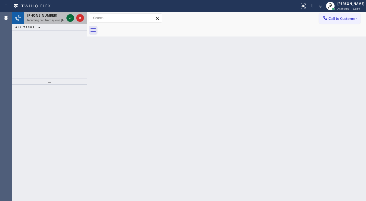
click at [69, 18] on icon at bounding box center [70, 18] width 7 height 7
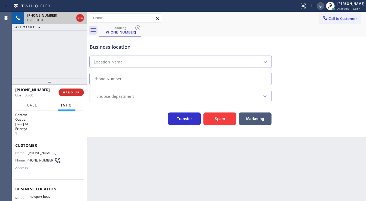
type input "[PHONE_NUMBER]"
click at [219, 120] on button "Spam" at bounding box center [219, 118] width 33 height 13
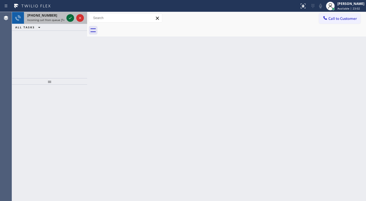
click at [69, 16] on icon at bounding box center [70, 18] width 7 height 7
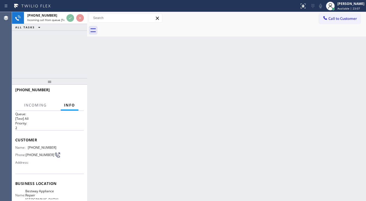
scroll to position [22, 0]
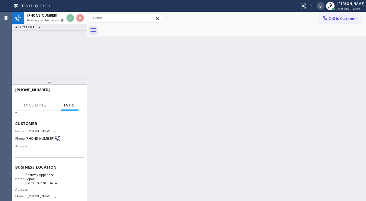
drag, startPoint x: 28, startPoint y: 64, endPoint x: 33, endPoint y: 63, distance: 5.0
click at [28, 64] on div "[PHONE_NUMBER] Incoming call from queue [Test] All ALL TASKS ALL TASKS ACTIVE T…" at bounding box center [49, 45] width 75 height 66
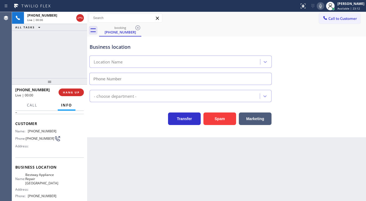
type input "[PHONE_NUMBER]"
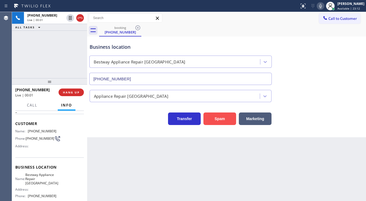
click at [214, 115] on button "Spam" at bounding box center [219, 118] width 33 height 13
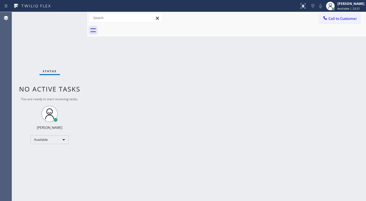
click at [11, 24] on div "Agent Desktop" at bounding box center [6, 106] width 12 height 189
click at [72, 17] on div "Status No active tasks You are ready to start receiving tasks. [PERSON_NAME]" at bounding box center [49, 106] width 75 height 189
click at [72, 16] on div "Status No active tasks You are ready to start receiving tasks. [PERSON_NAME]" at bounding box center [49, 106] width 75 height 189
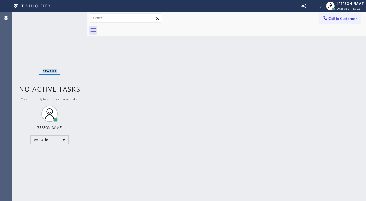
click at [72, 16] on div "Status No active tasks You are ready to start receiving tasks. [PERSON_NAME]" at bounding box center [49, 106] width 75 height 189
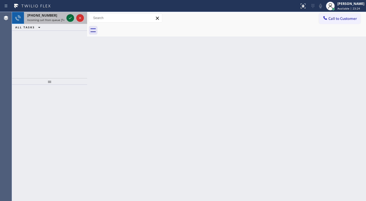
click at [67, 18] on icon at bounding box center [70, 18] width 7 height 7
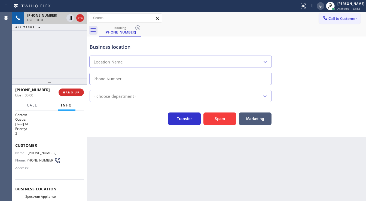
type input "[PHONE_NUMBER]"
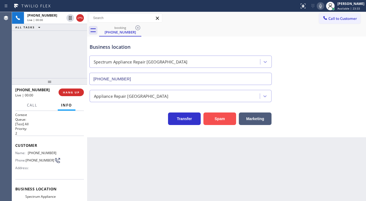
click at [215, 114] on button "Spam" at bounding box center [219, 118] width 33 height 13
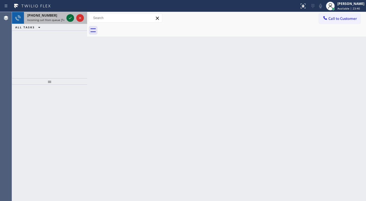
click at [70, 17] on icon at bounding box center [70, 18] width 7 height 7
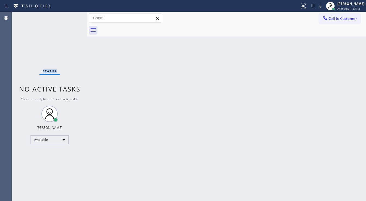
click at [70, 17] on div "Status No active tasks You are ready to start receiving tasks. [PERSON_NAME]" at bounding box center [49, 106] width 75 height 189
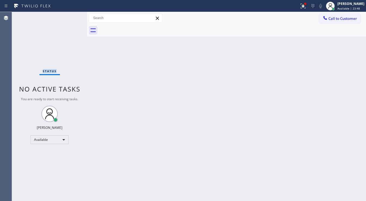
drag, startPoint x: 301, startPoint y: 8, endPoint x: 297, endPoint y: 41, distance: 32.7
click at [301, 8] on div at bounding box center [303, 6] width 12 height 7
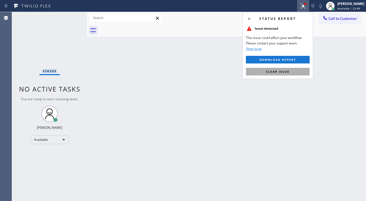
click at [288, 72] on span "Clear issue" at bounding box center [277, 72] width 23 height 4
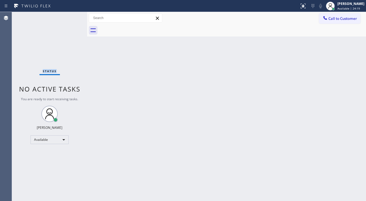
click at [74, 17] on div "Status No active tasks You are ready to start receiving tasks. [PERSON_NAME]" at bounding box center [49, 106] width 75 height 189
click at [72, 17] on div "Status No active tasks You are ready to start receiving tasks. [PERSON_NAME]" at bounding box center [49, 106] width 75 height 189
click at [72, 16] on div "Status No active tasks You are ready to start receiving tasks. [PERSON_NAME]" at bounding box center [49, 106] width 75 height 189
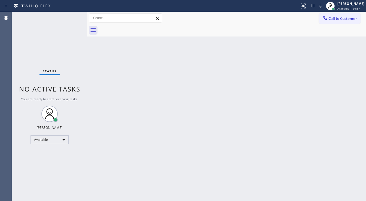
click at [72, 16] on div "Status No active tasks You are ready to start receiving tasks. [PERSON_NAME]" at bounding box center [49, 106] width 75 height 189
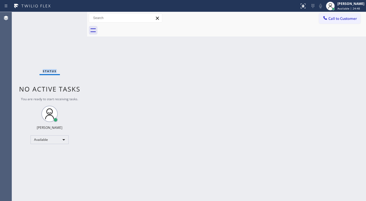
click at [72, 16] on div "Status No active tasks You are ready to start receiving tasks. [PERSON_NAME]" at bounding box center [49, 106] width 75 height 189
click at [71, 15] on div "Status No active tasks You are ready to start receiving tasks. [PERSON_NAME]" at bounding box center [49, 106] width 75 height 189
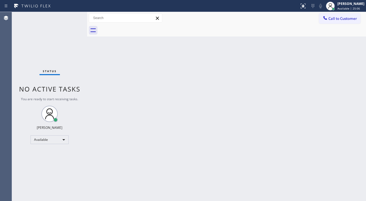
click at [71, 15] on div "Status No active tasks You are ready to start receiving tasks. [PERSON_NAME]" at bounding box center [49, 106] width 75 height 189
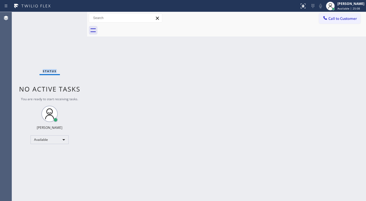
click at [71, 15] on div "Status No active tasks You are ready to start receiving tasks. [PERSON_NAME]" at bounding box center [49, 106] width 75 height 189
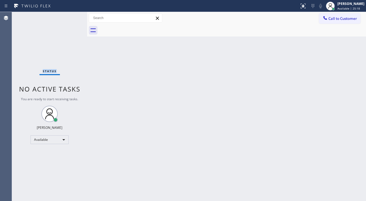
click at [71, 15] on div "Status No active tasks You are ready to start receiving tasks. [PERSON_NAME]" at bounding box center [49, 106] width 75 height 189
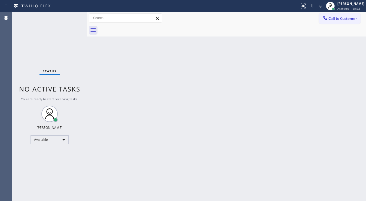
click at [71, 15] on div "Status No active tasks You are ready to start receiving tasks. [PERSON_NAME]" at bounding box center [49, 106] width 75 height 189
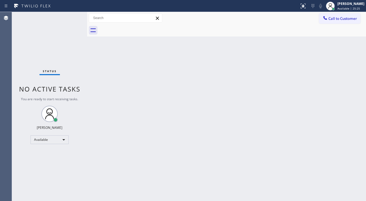
click at [71, 15] on div "Status No active tasks You are ready to start receiving tasks. [PERSON_NAME]" at bounding box center [49, 106] width 75 height 189
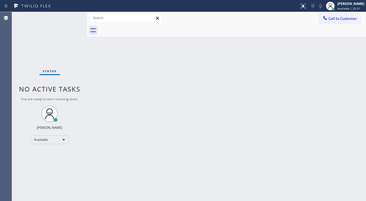
click at [71, 15] on div "Status No active tasks You are ready to start receiving tasks. [PERSON_NAME]" at bounding box center [49, 106] width 75 height 189
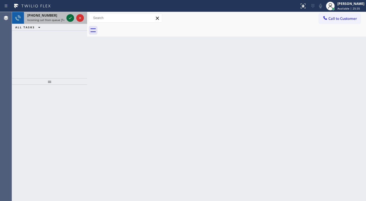
click at [71, 15] on icon at bounding box center [70, 18] width 7 height 7
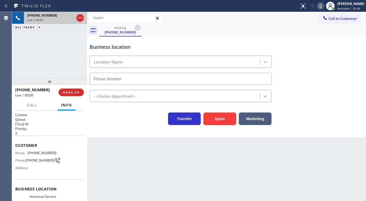
type input "[PHONE_NUMBER]"
click at [208, 116] on button "Spam" at bounding box center [219, 118] width 33 height 13
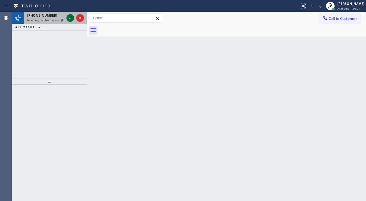
click at [67, 20] on icon at bounding box center [70, 18] width 7 height 7
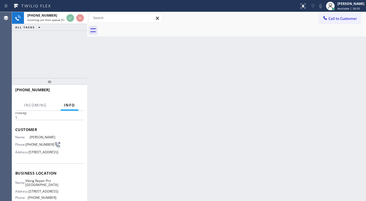
scroll to position [44, 0]
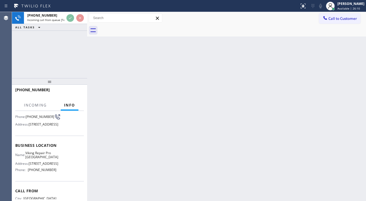
click at [14, 48] on div "[PHONE_NUMBER] Incoming call from queue [Test] All ALL TASKS ALL TASKS ACTIVE T…" at bounding box center [49, 45] width 75 height 66
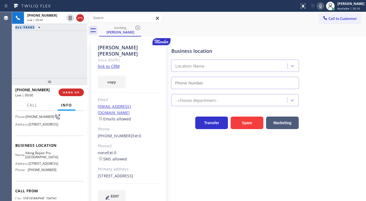
click at [322, 6] on icon at bounding box center [320, 6] width 3 height 4
type input "[PHONE_NUMBER]"
click at [322, 7] on rect at bounding box center [320, 6] width 4 height 4
click at [110, 57] on div "Since: [DATE]" at bounding box center [129, 60] width 62 height 6
click at [110, 63] on link "link to CRM" at bounding box center [109, 65] width 22 height 5
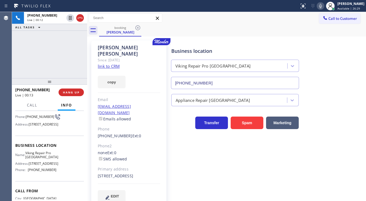
click at [323, 8] on icon at bounding box center [320, 6] width 7 height 7
click at [22, 69] on div "[PHONE_NUMBER] Live | 00:16 ALL TASKS ALL TASKS ACTIVE TASKS TASKS IN WRAP UP" at bounding box center [49, 45] width 75 height 66
click at [249, 17] on div "Call to Customer Outbound call Location 5 Star Appliance Repair Emails Your cal…" at bounding box center [226, 18] width 279 height 10
click at [3, 59] on div "Agent Desktop" at bounding box center [6, 106] width 12 height 189
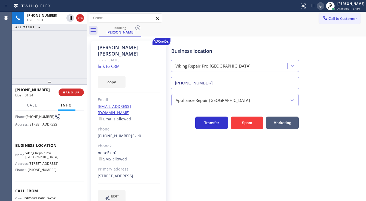
click at [22, 66] on div "[PHONE_NUMBER] Live | 01:33 ALL TASKS ALL TASKS ACTIVE TASKS TASKS IN WRAP UP" at bounding box center [49, 45] width 75 height 66
click at [322, 7] on icon at bounding box center [320, 6] width 7 height 7
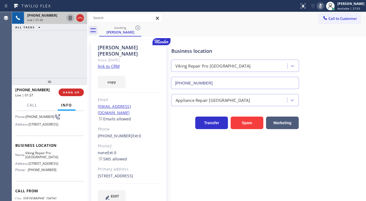
click at [70, 18] on icon at bounding box center [70, 18] width 3 height 4
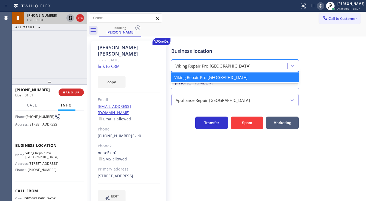
drag, startPoint x: 176, startPoint y: 67, endPoint x: 229, endPoint y: 66, distance: 53.0
click at [229, 66] on div "Viking Repair Pro [GEOGRAPHIC_DATA]" at bounding box center [229, 66] width 115 height 10
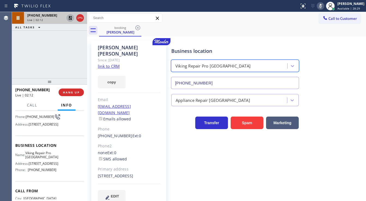
click at [70, 18] on icon at bounding box center [70, 18] width 7 height 7
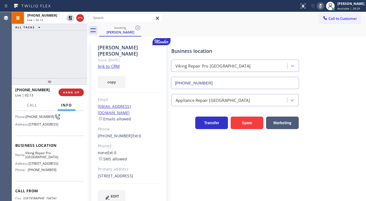
click at [323, 7] on icon at bounding box center [320, 6] width 7 height 7
click at [73, 50] on div "[PHONE_NUMBER] Live | 02:14 ALL TASKS ALL TASKS ACTIVE TASKS TASKS IN WRAP UP" at bounding box center [49, 45] width 75 height 66
click at [23, 67] on div "[PHONE_NUMBER] Live | 02:34 ALL TASKS ALL TASKS ACTIVE TASKS TASKS IN WRAP UP" at bounding box center [49, 45] width 75 height 66
click at [24, 65] on div "[PHONE_NUMBER] Live | 03:42 ALL TASKS ALL TASKS ACTIVE TASKS TASKS IN WRAP UP" at bounding box center [49, 45] width 75 height 66
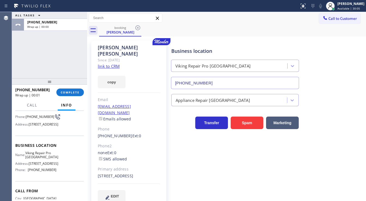
drag, startPoint x: 76, startPoint y: 93, endPoint x: 344, endPoint y: 66, distance: 269.9
click at [314, 95] on div "ALL TASKS ALL TASKS ACTIVE TASKS TASKS IN WRAP UP [PHONE_NUMBER] Wrap up | 00:0…" at bounding box center [189, 106] width 354 height 189
click at [344, 9] on span "Available | 30:06" at bounding box center [348, 9] width 23 height 4
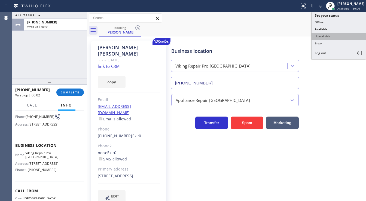
click at [329, 35] on button "Unavailable" at bounding box center [338, 36] width 54 height 7
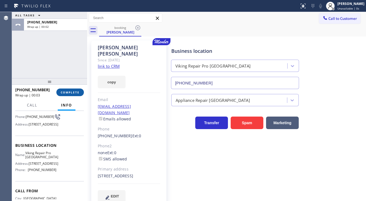
click at [77, 90] on span "COMPLETE" at bounding box center [70, 92] width 19 height 4
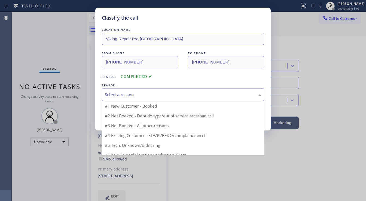
click at [136, 95] on div "Select a reason" at bounding box center [183, 94] width 156 height 6
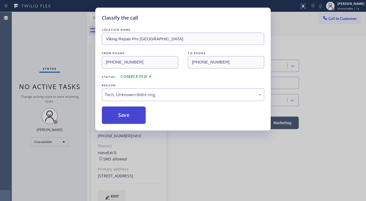
click at [130, 115] on button "Save" at bounding box center [124, 114] width 44 height 17
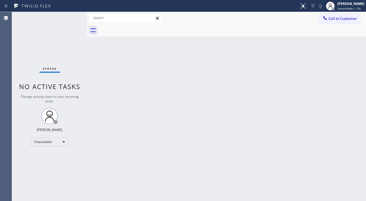
drag, startPoint x: 27, startPoint y: 109, endPoint x: 53, endPoint y: 142, distance: 41.9
click at [27, 109] on div "Status No active tasks Change activity state to start receiving tasks. [PERSON_…" at bounding box center [49, 106] width 75 height 189
click at [53, 142] on div "Unavailable" at bounding box center [49, 141] width 38 height 9
click at [45, 169] on li "Break" at bounding box center [49, 169] width 37 height 7
click at [87, 160] on div at bounding box center [87, 106] width 0 height 189
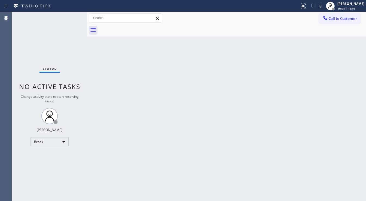
click at [27, 99] on span "Change activity state to start receiving tasks." at bounding box center [50, 98] width 58 height 9
click at [48, 148] on div "Status No active tasks Change activity state to start receiving tasks. [PERSON_…" at bounding box center [49, 106] width 75 height 189
click at [48, 144] on div "Break" at bounding box center [49, 141] width 38 height 9
click at [48, 156] on li "Available" at bounding box center [49, 155] width 37 height 7
click at [156, 146] on div "Back to Dashboard Change Sender ID Customers Technicians Select a contact Outbo…" at bounding box center [226, 106] width 279 height 189
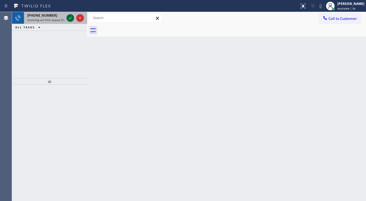
click at [70, 20] on icon at bounding box center [70, 18] width 7 height 7
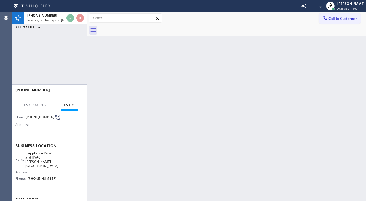
scroll to position [44, 0]
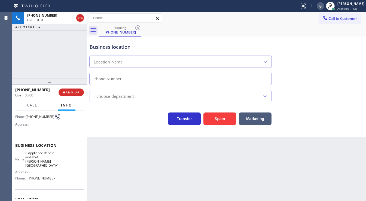
click at [321, 6] on icon at bounding box center [320, 6] width 7 height 7
type input "[PHONE_NUMBER]"
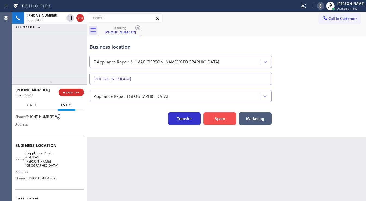
click at [222, 118] on button "Spam" at bounding box center [219, 118] width 33 height 13
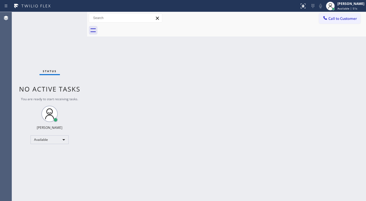
click at [24, 72] on div "Status No active tasks You are ready to start receiving tasks. [PERSON_NAME]" at bounding box center [49, 106] width 75 height 189
click at [68, 18] on div "Status No active tasks You are ready to start receiving tasks. [PERSON_NAME]" at bounding box center [49, 106] width 75 height 189
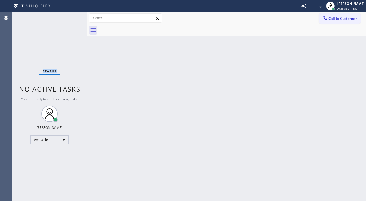
click at [68, 18] on div "Status No active tasks You are ready to start receiving tasks. [PERSON_NAME]" at bounding box center [49, 106] width 75 height 189
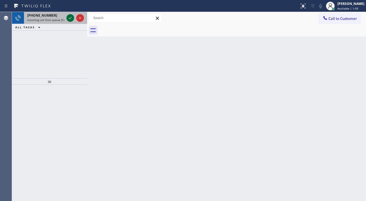
click at [69, 17] on icon at bounding box center [70, 18] width 7 height 7
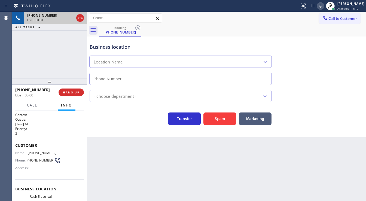
type input "[PHONE_NUMBER]"
click at [212, 119] on button "Spam" at bounding box center [219, 118] width 33 height 13
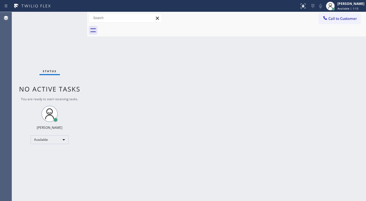
click at [72, 18] on div "Status No active tasks You are ready to start receiving tasks. [PERSON_NAME]" at bounding box center [49, 106] width 75 height 189
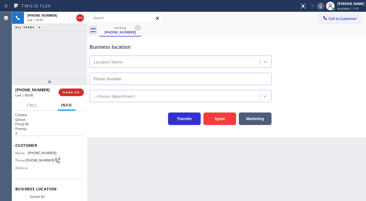
type input "[PHONE_NUMBER]"
click at [216, 110] on div "Spam" at bounding box center [217, 117] width 35 height 15
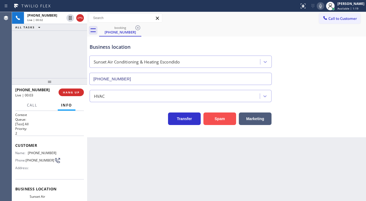
click at [215, 116] on button "Spam" at bounding box center [219, 118] width 33 height 13
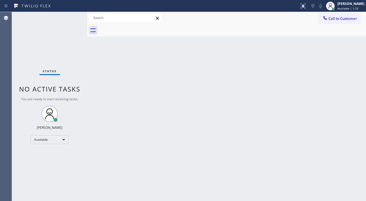
click at [72, 14] on div "Status No active tasks You are ready to start receiving tasks. [PERSON_NAME]" at bounding box center [49, 106] width 75 height 189
click at [72, 15] on div "Status No active tasks You are ready to start receiving tasks. [PERSON_NAME]" at bounding box center [49, 106] width 75 height 189
click at [71, 15] on div "Status No active tasks You are ready to start receiving tasks. [PERSON_NAME]" at bounding box center [49, 106] width 75 height 189
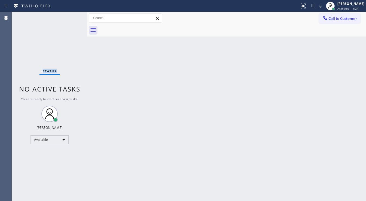
click at [71, 15] on div "Status No active tasks You are ready to start receiving tasks. [PERSON_NAME]" at bounding box center [49, 106] width 75 height 189
click at [70, 15] on div "Status No active tasks You are ready to start receiving tasks. [PERSON_NAME]" at bounding box center [49, 106] width 75 height 189
click at [71, 15] on div "Status No active tasks You are ready to start receiving tasks. [PERSON_NAME]" at bounding box center [49, 106] width 75 height 189
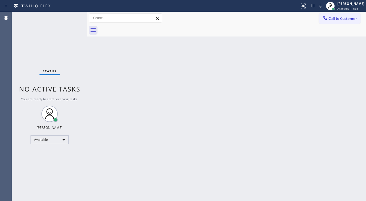
click at [71, 15] on div "Status No active tasks You are ready to start receiving tasks. [PERSON_NAME]" at bounding box center [49, 106] width 75 height 189
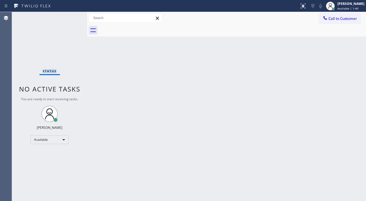
click at [71, 15] on div "Status No active tasks You are ready to start receiving tasks. [PERSON_NAME]" at bounding box center [49, 106] width 75 height 189
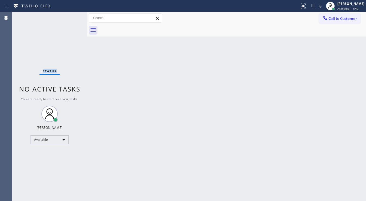
click at [71, 15] on div "Status No active tasks You are ready to start receiving tasks. [PERSON_NAME]" at bounding box center [49, 106] width 75 height 189
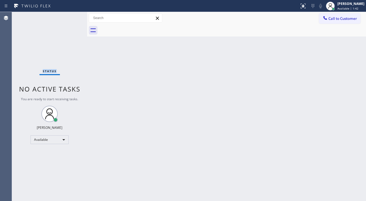
click at [71, 15] on div "Status No active tasks You are ready to start receiving tasks. [PERSON_NAME]" at bounding box center [49, 106] width 75 height 189
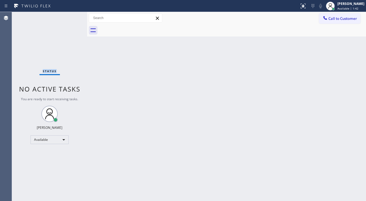
click at [71, 15] on div "Status No active tasks You are ready to start receiving tasks. [PERSON_NAME]" at bounding box center [49, 106] width 75 height 189
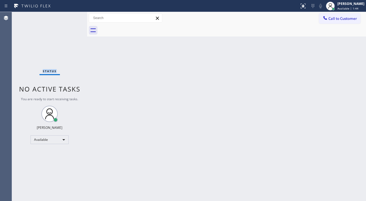
click at [71, 15] on div "Status No active tasks You are ready to start receiving tasks. [PERSON_NAME]" at bounding box center [49, 106] width 75 height 189
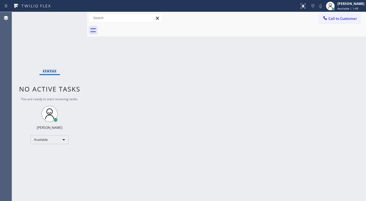
click at [71, 15] on div "Status No active tasks You are ready to start receiving tasks. [PERSON_NAME]" at bounding box center [49, 106] width 75 height 189
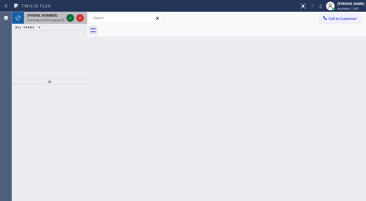
click at [66, 16] on div at bounding box center [75, 18] width 20 height 12
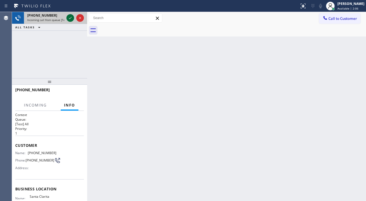
click at [69, 18] on icon at bounding box center [70, 18] width 7 height 7
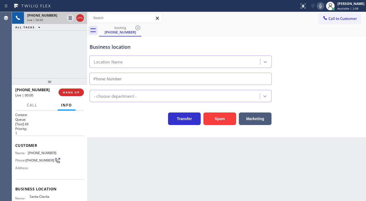
scroll to position [22, 0]
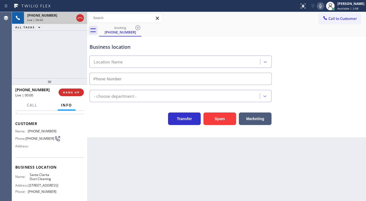
type input "[PHONE_NUMBER]"
click at [56, 52] on div "[PHONE_NUMBER] Live | 00:02 ALL TASKS ALL TASKS ACTIVE TASKS TASKS IN WRAP UP" at bounding box center [49, 45] width 75 height 66
click at [215, 116] on button "Spam" at bounding box center [219, 118] width 33 height 13
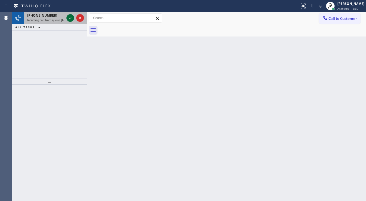
click at [70, 20] on icon at bounding box center [70, 18] width 7 height 7
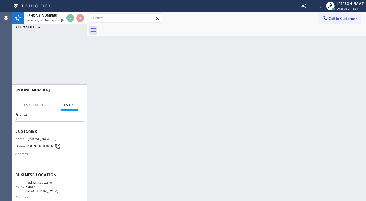
scroll to position [22, 0]
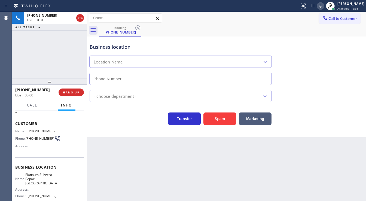
type input "[PHONE_NUMBER]"
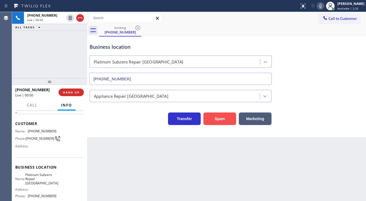
click at [220, 116] on button "Spam" at bounding box center [219, 118] width 33 height 13
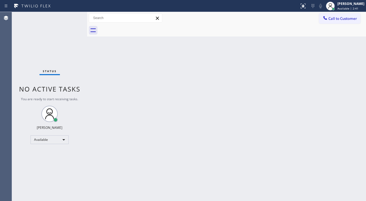
click at [30, 77] on div "Status No active tasks You are ready to start receiving tasks. [PERSON_NAME]" at bounding box center [49, 106] width 75 height 189
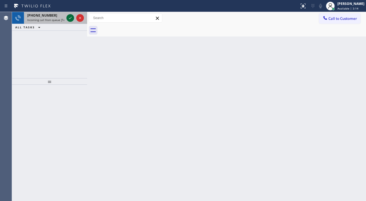
click at [71, 16] on icon at bounding box center [70, 18] width 7 height 7
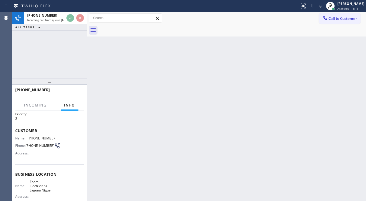
scroll to position [22, 0]
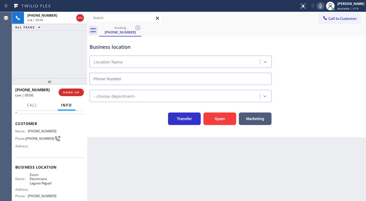
type input "[PHONE_NUMBER]"
click at [210, 118] on button "Spam" at bounding box center [219, 118] width 33 height 13
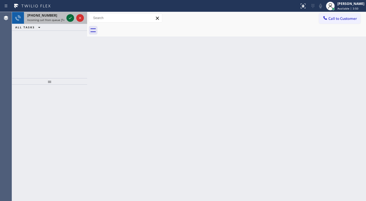
click at [71, 16] on icon at bounding box center [70, 18] width 7 height 7
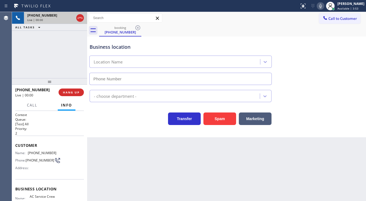
type input "[PHONE_NUMBER]"
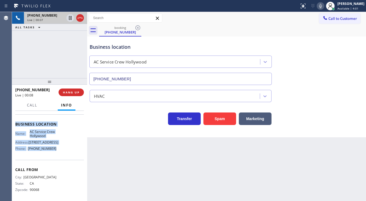
scroll to position [65, 0]
drag, startPoint x: 14, startPoint y: 143, endPoint x: 61, endPoint y: 153, distance: 48.1
click at [61, 153] on div "Context Queue: [Test] All Priority: 2 Customer Name: [PHONE_NUMBER] Phone: [PHO…" at bounding box center [49, 156] width 75 height 90
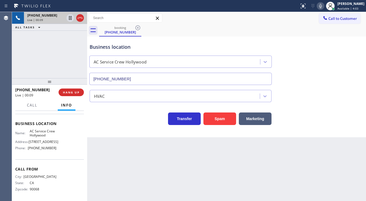
click at [40, 58] on div "[PHONE_NUMBER] Live | 00:09 ALL TASKS ALL TASKS ACTIVE TASKS TASKS IN WRAP UP" at bounding box center [49, 45] width 75 height 66
click at [323, 6] on icon at bounding box center [320, 6] width 7 height 7
drag, startPoint x: 52, startPoint y: 62, endPoint x: 56, endPoint y: 1, distance: 61.1
click at [52, 61] on div "[PHONE_NUMBER] Live | 00:49 ALL TASKS ALL TASKS ACTIVE TASKS TASKS IN WRAP UP" at bounding box center [49, 45] width 75 height 66
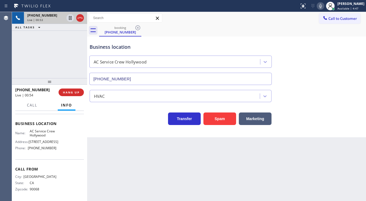
click at [50, 81] on div at bounding box center [49, 81] width 75 height 7
click at [27, 44] on div "[PHONE_NUMBER] Live | 01:09 ALL TASKS ALL TASKS ACTIVE TASKS TASKS IN WRAP UP" at bounding box center [49, 45] width 75 height 66
click at [34, 60] on div "[PHONE_NUMBER] Live | 01:11 ALL TASKS ALL TASKS ACTIVE TASKS TASKS IN WRAP UP" at bounding box center [49, 45] width 75 height 66
click at [21, 57] on div "[PHONE_NUMBER] Live | 03:43 ALL TASKS ALL TASKS ACTIVE TASKS TASKS IN WRAP UP" at bounding box center [49, 45] width 75 height 66
click at [30, 62] on div "[PHONE_NUMBER] Live | 04:07 ALL TASKS ALL TASKS ACTIVE TASKS TASKS IN WRAP UP" at bounding box center [49, 45] width 75 height 66
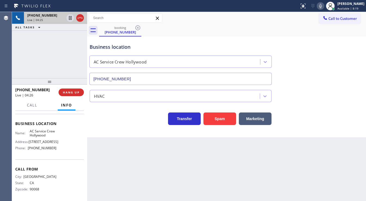
click at [81, 62] on div "[PHONE_NUMBER] Live | 04:25 ALL TASKS ALL TASKS ACTIVE TASKS TASKS IN WRAP UP" at bounding box center [49, 45] width 75 height 66
drag, startPoint x: 26, startPoint y: 63, endPoint x: 30, endPoint y: 63, distance: 4.6
click at [26, 63] on div "[PHONE_NUMBER] Live | 04:28 ALL TASKS ALL TASKS ACTIVE TASKS TASKS IN WRAP UP" at bounding box center [49, 45] width 75 height 66
click at [51, 65] on div "[PHONE_NUMBER] Live | 04:29 ALL TASKS ALL TASKS ACTIVE TASKS TASKS IN WRAP UP" at bounding box center [49, 45] width 75 height 66
click at [37, 52] on div "[PHONE_NUMBER] Live | 07:04 ALL TASKS ALL TASKS ACTIVE TASKS TASKS IN WRAP UP" at bounding box center [49, 45] width 75 height 66
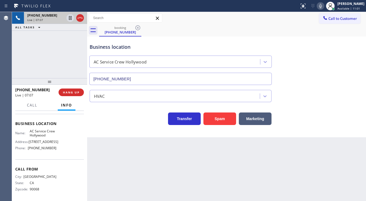
click at [27, 58] on div "[PHONE_NUMBER] Live | 07:07 ALL TASKS ALL TASKS ACTIVE TASKS TASKS IN WRAP UP" at bounding box center [49, 45] width 75 height 66
drag, startPoint x: 29, startPoint y: 60, endPoint x: 114, endPoint y: 58, distance: 84.9
click at [29, 60] on div "[PHONE_NUMBER] Live | 07:08 ALL TASKS ALL TASKS ACTIVE TASKS TASKS IN WRAP UP" at bounding box center [49, 45] width 75 height 66
click at [323, 7] on icon at bounding box center [320, 6] width 7 height 7
click at [70, 18] on icon at bounding box center [70, 18] width 3 height 4
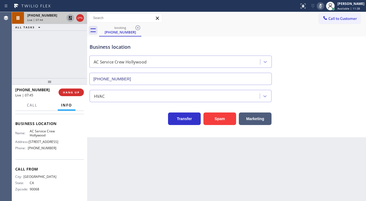
drag, startPoint x: 26, startPoint y: 59, endPoint x: 164, endPoint y: 164, distance: 173.4
click at [26, 59] on div "[PHONE_NUMBER] Live | 07:44 ALL TASKS ALL TASKS ACTIVE TASKS TASKS IN WRAP UP" at bounding box center [49, 45] width 75 height 66
click at [17, 63] on div "[PHONE_NUMBER] Live | 08:22 ALL TASKS ALL TASKS ACTIVE TASKS TASKS IN WRAP UP […" at bounding box center [49, 45] width 75 height 66
click at [71, 16] on icon at bounding box center [70, 18] width 7 height 7
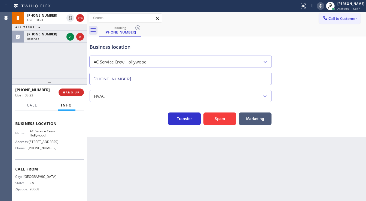
click at [320, 8] on div at bounding box center [320, 6] width 8 height 7
click at [49, 64] on div "[PHONE_NUMBER] Live | 08:24 ALL TASKS ALL TASKS ACTIVE TASKS TASKS IN WRAP UP […" at bounding box center [49, 45] width 75 height 66
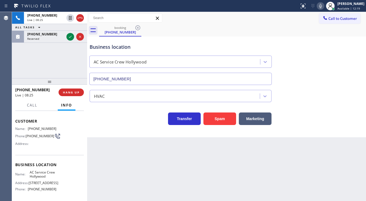
scroll to position [22, 0]
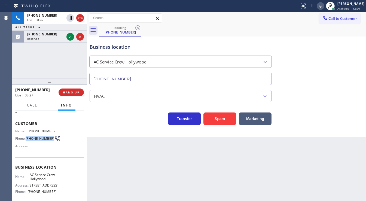
drag, startPoint x: 36, startPoint y: 139, endPoint x: 27, endPoint y: 137, distance: 9.5
click at [27, 137] on span "[PHONE_NUMBER]" at bounding box center [40, 138] width 29 height 4
click at [42, 60] on div "[PHONE_NUMBER] Live | 08:27 ALL TASKS ALL TASKS ACTIVE TASKS TASKS IN WRAP UP […" at bounding box center [49, 45] width 75 height 66
click at [47, 60] on div "[PHONE_NUMBER] Live | 08:30 ALL TASKS ALL TASKS ACTIVE TASKS TASKS IN WRAP UP […" at bounding box center [49, 45] width 75 height 66
click at [63, 60] on div "[PHONE_NUMBER] Live | 08:52 ALL TASKS ALL TASKS ACTIVE TASKS TASKS IN WRAP UP […" at bounding box center [49, 45] width 75 height 66
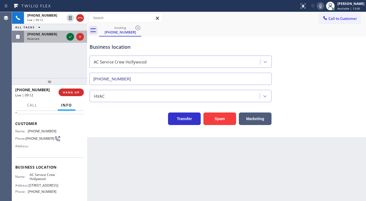
click at [69, 39] on icon at bounding box center [70, 36] width 7 height 7
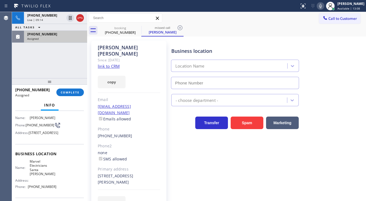
scroll to position [74, 0]
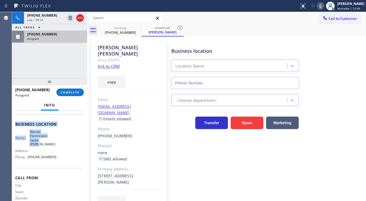
type input "[PHONE_NUMBER]"
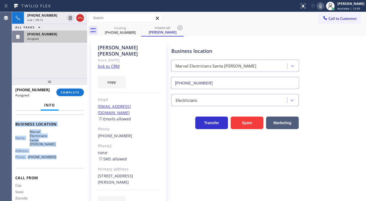
drag, startPoint x: 14, startPoint y: 121, endPoint x: 63, endPoint y: 163, distance: 64.3
click at [63, 163] on div "Context Queue: Electrical Priority: 0 Task Age: [DEMOGRAPHIC_DATA] minute(s) Cu…" at bounding box center [49, 156] width 75 height 90
click at [116, 63] on link "link to CRM" at bounding box center [109, 65] width 22 height 5
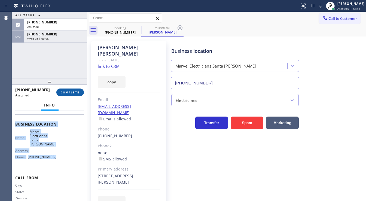
click at [70, 92] on span "COMPLETE" at bounding box center [70, 92] width 19 height 4
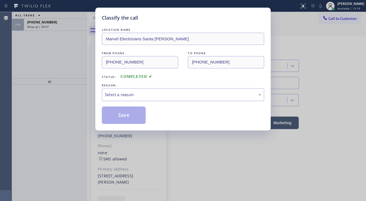
drag, startPoint x: 132, startPoint y: 96, endPoint x: 134, endPoint y: 100, distance: 4.9
click at [133, 95] on div "Select a reason" at bounding box center [183, 94] width 156 height 6
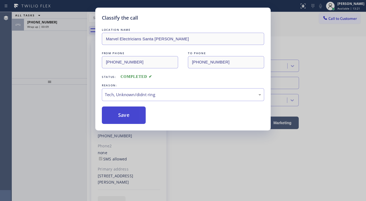
click at [122, 111] on button "Save" at bounding box center [124, 114] width 44 height 17
click at [122, 113] on button "Save" at bounding box center [124, 114] width 44 height 17
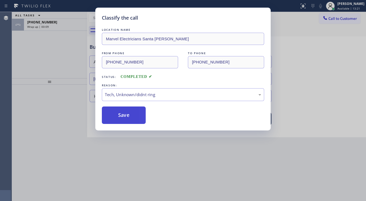
click at [122, 113] on button "Save" at bounding box center [124, 114] width 44 height 17
click at [36, 79] on div "Classify the call LOCATION NAME Marvel Electricians Santa [PERSON_NAME] FROM PH…" at bounding box center [183, 100] width 366 height 201
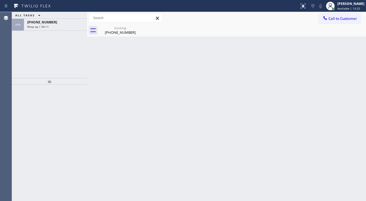
drag, startPoint x: 20, startPoint y: 53, endPoint x: 37, endPoint y: 37, distance: 23.1
click at [20, 52] on div "ALL TASKS ALL TASKS ACTIVE TASKS TASKS IN WRAP UP [PHONE_NUMBER] Wrap up | 00:11" at bounding box center [49, 45] width 75 height 66
click at [42, 25] on span "Wrap up | 00:11" at bounding box center [37, 27] width 21 height 4
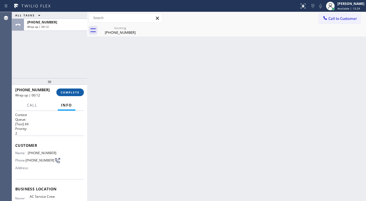
click at [73, 91] on span "COMPLETE" at bounding box center [70, 92] width 19 height 4
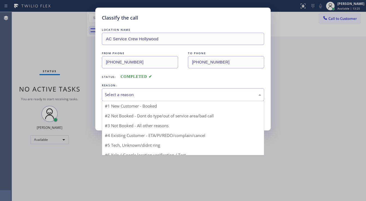
click at [127, 91] on div "Select a reason" at bounding box center [183, 94] width 162 height 13
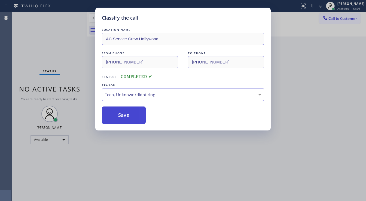
click at [122, 122] on button "Save" at bounding box center [124, 114] width 44 height 17
drag, startPoint x: 122, startPoint y: 122, endPoint x: 78, endPoint y: 97, distance: 50.4
click at [122, 121] on button "Save" at bounding box center [124, 114] width 44 height 17
click at [54, 83] on div "Classify the call LOCATION NAME AC Service Crew Hollywood FROM PHONE [PHONE_NUM…" at bounding box center [183, 100] width 366 height 201
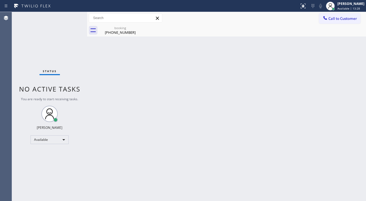
click at [25, 39] on div "Status No active tasks You are ready to start receiving tasks. [PERSON_NAME]" at bounding box center [49, 106] width 75 height 189
click at [72, 18] on div "Status No active tasks You are ready to start receiving tasks. [PERSON_NAME]" at bounding box center [49, 106] width 75 height 189
click at [71, 18] on div "Status No active tasks You are ready to start receiving tasks. [PERSON_NAME]" at bounding box center [49, 106] width 75 height 189
click at [71, 17] on div "Status No active tasks You are ready to start receiving tasks. [PERSON_NAME]" at bounding box center [49, 106] width 75 height 189
click at [70, 17] on div "Status No active tasks You are ready to start receiving tasks. [PERSON_NAME]" at bounding box center [49, 106] width 75 height 189
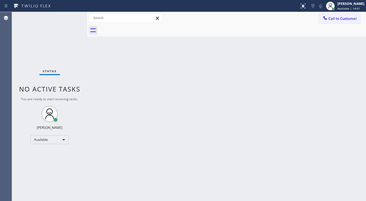
click at [70, 17] on div "Status No active tasks You are ready to start receiving tasks. [PERSON_NAME]" at bounding box center [49, 106] width 75 height 189
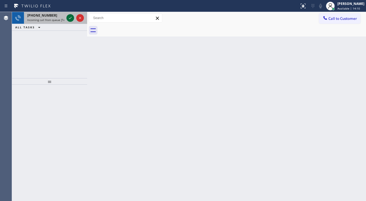
click at [70, 17] on icon at bounding box center [70, 18] width 7 height 7
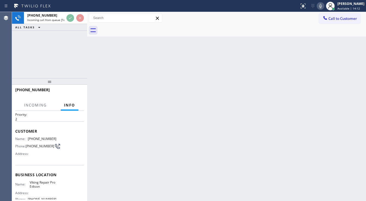
scroll to position [22, 0]
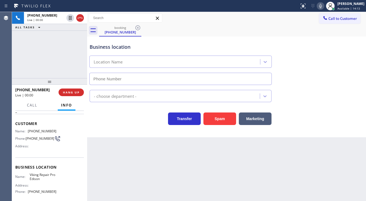
type input "[PHONE_NUMBER]"
click at [216, 119] on button "Spam" at bounding box center [219, 118] width 33 height 13
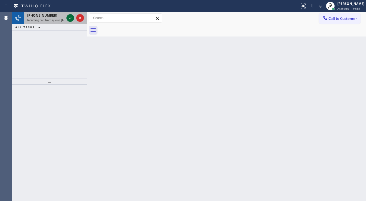
click at [70, 18] on icon at bounding box center [70, 18] width 7 height 7
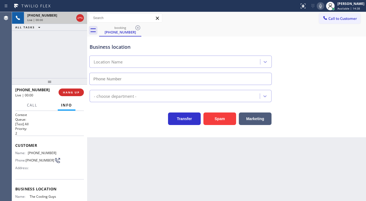
type input "[PHONE_NUMBER]"
click at [67, 52] on div "[PHONE_NUMBER] Live | 00:00 ALL TASKS ALL TASKS ACTIVE TASKS TASKS IN WRAP UP" at bounding box center [49, 45] width 75 height 66
click at [214, 117] on button "Spam" at bounding box center [219, 118] width 33 height 13
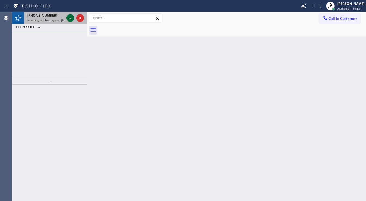
click at [72, 17] on icon at bounding box center [70, 18] width 7 height 7
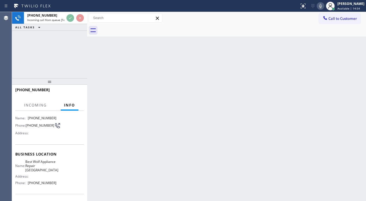
scroll to position [44, 0]
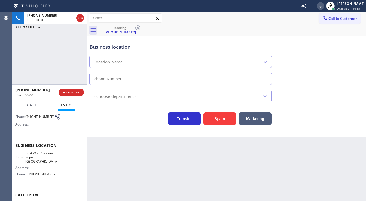
type input "[PHONE_NUMBER]"
click at [219, 119] on button "Spam" at bounding box center [219, 118] width 33 height 13
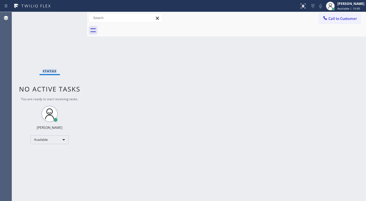
click at [72, 20] on div "Status No active tasks You are ready to start receiving tasks. [PERSON_NAME]" at bounding box center [49, 106] width 75 height 189
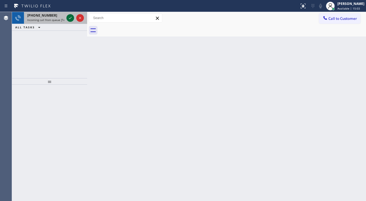
click at [69, 19] on icon at bounding box center [70, 18] width 7 height 7
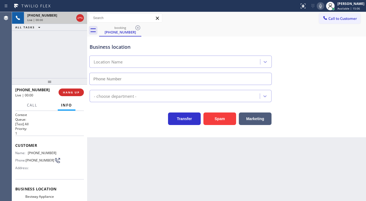
type input "[PHONE_NUMBER]"
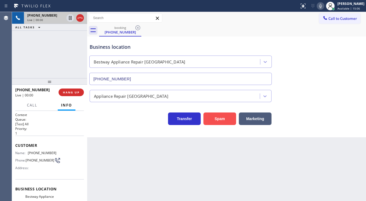
drag, startPoint x: 218, startPoint y: 117, endPoint x: 215, endPoint y: 115, distance: 2.9
click at [218, 117] on button "Spam" at bounding box center [219, 118] width 33 height 13
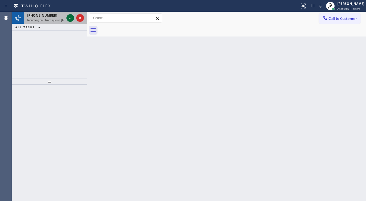
click at [69, 17] on icon at bounding box center [70, 18] width 7 height 7
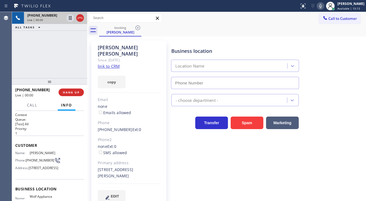
type input "[PHONE_NUMBER]"
click at [109, 63] on link "link to CRM" at bounding box center [109, 65] width 22 height 5
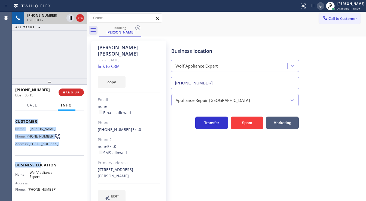
scroll to position [84, 0]
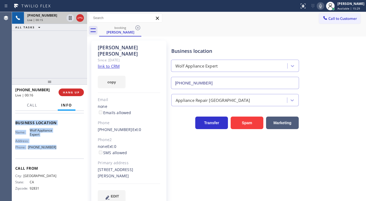
drag, startPoint x: 14, startPoint y: 143, endPoint x: 65, endPoint y: 154, distance: 51.5
click at [65, 154] on div "Context Queue: [Test] All Priority: 1 Customer Name: [PERSON_NAME] Phone: [PHON…" at bounding box center [49, 156] width 75 height 90
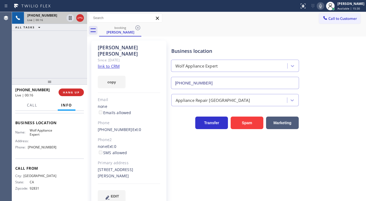
click at [55, 64] on div "[PHONE_NUMBER] Live | 00:16 ALL TASKS ALL TASKS ACTIVE TASKS TASKS IN WRAP UP" at bounding box center [49, 45] width 75 height 66
click at [64, 51] on div "[PHONE_NUMBER] Live | 01:21 ALL TASKS ALL TASKS ACTIVE TASKS TASKS IN WRAP UP" at bounding box center [49, 45] width 75 height 66
click at [220, 16] on div "Call to Customer Outbound call Location 5 Star Appliance Repair Emails Your cal…" at bounding box center [226, 18] width 279 height 10
click at [226, 27] on div "booking [PERSON_NAME]" at bounding box center [232, 30] width 267 height 12
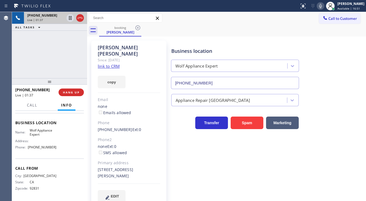
click at [70, 55] on div "[PHONE_NUMBER] Live | 01:37 ALL TASKS ALL TASKS ACTIVE TASKS TASKS IN WRAP UP" at bounding box center [49, 45] width 75 height 66
click at [231, 39] on div "[PERSON_NAME] Since: [DATE] link to CRM copy Email none Emails allowed Phone [P…" at bounding box center [226, 125] width 276 height 174
click at [322, 7] on icon at bounding box center [320, 6] width 7 height 7
click at [68, 18] on icon at bounding box center [70, 18] width 7 height 7
click at [71, 20] on icon at bounding box center [70, 18] width 4 height 4
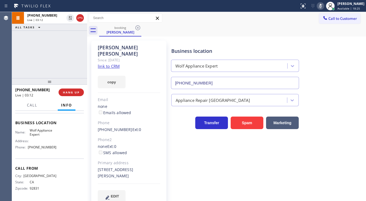
click at [322, 8] on icon at bounding box center [320, 6] width 7 height 7
click at [279, 36] on div "[PERSON_NAME] Since: [DATE] link to CRM copy Email none Emails allowed Phone [P…" at bounding box center [226, 124] width 279 height 177
click at [54, 40] on div "[PHONE_NUMBER] Live | 03:12 ALL TASKS ALL TASKS ACTIVE TASKS TASKS IN WRAP UP" at bounding box center [49, 45] width 75 height 66
click at [29, 64] on div "[PHONE_NUMBER] Live | 03:18 ALL TASKS ALL TASKS ACTIVE TASKS TASKS IN WRAP UP" at bounding box center [49, 45] width 75 height 66
drag, startPoint x: 86, startPoint y: 58, endPoint x: 53, endPoint y: 60, distance: 33.2
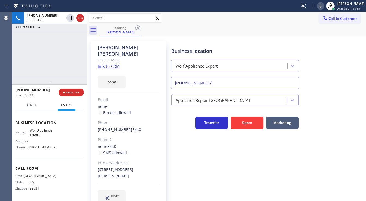
click at [53, 60] on div "[PHONE_NUMBER] Live | 03:21 ALL TASKS ALL TASKS ACTIVE TASKS TASKS IN WRAP UP […" at bounding box center [189, 106] width 354 height 189
click at [56, 66] on div "[PHONE_NUMBER] Live | 04:16 ALL TASKS ALL TASKS ACTIVE TASKS TASKS IN WRAP UP" at bounding box center [49, 45] width 75 height 66
click at [64, 57] on div "[PHONE_NUMBER] Live | 04:53 ALL TASKS ALL TASKS ACTIVE TASKS TASKS IN WRAP UP […" at bounding box center [49, 45] width 75 height 66
click at [69, 67] on div "[PHONE_NUMBER] Live | 04:58 ALL TASKS ALL TASKS ACTIVE TASKS TASKS IN WRAP UP […" at bounding box center [49, 45] width 75 height 66
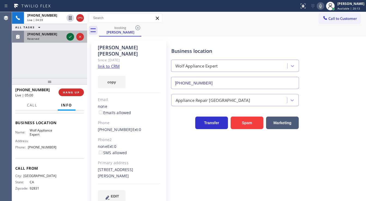
click at [69, 37] on icon at bounding box center [70, 36] width 7 height 7
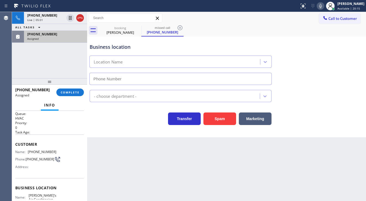
type input "[PHONE_NUMBER]"
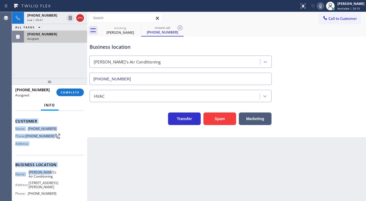
scroll to position [49, 0]
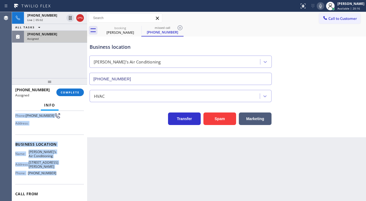
drag, startPoint x: 16, startPoint y: 141, endPoint x: 55, endPoint y: 166, distance: 46.5
click at [55, 166] on div "Context Queue: HVAC Priority: 0 Task Age: Customer Name: [PHONE_NUMBER] Phone: …" at bounding box center [49, 144] width 69 height 162
click at [73, 92] on span "COMPLETE" at bounding box center [70, 92] width 19 height 4
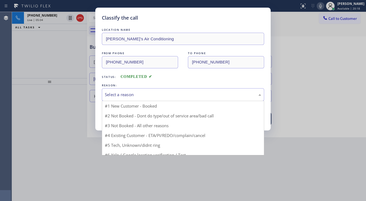
click at [143, 92] on div "Select a reason" at bounding box center [183, 94] width 156 height 6
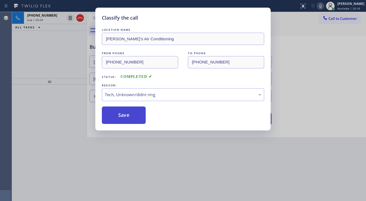
click at [125, 112] on button "Save" at bounding box center [124, 114] width 44 height 17
type input "[PHONE_NUMBER]"
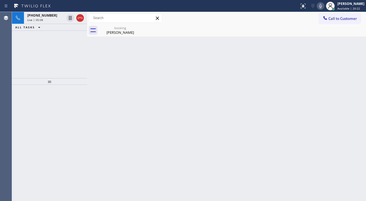
drag, startPoint x: 63, startPoint y: 53, endPoint x: 71, endPoint y: 4, distance: 49.3
click at [63, 53] on div "[PHONE_NUMBER] Live | 05:08 ALL TASKS ALL TASKS ACTIVE TASKS TASKS IN WRAP UP" at bounding box center [49, 45] width 75 height 66
click at [113, 32] on div "[PERSON_NAME]" at bounding box center [120, 32] width 41 height 5
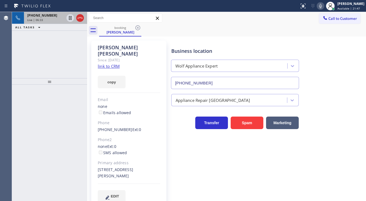
click at [47, 20] on div "Live | 06:33" at bounding box center [45, 20] width 37 height 4
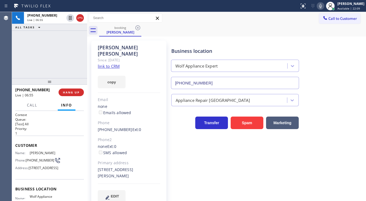
click at [58, 62] on div "[PHONE_NUMBER] Live | 06:55 ALL TASKS ALL TASKS ACTIVE TASKS TASKS IN WRAP UP" at bounding box center [49, 45] width 75 height 66
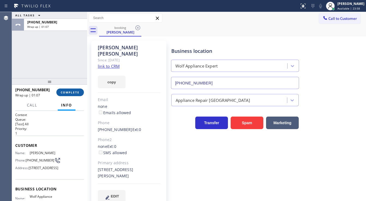
click at [66, 92] on span "COMPLETE" at bounding box center [70, 92] width 19 height 4
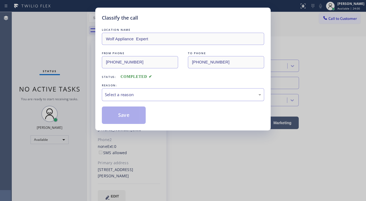
drag, startPoint x: 128, startPoint y: 94, endPoint x: 132, endPoint y: 95, distance: 3.8
click at [128, 94] on div "Select a reason" at bounding box center [183, 94] width 156 height 6
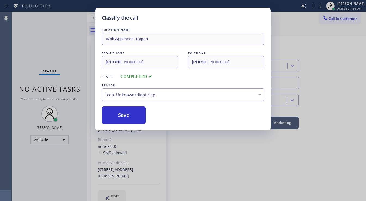
click at [133, 94] on div "Tech, Unknown/didnt ring" at bounding box center [183, 94] width 156 height 6
click at [124, 116] on button "Save" at bounding box center [124, 114] width 44 height 17
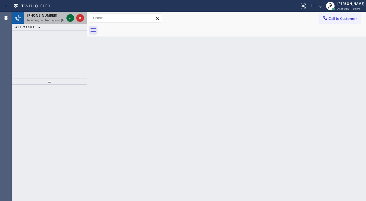
click at [69, 18] on icon at bounding box center [70, 18] width 3 height 2
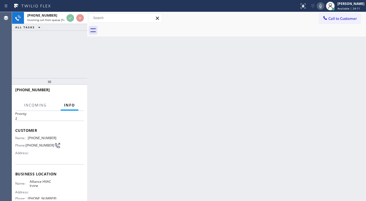
scroll to position [22, 0]
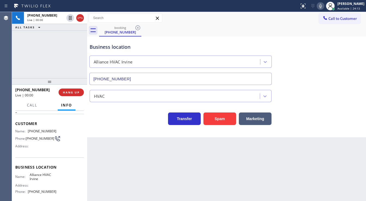
type input "[PHONE_NUMBER]"
click at [201, 116] on div "Spam" at bounding box center [217, 117] width 35 height 15
click at [213, 117] on button "Spam" at bounding box center [219, 118] width 33 height 13
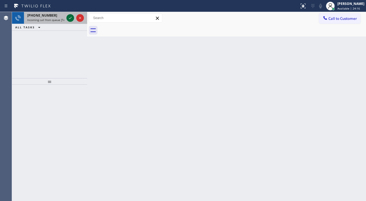
click at [67, 17] on icon at bounding box center [70, 18] width 7 height 7
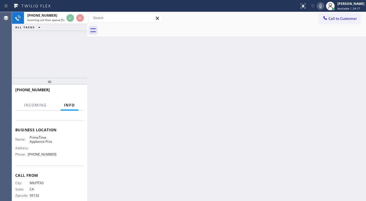
scroll to position [65, 0]
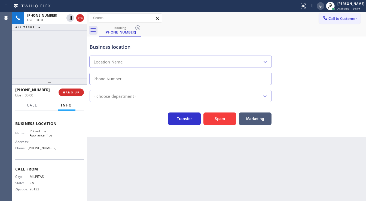
type input "[PHONE_NUMBER]"
click at [64, 64] on div "[PHONE_NUMBER] Live | 00:00 ALL TASKS ALL TASKS ACTIVE TASKS TASKS IN WRAP UP" at bounding box center [49, 45] width 75 height 66
click at [222, 121] on button "Spam" at bounding box center [219, 118] width 33 height 13
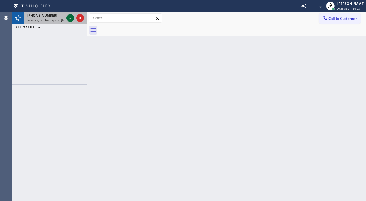
click at [68, 18] on icon at bounding box center [70, 18] width 7 height 7
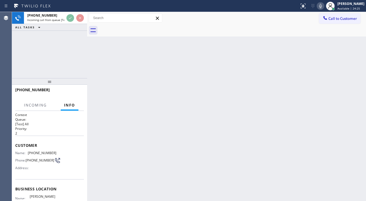
click at [55, 66] on div "[PHONE_NUMBER] Incoming call from queue [Test] All ALL TASKS ALL TASKS ACTIVE T…" at bounding box center [49, 45] width 75 height 66
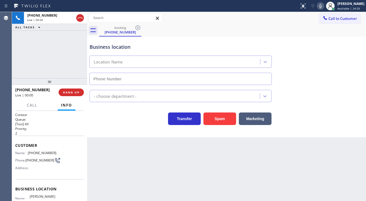
type input "[PHONE_NUMBER]"
click at [220, 120] on button "Spam" at bounding box center [219, 118] width 33 height 13
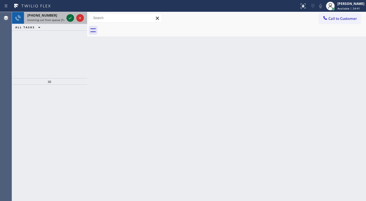
click at [67, 17] on icon at bounding box center [70, 18] width 7 height 7
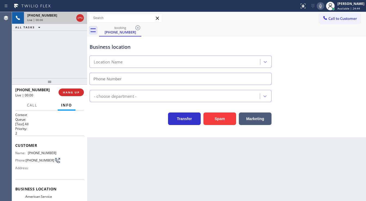
type input "[PHONE_NUMBER]"
click at [33, 62] on div "[PHONE_NUMBER] Live | 00:00 ALL TASKS ALL TASKS ACTIVE TASKS TASKS IN WRAP UP" at bounding box center [49, 45] width 75 height 66
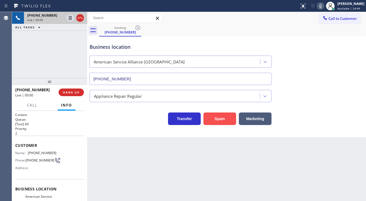
click at [214, 119] on button "Spam" at bounding box center [219, 118] width 33 height 13
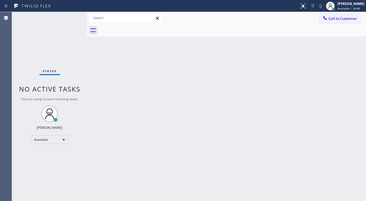
click at [24, 41] on div "Status No active tasks You are ready to start receiving tasks. [PERSON_NAME]" at bounding box center [49, 106] width 75 height 189
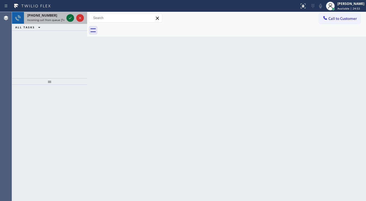
click at [70, 17] on icon at bounding box center [70, 18] width 7 height 7
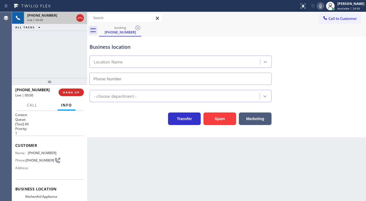
type input "[PHONE_NUMBER]"
click at [14, 55] on div "[PHONE_NUMBER] Live | 00:00 ALL TASKS ALL TASKS ACTIVE TASKS TASKS IN WRAP UP" at bounding box center [49, 45] width 75 height 66
click at [45, 61] on div "[PHONE_NUMBER] Live | 00:03 ALL TASKS ALL TASKS ACTIVE TASKS TASKS IN WRAP UP" at bounding box center [49, 45] width 75 height 66
click at [323, 7] on icon at bounding box center [320, 6] width 7 height 7
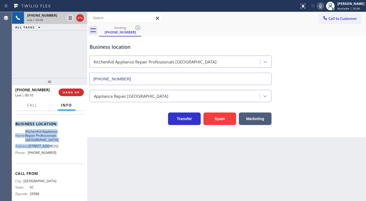
scroll to position [65, 0]
drag, startPoint x: 22, startPoint y: 146, endPoint x: 59, endPoint y: 164, distance: 40.9
click at [59, 164] on div "Context Queue: [Test] All Priority: 1 Customer Name: [PHONE_NUMBER] Phone: [PHO…" at bounding box center [49, 156] width 75 height 90
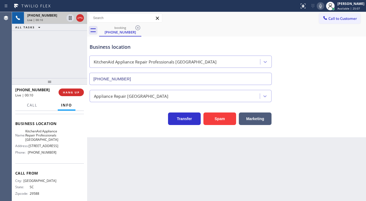
click at [60, 59] on div "[PHONE_NUMBER] Live | 00:10 ALL TASKS ALL TASKS ACTIVE TASKS TASKS IN WRAP UP" at bounding box center [49, 45] width 75 height 66
click at [51, 58] on div "[PHONE_NUMBER] Live | 00:19 ALL TASKS ALL TASKS ACTIVE TASKS TASKS IN WRAP UP" at bounding box center [49, 45] width 75 height 66
click at [28, 108] on button "Call" at bounding box center [32, 105] width 17 height 11
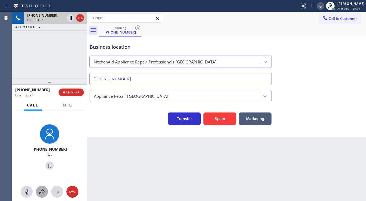
click at [42, 191] on icon at bounding box center [42, 191] width 7 height 7
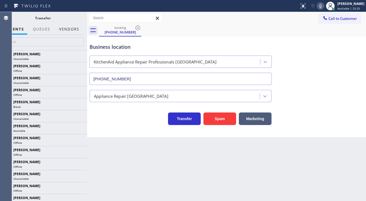
click at [64, 28] on button "Vendors" at bounding box center [69, 29] width 27 height 11
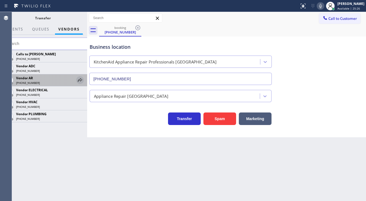
click at [79, 80] on icon at bounding box center [80, 80] width 7 height 7
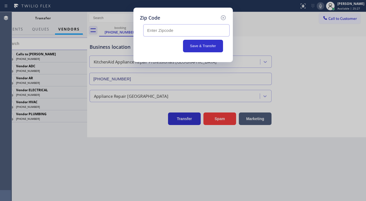
click at [153, 33] on input "text" at bounding box center [186, 30] width 86 height 12
click at [154, 31] on input "text" at bounding box center [186, 30] width 86 height 12
click at [222, 17] on icon at bounding box center [222, 17] width 5 height 5
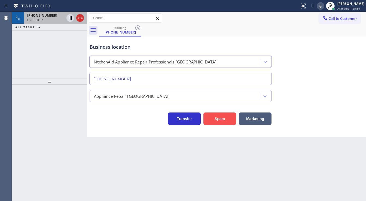
click at [216, 118] on button "Spam" at bounding box center [219, 118] width 33 height 13
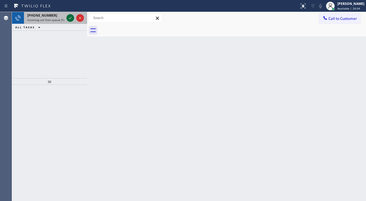
click at [69, 18] on icon at bounding box center [70, 18] width 7 height 7
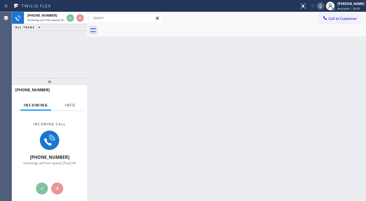
click at [74, 107] on span "Info" at bounding box center [70, 105] width 11 height 5
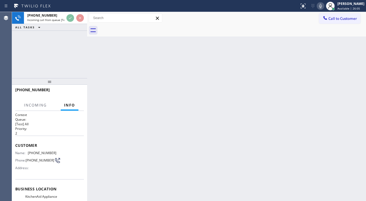
click at [39, 58] on div "[PHONE_NUMBER] Incoming call from queue [Test] All ALL TASKS ALL TASKS ACTIVE T…" at bounding box center [49, 45] width 75 height 66
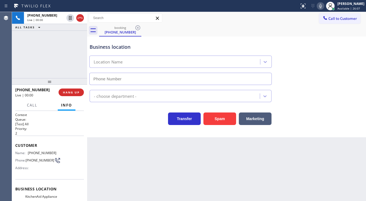
type input "[PHONE_NUMBER]"
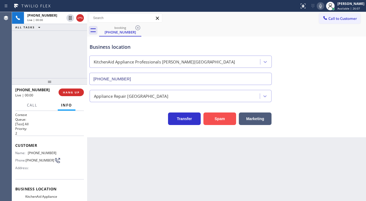
click at [226, 124] on button "Spam" at bounding box center [219, 118] width 33 height 13
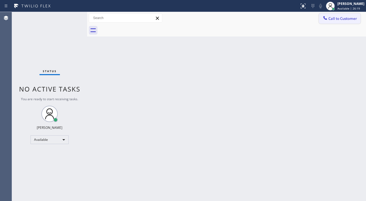
click at [347, 17] on span "Call to Customer" at bounding box center [342, 18] width 29 height 5
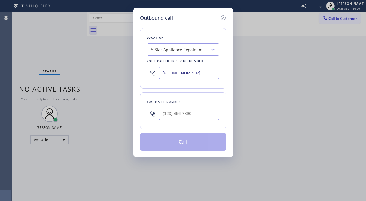
type input "(___) ___-____"
click at [178, 116] on input "(___) ___-____" at bounding box center [189, 113] width 61 height 12
type input "(___) ___-____"
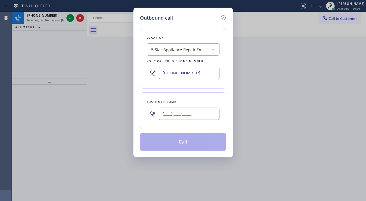
click at [176, 114] on input "(___) ___-____" at bounding box center [189, 113] width 61 height 12
paste input "80-5451"
type input "(___) _80-5451"
click at [224, 17] on icon at bounding box center [223, 17] width 7 height 7
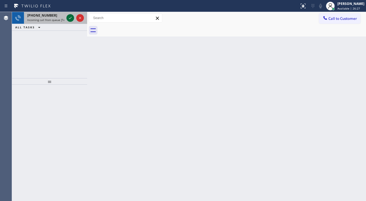
click at [69, 19] on icon at bounding box center [70, 18] width 7 height 7
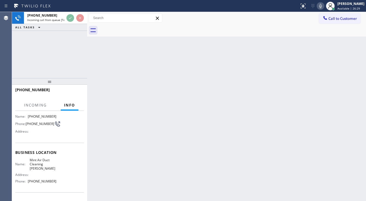
scroll to position [44, 0]
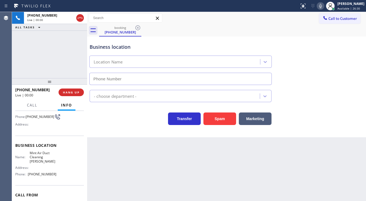
type input "[PHONE_NUMBER]"
click at [345, 4] on div "[PERSON_NAME]" at bounding box center [350, 3] width 27 height 5
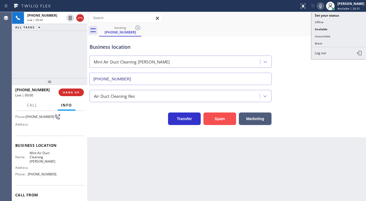
click at [221, 120] on button "Spam" at bounding box center [219, 118] width 33 height 13
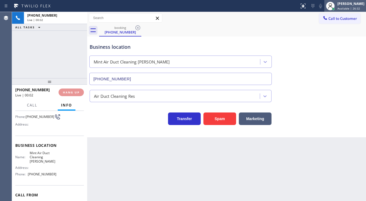
click at [344, 7] on span "Available | 26:32" at bounding box center [348, 9] width 23 height 4
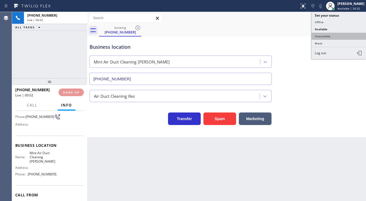
click at [324, 36] on button "Unavailable" at bounding box center [338, 36] width 54 height 7
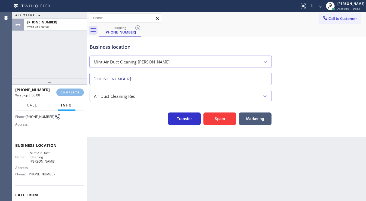
click at [290, 35] on div "booking [PHONE_NUMBER]" at bounding box center [232, 30] width 267 height 12
click at [338, 21] on button "Call to Customer" at bounding box center [340, 18] width 42 height 10
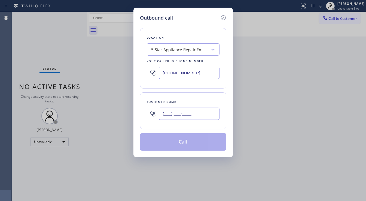
click at [192, 112] on input "(___) ___-____" at bounding box center [189, 113] width 61 height 12
paste input "805) 451-2946"
type input "[PHONE_NUMBER]"
click at [201, 74] on input "[PHONE_NUMBER]" at bounding box center [189, 73] width 61 height 12
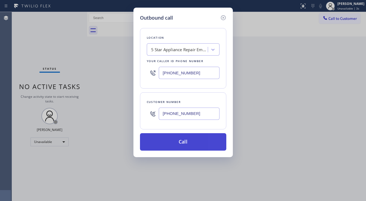
paste input "05) 420-7474"
type input "[PHONE_NUMBER]"
click at [179, 145] on button "Call" at bounding box center [183, 141] width 86 height 17
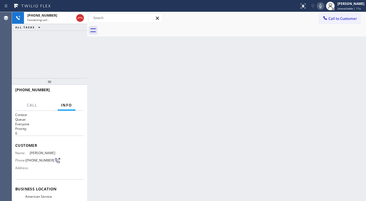
click at [20, 69] on div "[PHONE_NUMBER] Connecting call… ALL TASKS ALL TASKS ACTIVE TASKS TASKS IN WRAP …" at bounding box center [49, 45] width 75 height 66
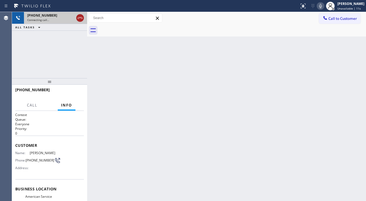
click at [80, 18] on icon at bounding box center [80, 18] width 7 height 7
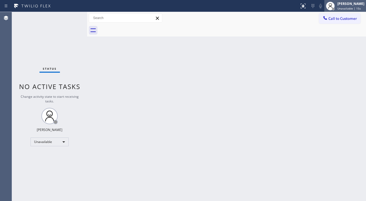
click at [347, 6] on div "[PERSON_NAME] Unavailable | 15s" at bounding box center [351, 6] width 30 height 10
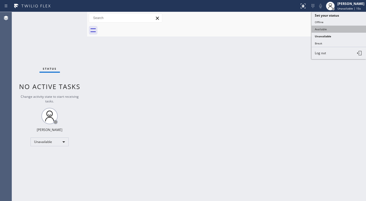
click at [322, 28] on button "Available" at bounding box center [338, 29] width 54 height 7
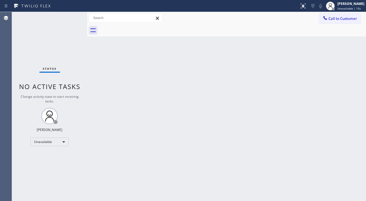
click at [220, 47] on div "Back to Dashboard Change Sender ID Customers Technicians Select a contact Outbo…" at bounding box center [226, 106] width 279 height 189
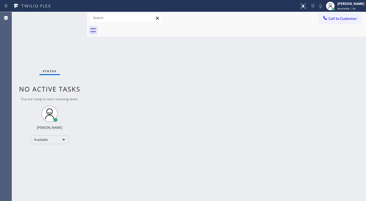
click at [56, 76] on div "Status No active tasks You are ready to start receiving tasks. [PERSON_NAME]" at bounding box center [49, 106] width 75 height 189
click at [34, 37] on div "Status No active tasks You are ready to start receiving tasks. [PERSON_NAME]" at bounding box center [49, 106] width 75 height 189
click at [30, 32] on div "Status No active tasks You are ready to start receiving tasks. [PERSON_NAME]" at bounding box center [49, 106] width 75 height 189
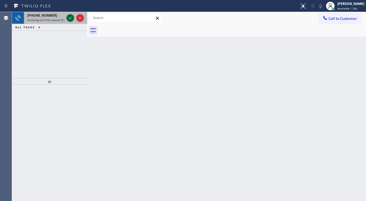
click at [70, 18] on icon at bounding box center [70, 18] width 3 height 2
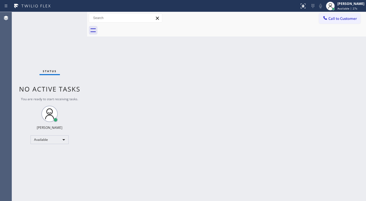
click at [70, 18] on div "Status No active tasks You are ready to start receiving tasks. [PERSON_NAME]" at bounding box center [49, 106] width 75 height 189
click at [306, 8] on icon at bounding box center [302, 6] width 7 height 7
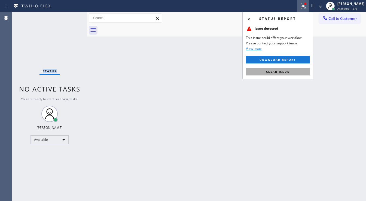
click at [286, 68] on button "Clear issue" at bounding box center [278, 72] width 64 height 8
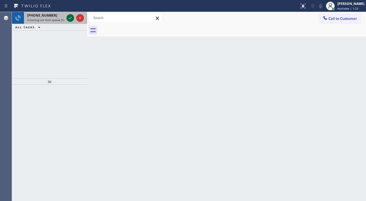
click at [69, 17] on icon at bounding box center [70, 18] width 7 height 7
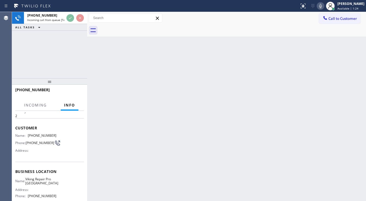
scroll to position [22, 0]
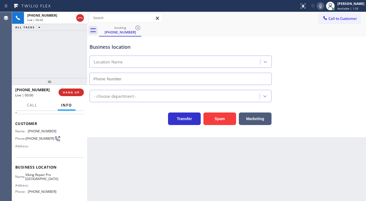
type input "[PHONE_NUMBER]"
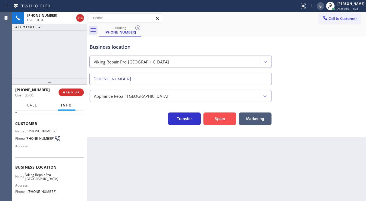
click at [212, 116] on button "Spam" at bounding box center [219, 118] width 33 height 13
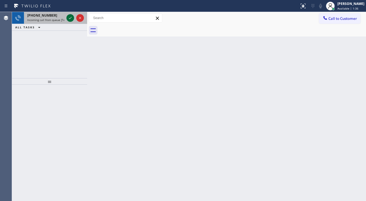
click at [68, 18] on icon at bounding box center [70, 18] width 7 height 7
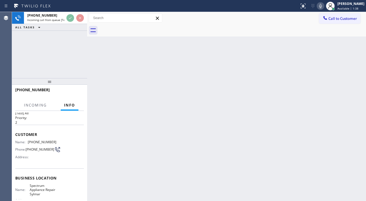
scroll to position [22, 0]
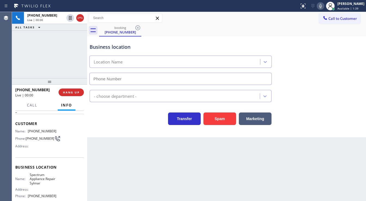
type input "[PHONE_NUMBER]"
click at [212, 121] on button "Spam" at bounding box center [219, 118] width 33 height 13
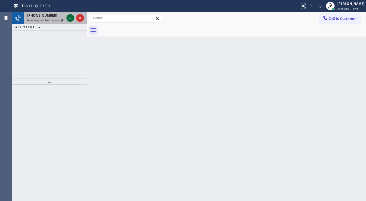
click at [70, 18] on icon at bounding box center [70, 18] width 3 height 2
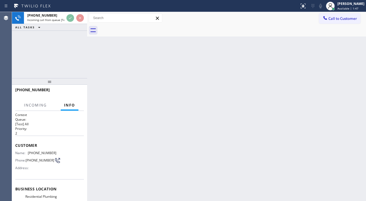
click at [154, 200] on div "Back to Dashboard Change Sender ID Customers Technicians Select a contact Outbo…" at bounding box center [226, 106] width 279 height 189
click at [26, 66] on div "[PHONE_NUMBER] Incoming call from queue [Test] All ALL TASKS ALL TASKS ACTIVE T…" at bounding box center [49, 45] width 75 height 66
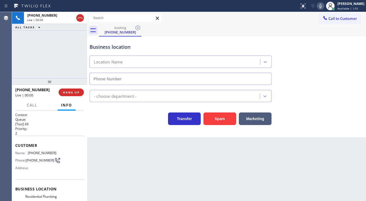
type input "[PHONE_NUMBER]"
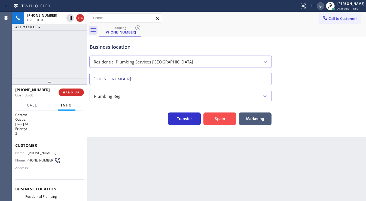
click at [227, 113] on button "Spam" at bounding box center [219, 118] width 33 height 13
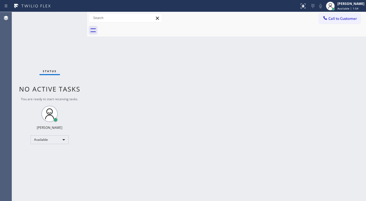
click at [34, 46] on div "Status No active tasks You are ready to start receiving tasks. [PERSON_NAME]" at bounding box center [49, 106] width 75 height 189
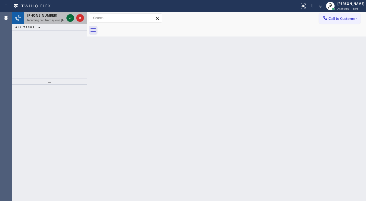
click at [68, 18] on icon at bounding box center [70, 18] width 7 height 7
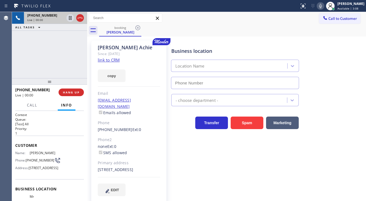
type input "[PHONE_NUMBER]"
click at [39, 49] on div "[PHONE_NUMBER] Live | 00:02 ALL TASKS ALL TASKS ACTIVE TASKS TASKS IN WRAP UP" at bounding box center [49, 45] width 75 height 66
click at [23, 75] on div "[PHONE_NUMBER] Live | 00:08 ALL TASKS ALL TASKS ACTIVE TASKS TASKS IN WRAP UP" at bounding box center [49, 45] width 75 height 66
click at [107, 60] on link "link to CRM" at bounding box center [109, 59] width 22 height 5
click at [69, 19] on icon at bounding box center [70, 18] width 7 height 7
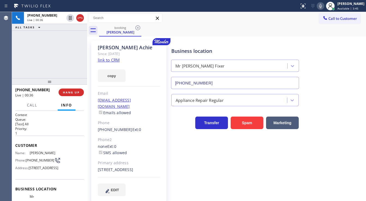
click at [323, 9] on icon at bounding box center [320, 6] width 7 height 7
click at [314, 35] on div "booking [PERSON_NAME]" at bounding box center [232, 30] width 267 height 12
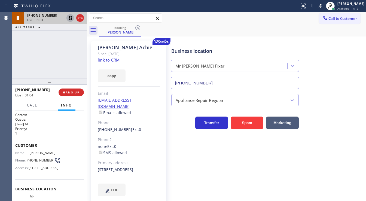
click at [70, 17] on icon at bounding box center [70, 18] width 4 height 4
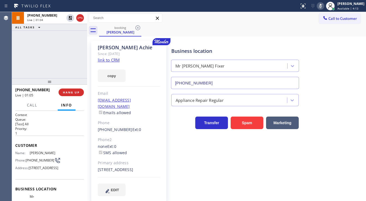
click at [321, 5] on icon at bounding box center [320, 6] width 7 height 7
click at [48, 61] on div "[PHONE_NUMBER] Live | 01:05 ALL TASKS ALL TASKS ACTIVE TASKS TASKS IN WRAP UP" at bounding box center [49, 45] width 75 height 66
click at [26, 56] on div "[PHONE_NUMBER] Live | 01:11 ALL TASKS ALL TASKS ACTIVE TASKS TASKS IN WRAP UP" at bounding box center [49, 45] width 75 height 66
click at [40, 63] on div "[PHONE_NUMBER] Live | 01:14 ALL TASKS ALL TASKS ACTIVE TASKS TASKS IN WRAP UP" at bounding box center [49, 45] width 75 height 66
click at [323, 7] on icon at bounding box center [320, 6] width 7 height 7
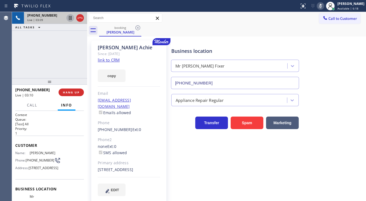
click at [71, 19] on icon at bounding box center [70, 18] width 7 height 7
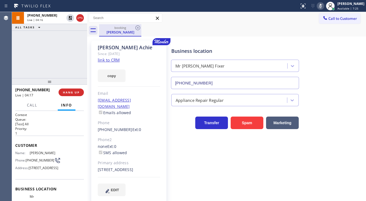
drag, startPoint x: 68, startPoint y: 19, endPoint x: 137, endPoint y: 33, distance: 70.2
click at [68, 19] on icon at bounding box center [70, 18] width 7 height 7
click at [322, 8] on icon at bounding box center [320, 6] width 7 height 7
click at [300, 32] on div "booking [PERSON_NAME]" at bounding box center [232, 30] width 267 height 12
click at [69, 47] on div "[PHONE_NUMBER] Live | 04:19 ALL TASKS ALL TASKS ACTIVE TASKS TASKS IN WRAP UP" at bounding box center [49, 45] width 75 height 66
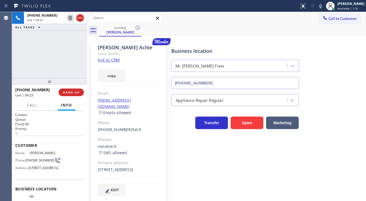
click at [69, 47] on div "[PHONE_NUMBER] Live | 04:22 ALL TASKS ALL TASKS ACTIVE TASKS TASKS IN WRAP UP" at bounding box center [49, 45] width 75 height 66
click at [37, 48] on div "[PHONE_NUMBER] Live | 05:10 ALL TASKS ALL TASKS ACTIVE TASKS TASKS IN WRAP UP" at bounding box center [49, 45] width 75 height 66
click at [322, 7] on icon at bounding box center [320, 6] width 3 height 4
click at [323, 7] on icon at bounding box center [320, 6] width 7 height 7
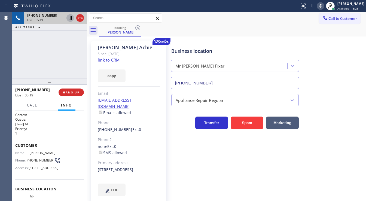
click at [70, 19] on icon at bounding box center [70, 18] width 3 height 4
click at [69, 18] on icon at bounding box center [70, 18] width 7 height 7
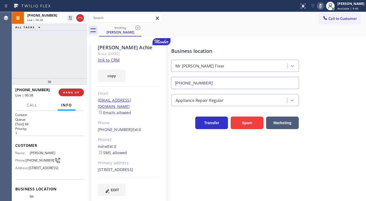
click at [322, 4] on icon at bounding box center [320, 6] width 7 height 7
drag, startPoint x: 299, startPoint y: 24, endPoint x: 286, endPoint y: 26, distance: 12.9
click at [298, 24] on div "Call to Customer Outbound call Location American Service Alliance [GEOGRAPHIC_D…" at bounding box center [226, 24] width 279 height 24
click at [67, 49] on div "[PHONE_NUMBER] Live | 06:39 ALL TASKS ALL TASKS ACTIVE TASKS TASKS IN WRAP UP" at bounding box center [49, 45] width 75 height 66
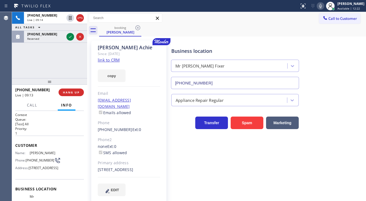
click at [23, 61] on div "[PHONE_NUMBER] Live | 09:14 ALL TASKS ALL TASKS ACTIVE TASKS TASKS IN WRAP UP […" at bounding box center [49, 45] width 75 height 66
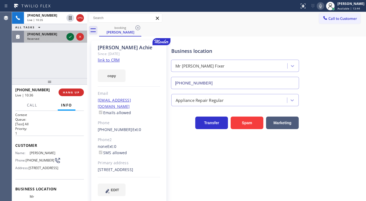
click at [69, 36] on icon at bounding box center [70, 36] width 7 height 7
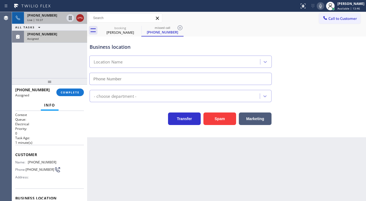
type input "[PHONE_NUMBER]"
click at [79, 20] on icon at bounding box center [80, 18] width 7 height 7
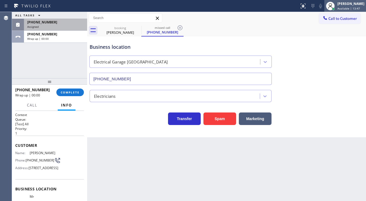
click at [346, 5] on div "[PERSON_NAME]" at bounding box center [350, 3] width 27 height 5
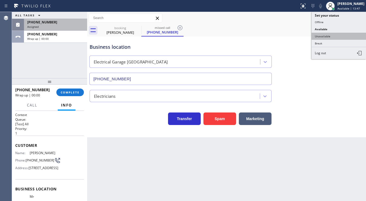
click at [319, 34] on button "Unavailable" at bounding box center [338, 36] width 54 height 7
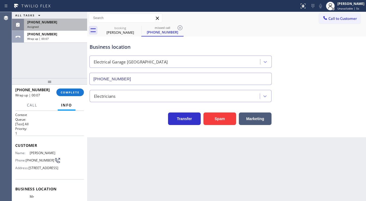
click at [42, 65] on div "ALL TASKS ALL TASKS ACTIVE TASKS TASKS IN WRAP UP [PHONE_NUMBER] Assigned [PHON…" at bounding box center [49, 45] width 75 height 66
drag, startPoint x: 26, startPoint y: 65, endPoint x: 41, endPoint y: 57, distance: 16.4
click at [26, 65] on div "ALL TASKS ALL TASKS ACTIVE TASKS TASKS IN WRAP UP [PHONE_NUMBER] Assigned [PHON…" at bounding box center [49, 45] width 75 height 66
click at [354, 17] on span "Call to Customer" at bounding box center [342, 18] width 29 height 5
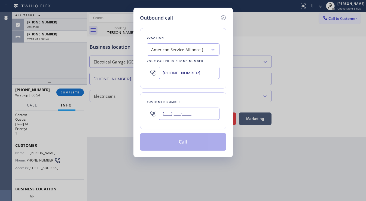
click at [174, 109] on input "(___) ___-____" at bounding box center [189, 113] width 61 height 12
paste input "323) 401-7329"
type input "[PHONE_NUMBER]"
click at [200, 70] on input "[PHONE_NUMBER]" at bounding box center [189, 73] width 61 height 12
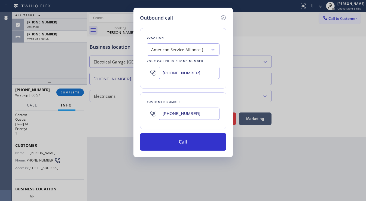
paste input "213) 699-2537"
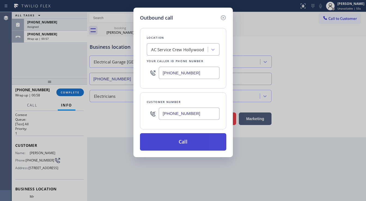
type input "[PHONE_NUMBER]"
click at [173, 141] on button "Call" at bounding box center [183, 141] width 86 height 17
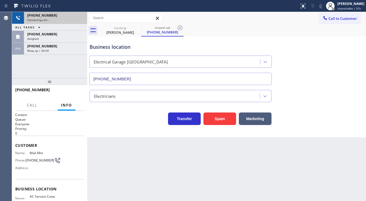
click at [62, 15] on div "[PHONE_NUMBER]" at bounding box center [55, 15] width 57 height 5
click at [79, 18] on icon at bounding box center [80, 18] width 7 height 7
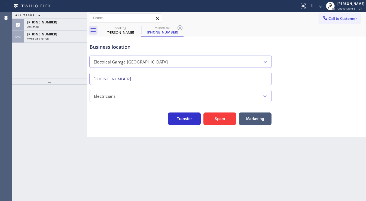
click at [61, 51] on div "ALL TASKS ALL TASKS ACTIVE TASKS TASKS IN WRAP UP (323) 207-3258 Assigned +1469…" at bounding box center [49, 45] width 75 height 66
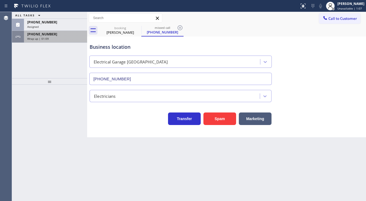
click at [62, 37] on div "+14692035351 Wrap up | 01:09" at bounding box center [54, 37] width 61 height 12
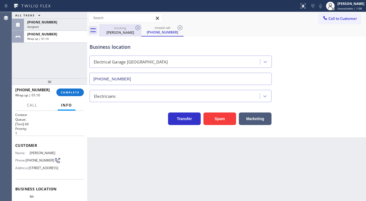
click at [108, 30] on div "[PERSON_NAME]" at bounding box center [120, 32] width 41 height 5
type input "[PHONE_NUMBER]"
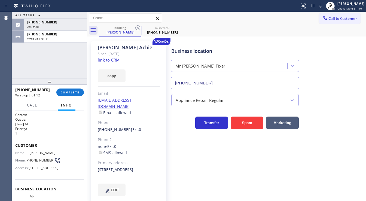
click at [109, 58] on link "link to CRM" at bounding box center [109, 59] width 22 height 5
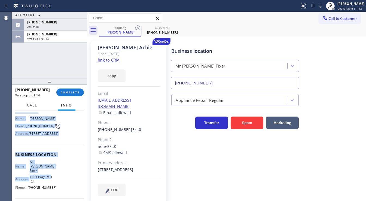
scroll to position [84, 0]
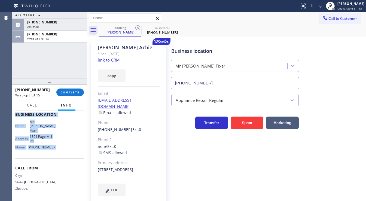
drag, startPoint x: 14, startPoint y: 144, endPoint x: 58, endPoint y: 148, distance: 44.8
click at [58, 148] on div "Context Queue: [Test] All Priority: 1 Customer Name: Bala Krishman Achie Phone:…" at bounding box center [49, 156] width 75 height 90
copy div "Customer Name: Bala Krishman Achie Phone: (469) 203-5351 Address: 4050 Bothrin …"
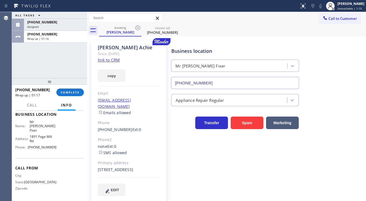
click at [37, 62] on div "ALL TASKS ALL TASKS ACTIVE TASKS TASKS IN WRAP UP (323) 207-3258 Assigned +1469…" at bounding box center [49, 45] width 75 height 66
click at [69, 91] on span "COMPLETE" at bounding box center [70, 92] width 19 height 4
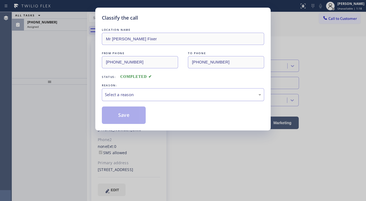
click at [126, 91] on div "Select a reason" at bounding box center [183, 94] width 156 height 6
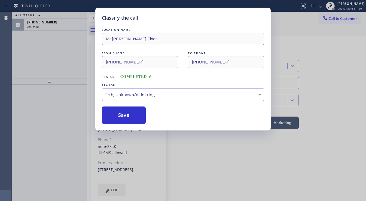
click at [125, 93] on div "Tech, Unknown/didnt ring" at bounding box center [183, 94] width 156 height 6
click at [123, 114] on button "Save" at bounding box center [124, 114] width 44 height 17
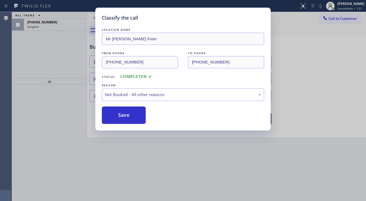
drag, startPoint x: 46, startPoint y: 74, endPoint x: 301, endPoint y: 25, distance: 259.2
click at [46, 73] on div "Classify the call LOCATION NAME Mr Appliance Fixer FROM PHONE (469) 203-5351 TO…" at bounding box center [183, 100] width 366 height 201
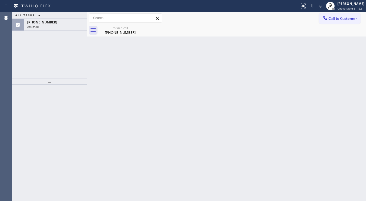
click at [338, 18] on span "Call to Customer" at bounding box center [342, 18] width 29 height 5
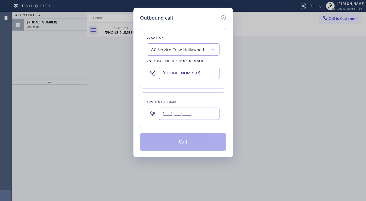
click at [184, 111] on input "(___) ___-____" at bounding box center [189, 113] width 61 height 12
paste input "469) 203-5351"
type input "[PHONE_NUMBER]"
click at [198, 74] on input "[PHONE_NUMBER]" at bounding box center [189, 73] width 61 height 12
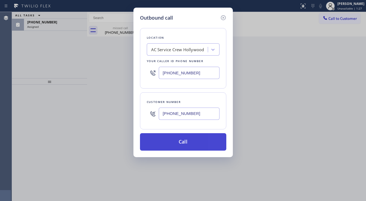
paste input "650) 933-4988"
type input "[PHONE_NUMBER]"
click at [180, 145] on button "Call" at bounding box center [183, 141] width 86 height 17
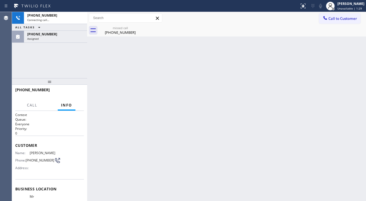
click at [55, 53] on div "+14692035351 Connecting call… ALL TASKS ALL TASKS ACTIVE TASKS TASKS IN WRAP UP…" at bounding box center [49, 45] width 75 height 66
click at [60, 42] on div "+14692035351 Connecting call… ALL TASKS ALL TASKS ACTIVE TASKS TASKS IN WRAP UP…" at bounding box center [49, 45] width 75 height 66
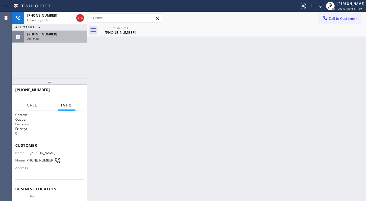
click at [61, 37] on div "Assigned" at bounding box center [55, 39] width 57 height 4
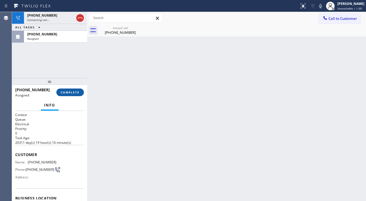
click at [70, 93] on span "COMPLETE" at bounding box center [70, 92] width 19 height 4
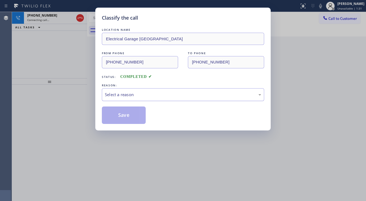
drag, startPoint x: 120, startPoint y: 92, endPoint x: 138, endPoint y: 99, distance: 18.8
click at [125, 94] on div "Select a reason" at bounding box center [183, 94] width 156 height 6
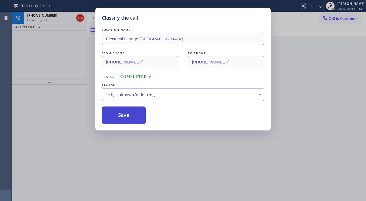
click at [124, 115] on button "Save" at bounding box center [124, 114] width 44 height 17
click at [60, 58] on div "Classify the call LOCATION NAME Electrical Garage San Clemente FROM PHONE (323)…" at bounding box center [183, 100] width 366 height 201
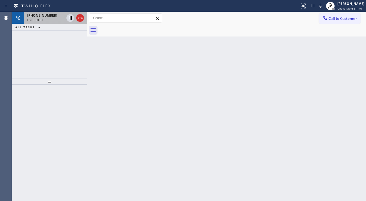
click at [44, 18] on div "Live | 00:01" at bounding box center [45, 20] width 37 height 4
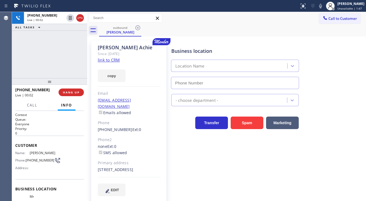
click at [66, 49] on div "[PHONE_NUMBER] Live | 00:02 ALL TASKS ALL TASKS ACTIVE TASKS TASKS IN WRAP UP" at bounding box center [49, 45] width 75 height 66
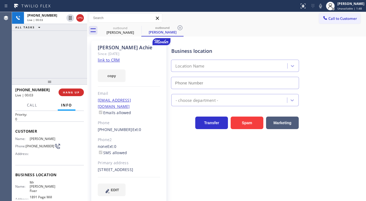
scroll to position [22, 0]
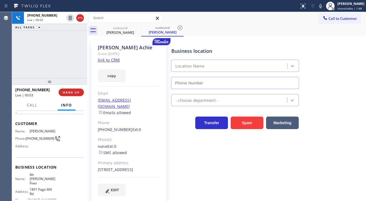
type input "[PHONE_NUMBER]"
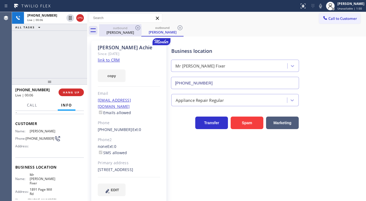
click at [134, 32] on div "[PERSON_NAME]" at bounding box center [120, 32] width 41 height 5
click at [137, 28] on icon at bounding box center [137, 27] width 7 height 7
drag, startPoint x: 87, startPoint y: 57, endPoint x: 70, endPoint y: 58, distance: 17.4
click at [71, 58] on div "+14692035351 Live | 00:20 ALL TASKS ALL TASKS ACTIVE TASKS TASKS IN WRAP UP +14…" at bounding box center [189, 106] width 354 height 189
click at [68, 59] on div "+14692035351 Live | 00:21 ALL TASKS ALL TASKS ACTIVE TASKS TASKS IN WRAP UP" at bounding box center [49, 45] width 75 height 66
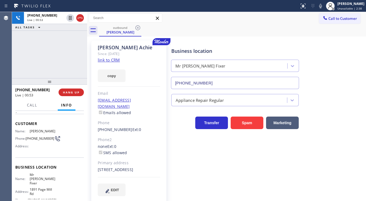
click at [58, 64] on div "+14692035351 Live | 00:53 ALL TASKS ALL TASKS ACTIVE TASKS TASKS IN WRAP UP" at bounding box center [49, 45] width 75 height 66
click at [66, 64] on div "+14692035351 Live | 00:56 ALL TASKS ALL TASKS ACTIVE TASKS TASKS IN WRAP UP" at bounding box center [49, 45] width 75 height 66
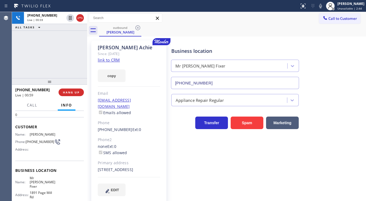
scroll to position [14, 0]
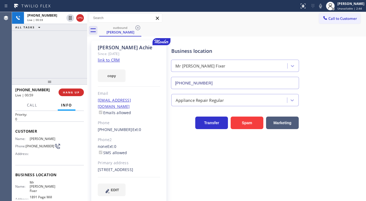
click at [58, 61] on div "+14692035351 Live | 00:59 ALL TASKS ALL TASKS ACTIVE TASKS TASKS IN WRAP UP" at bounding box center [49, 45] width 75 height 66
click at [58, 61] on div "+14692035351 Live | 01:00 ALL TASKS ALL TASKS ACTIVE TASKS TASKS IN WRAP UP" at bounding box center [49, 45] width 75 height 66
click at [75, 91] on span "HANG UP" at bounding box center [71, 92] width 17 height 4
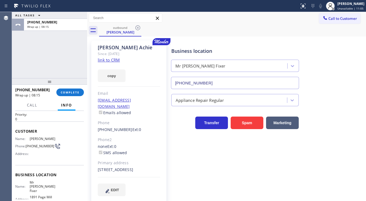
click at [68, 84] on div at bounding box center [49, 81] width 75 height 7
click at [71, 90] on button "COMPLETE" at bounding box center [69, 92] width 27 height 8
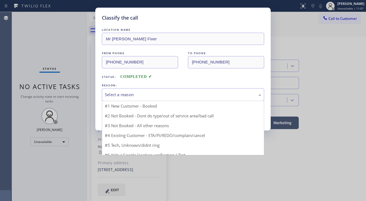
click at [114, 96] on div "Select a reason" at bounding box center [183, 94] width 156 height 6
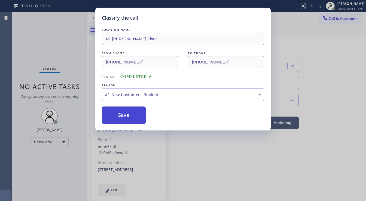
click at [120, 114] on button "Save" at bounding box center [124, 114] width 44 height 17
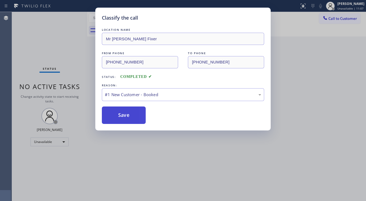
click at [120, 114] on button "Save" at bounding box center [124, 114] width 44 height 17
click at [57, 102] on div "Change activity state to start receiving tasks." at bounding box center [49, 98] width 64 height 9
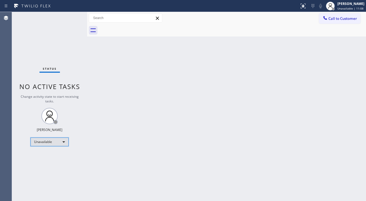
click at [52, 141] on div "Unavailable" at bounding box center [49, 141] width 38 height 9
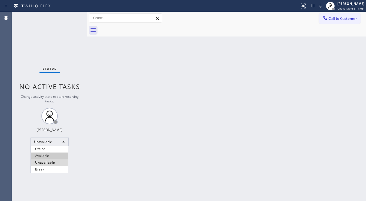
click at [46, 158] on li "Available" at bounding box center [49, 155] width 37 height 7
click at [107, 129] on div "Back to Dashboard Change Sender ID Customers Technicians Select a contact Outbo…" at bounding box center [226, 106] width 279 height 189
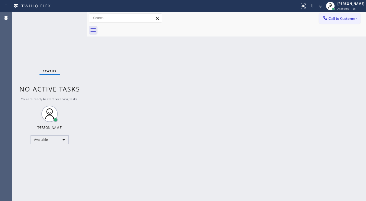
click at [1, 42] on div "Agent Desktop" at bounding box center [6, 106] width 12 height 189
click at [64, 68] on div "Status No active tasks You are ready to start receiving tasks. [PERSON_NAME]" at bounding box center [49, 106] width 75 height 189
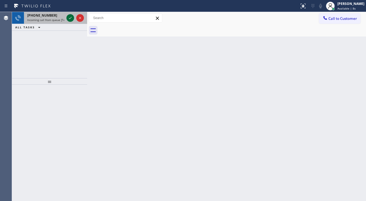
click at [71, 18] on icon at bounding box center [70, 18] width 7 height 7
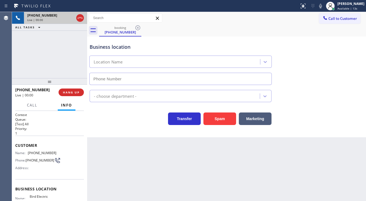
type input "(253) 364-5534"
click at [26, 54] on div "+18644760228 Live | 00:00 ALL TASKS ALL TASKS ACTIVE TASKS TASKS IN WRAP UP" at bounding box center [49, 45] width 75 height 66
click at [25, 64] on div "+18644760228 Live | 00:15 ALL TASKS ALL TASKS ACTIVE TASKS TASKS IN WRAP UP" at bounding box center [49, 45] width 75 height 66
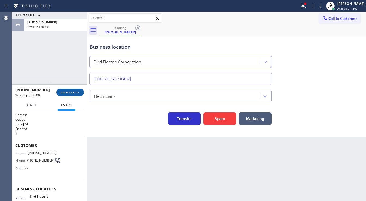
click at [70, 90] on button "COMPLETE" at bounding box center [69, 92] width 27 height 8
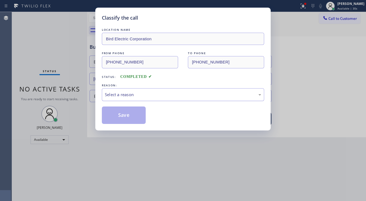
click at [134, 97] on div "Select a reason" at bounding box center [183, 94] width 156 height 6
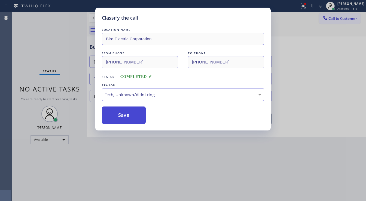
click at [123, 116] on button "Save" at bounding box center [124, 114] width 44 height 17
drag, startPoint x: 123, startPoint y: 116, endPoint x: 141, endPoint y: 171, distance: 58.5
click at [123, 116] on button "Save" at bounding box center [124, 114] width 44 height 17
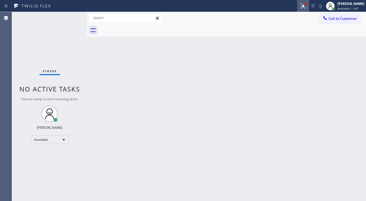
click at [305, 7] on icon at bounding box center [302, 6] width 7 height 7
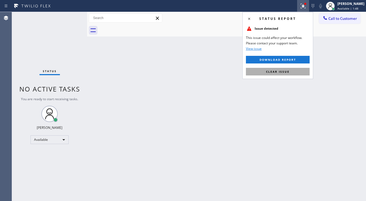
click at [287, 72] on span "Clear issue" at bounding box center [277, 72] width 23 height 4
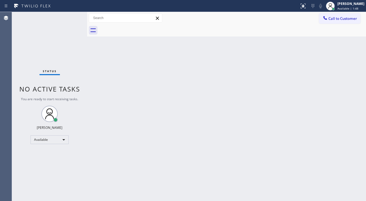
click at [155, 84] on div "Back to Dashboard Change Sender ID Customers Technicians Select a contact Outbo…" at bounding box center [226, 106] width 279 height 189
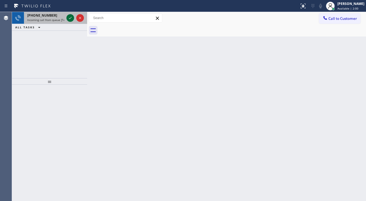
click at [70, 17] on icon at bounding box center [70, 18] width 7 height 7
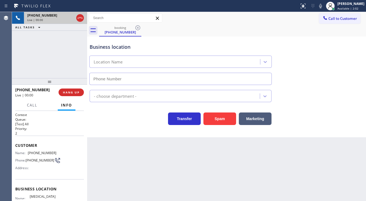
type input "(805) 222-7797"
click at [61, 48] on div "+18053190702 Live | 00:05 ALL TASKS ALL TASKS ACTIVE TASKS TASKS IN WRAP UP" at bounding box center [49, 45] width 75 height 66
click at [29, 45] on div "+18053190702 Live | 00:10 ALL TASKS ALL TASKS ACTIVE TASKS TASKS IN WRAP UP" at bounding box center [49, 45] width 75 height 66
drag, startPoint x: 42, startPoint y: 90, endPoint x: 19, endPoint y: 91, distance: 22.9
click at [19, 91] on div "+18053190702" at bounding box center [34, 89] width 39 height 5
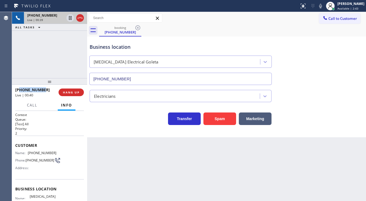
copy span "8053190702"
click at [11, 45] on div "Agent Desktop Classify the call LOCATION NAME Repair Twist of [US_STATE] FROM P…" at bounding box center [183, 106] width 366 height 189
click at [59, 55] on div "+18053190702 Live | 01:46 ALL TASKS ALL TASKS ACTIVE TASKS TASKS IN WRAP UP" at bounding box center [49, 45] width 75 height 66
click at [62, 63] on div "+18053190702 Live | 01:49 ALL TASKS ALL TASKS ACTIVE TASKS TASKS IN WRAP UP" at bounding box center [49, 45] width 75 height 66
click at [27, 65] on div "+18053190702 Live | 02:21 ALL TASKS ALL TASKS ACTIVE TASKS TASKS IN WRAP UP" at bounding box center [49, 45] width 75 height 66
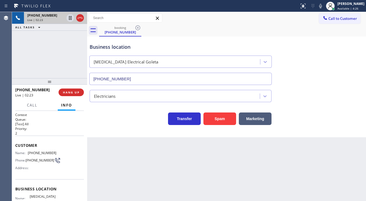
click at [14, 66] on div "+18053190702 Live | 02:23 ALL TASKS ALL TASKS ACTIVE TASKS TASKS IN WRAP UP" at bounding box center [49, 45] width 75 height 66
click at [51, 70] on div "+18053190702 Live | 02:25 ALL TASKS ALL TASKS ACTIVE TASKS TASKS IN WRAP UP" at bounding box center [49, 45] width 75 height 66
drag, startPoint x: 42, startPoint y: 89, endPoint x: 33, endPoint y: 90, distance: 9.0
click at [33, 90] on div "+18053190702" at bounding box center [34, 89] width 39 height 5
copy span "0702"
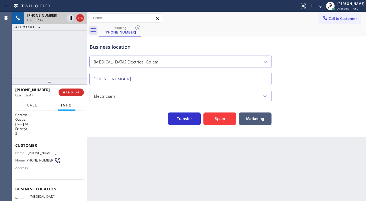
click at [60, 60] on div "+18053190702 Live | 02:46 ALL TASKS ALL TASKS ACTIVE TASKS TASKS IN WRAP UP" at bounding box center [49, 45] width 75 height 66
click at [50, 52] on div "+18053190702 Live | 02:50 ALL TASKS ALL TASKS ACTIVE TASKS TASKS IN WRAP UP" at bounding box center [49, 45] width 75 height 66
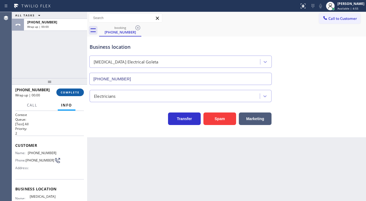
click at [75, 95] on button "COMPLETE" at bounding box center [69, 92] width 27 height 8
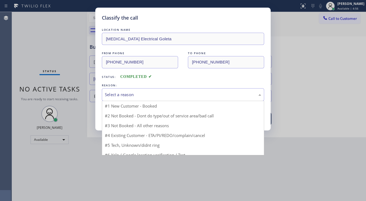
click at [135, 92] on div "Select a reason" at bounding box center [183, 94] width 156 height 6
drag, startPoint x: 131, startPoint y: 135, endPoint x: 128, endPoint y: 120, distance: 15.0
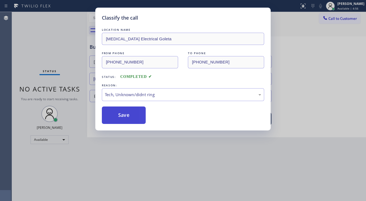
click at [128, 120] on button "Save" at bounding box center [124, 114] width 44 height 17
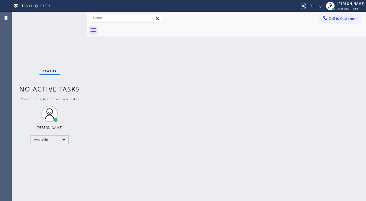
click at [66, 9] on div at bounding box center [149, 6] width 295 height 9
click at [71, 18] on div "Status No active tasks You are ready to start receiving tasks. [PERSON_NAME]" at bounding box center [49, 106] width 75 height 189
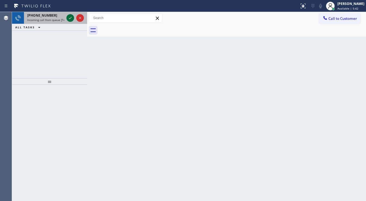
click at [68, 18] on icon at bounding box center [70, 18] width 7 height 7
click at [66, 18] on div "+15107090711 Incoming call from queue [Test] All" at bounding box center [49, 18] width 75 height 12
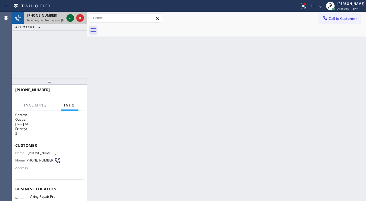
click at [67, 18] on icon at bounding box center [70, 18] width 7 height 7
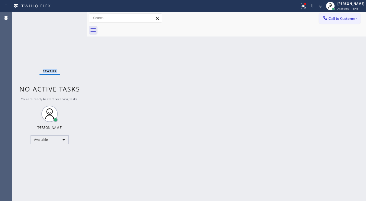
click at [67, 18] on div "Status No active tasks You are ready to start receiving tasks. [PERSON_NAME]" at bounding box center [49, 106] width 75 height 189
click at [301, 5] on div at bounding box center [303, 6] width 12 height 7
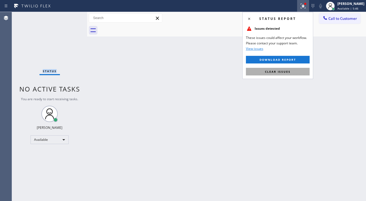
click at [276, 72] on span "Clear issues" at bounding box center [278, 72] width 26 height 4
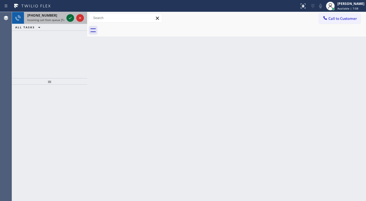
click at [68, 15] on icon at bounding box center [70, 18] width 7 height 7
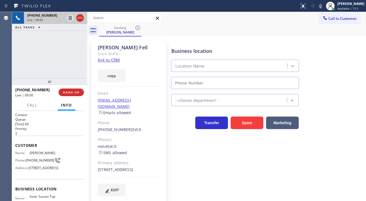
type input "(415) 592-6313"
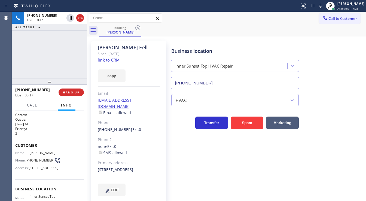
click at [37, 56] on div "+14156245829 Live | 00:17 ALL TASKS ALL TASKS ACTIVE TASKS TASKS IN WRAP UP" at bounding box center [49, 45] width 75 height 66
click at [110, 60] on link "link to CRM" at bounding box center [109, 59] width 22 height 5
click at [53, 46] on div "+14156245829 Live | 02:09 ALL TASKS ALL TASKS ACTIVE TASKS TASKS IN WRAP UP" at bounding box center [49, 45] width 75 height 66
click at [322, 7] on icon at bounding box center [320, 6] width 3 height 4
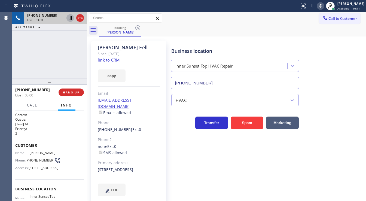
click at [70, 18] on icon at bounding box center [70, 18] width 7 height 7
click at [34, 61] on div "+14156245829 Live | 04:43 ALL TASKS ALL TASKS ACTIVE TASKS TASKS IN WRAP UP" at bounding box center [49, 45] width 75 height 66
click at [178, 200] on div "Business location Inner Sunset Top HVAC Repair (415) 592-6313 HVAC Transfer Spa…" at bounding box center [267, 123] width 194 height 163
click at [64, 58] on div "+14156245829 Live | 05:30 ALL TASKS ALL TASKS ACTIVE TASKS TASKS IN WRAP UP" at bounding box center [49, 45] width 75 height 66
click at [70, 18] on icon at bounding box center [70, 18] width 7 height 7
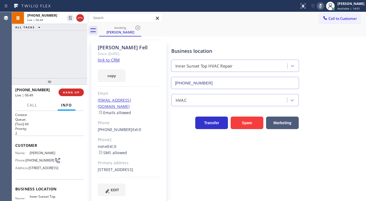
click at [322, 7] on icon at bounding box center [320, 6] width 7 height 7
click at [28, 53] on div "+14156245829 Live | 06:50 ALL TASKS ALL TASKS ACTIVE TASKS TASKS IN WRAP UP" at bounding box center [49, 45] width 75 height 66
click at [28, 54] on div "+14156245829 Live | 06:53 ALL TASKS ALL TASKS ACTIVE TASKS TASKS IN WRAP UP" at bounding box center [49, 45] width 75 height 66
click at [32, 53] on div "+14156245829 Live | 08:18 ALL TASKS ALL TASKS ACTIVE TASKS TASKS IN WRAP UP" at bounding box center [49, 45] width 75 height 66
click at [0, 48] on div "Agent Desktop" at bounding box center [6, 106] width 12 height 189
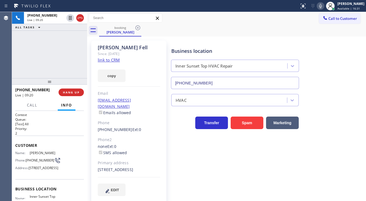
click at [23, 73] on div "+14156245829 Live | 09:20 ALL TASKS ALL TASKS ACTIVE TASKS TASKS IN WRAP UP" at bounding box center [49, 45] width 75 height 66
click at [51, 47] on div "+14156245829 Live | 09:59 ALL TASKS ALL TASKS ACTIVE TASKS TASKS IN WRAP UP" at bounding box center [49, 45] width 75 height 66
click at [24, 64] on div "+14156245829 Live | 10:03 ALL TASKS ALL TASKS ACTIVE TASKS TASKS IN WRAP UP" at bounding box center [49, 45] width 75 height 66
click at [54, 48] on div "+14156245829 Live | 10:49 ALL TASKS ALL TASKS ACTIVE TASKS TASKS IN WRAP UP" at bounding box center [49, 45] width 75 height 66
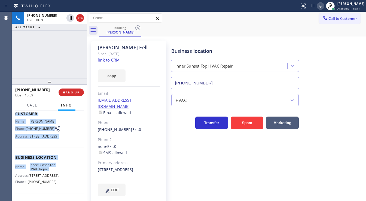
scroll to position [65, 0]
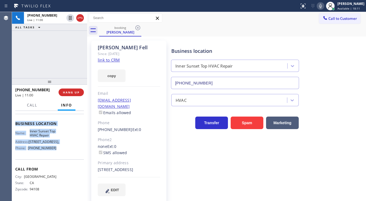
drag, startPoint x: 31, startPoint y: 149, endPoint x: 54, endPoint y: 159, distance: 24.7
click at [54, 159] on div "Context Queue: [Test] All Priority: 2 Customer Name: Sam Fell Phone: (415) 624-…" at bounding box center [49, 156] width 75 height 90
copy div "Customer Name: Sam Fell Phone: (415) 624-5829 Address: 600 11th Ave, San Franci…"
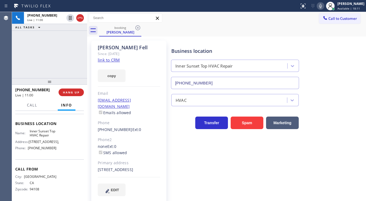
click at [47, 57] on div "+14156245829 Live | 11:00 ALL TASKS ALL TASKS ACTIVE TASKS TASKS IN WRAP UP" at bounding box center [49, 45] width 75 height 66
click at [14, 48] on div "+14156245829 Live | 11:07 ALL TASKS ALL TASKS ACTIVE TASKS TASKS IN WRAP UP" at bounding box center [49, 45] width 75 height 66
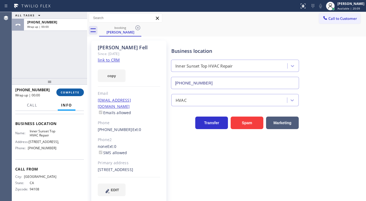
click at [77, 90] on button "COMPLETE" at bounding box center [69, 92] width 27 height 8
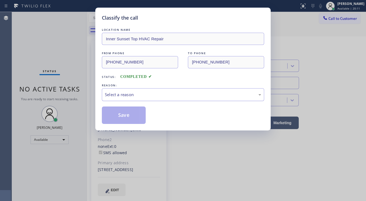
click at [125, 97] on div "Select a reason" at bounding box center [183, 94] width 156 height 6
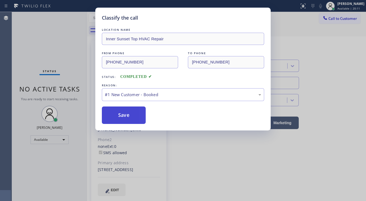
click at [121, 115] on button "Save" at bounding box center [124, 114] width 44 height 17
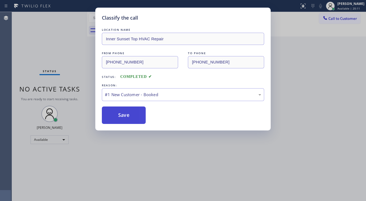
click at [121, 115] on button "Save" at bounding box center [124, 114] width 44 height 17
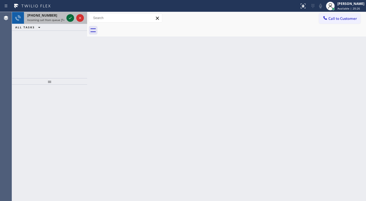
click at [70, 20] on icon at bounding box center [70, 18] width 7 height 7
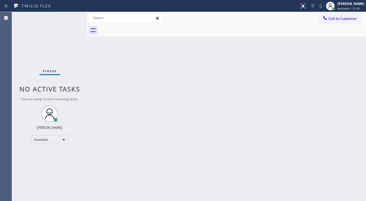
drag, startPoint x: 1, startPoint y: 89, endPoint x: 3, endPoint y: 85, distance: 4.4
click at [1, 89] on div "Agent Desktop" at bounding box center [6, 106] width 12 height 189
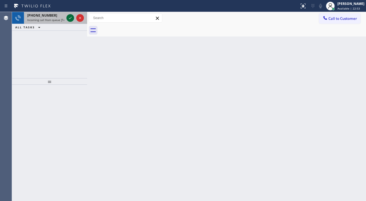
click at [69, 17] on icon at bounding box center [70, 18] width 7 height 7
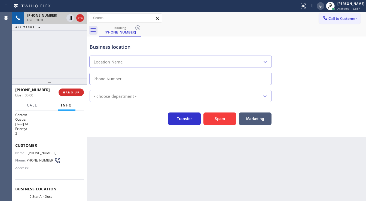
click at [65, 77] on div "+18052337328 Live | 00:00 ALL TASKS ALL TASKS ACTIVE TASKS TASKS IN WRAP UP +18…" at bounding box center [49, 106] width 75 height 189
type input "(805) 519-7939"
click at [219, 121] on button "Spam" at bounding box center [219, 118] width 33 height 13
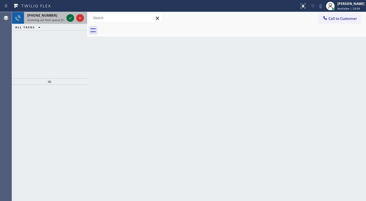
click at [67, 21] on div at bounding box center [75, 18] width 20 height 12
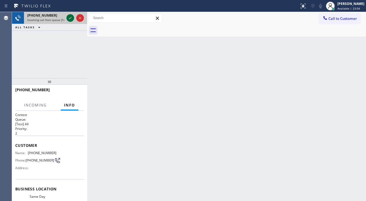
click at [69, 18] on icon at bounding box center [70, 18] width 7 height 7
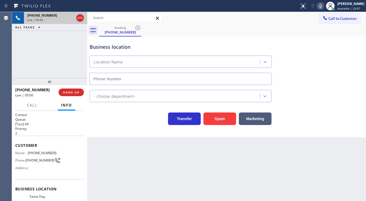
type input "(805) 608-3636"
click at [223, 121] on button "Spam" at bounding box center [219, 118] width 33 height 13
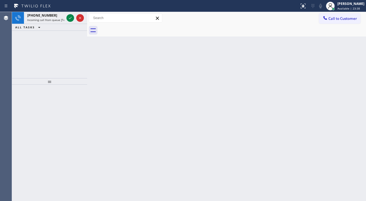
click at [67, 17] on icon at bounding box center [70, 18] width 7 height 7
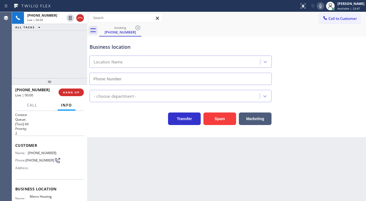
type input "(954) 799-3474"
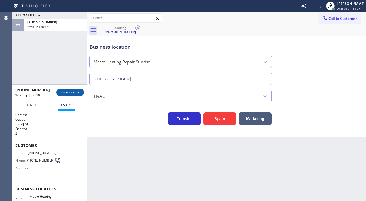
click at [75, 92] on span "COMPLETE" at bounding box center [70, 92] width 19 height 4
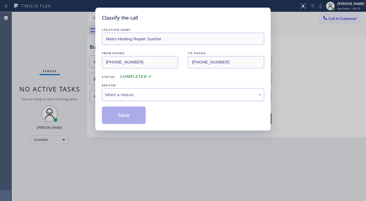
drag, startPoint x: 122, startPoint y: 93, endPoint x: 132, endPoint y: 97, distance: 9.9
click at [123, 94] on div "Select a reason" at bounding box center [183, 94] width 156 height 6
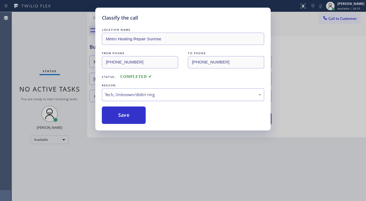
click at [123, 110] on button "Save" at bounding box center [124, 114] width 44 height 17
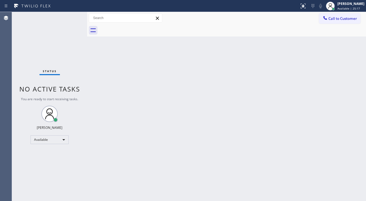
click at [269, 6] on div at bounding box center [149, 6] width 295 height 9
drag, startPoint x: 280, startPoint y: 18, endPoint x: 294, endPoint y: 1, distance: 21.8
click at [279, 17] on div "Call to Customer Outbound call Location Mr Appliance Fixer Your caller id phone…" at bounding box center [226, 18] width 279 height 10
click at [72, 16] on div "Status No active tasks You are ready to start receiving tasks. [PERSON_NAME]" at bounding box center [49, 106] width 75 height 189
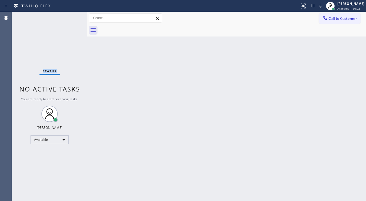
click at [72, 16] on div "Status No active tasks You are ready to start receiving tasks. [PERSON_NAME]" at bounding box center [49, 106] width 75 height 189
click at [71, 16] on div "Status No active tasks You are ready to start receiving tasks. [PERSON_NAME]" at bounding box center [49, 106] width 75 height 189
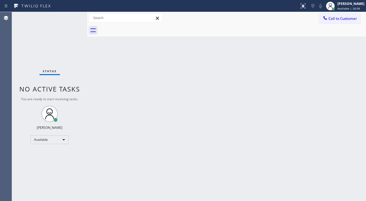
click at [71, 16] on div "Status No active tasks You are ready to start receiving tasks. [PERSON_NAME]" at bounding box center [49, 106] width 75 height 189
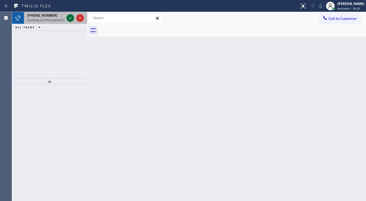
click at [72, 17] on icon at bounding box center [70, 18] width 7 height 7
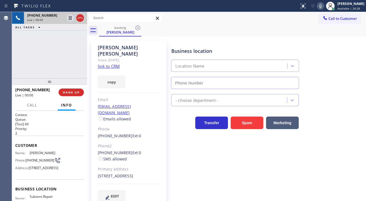
type input "(206) 309-4022"
click at [114, 63] on link "link to CRM" at bounding box center [109, 65] width 22 height 5
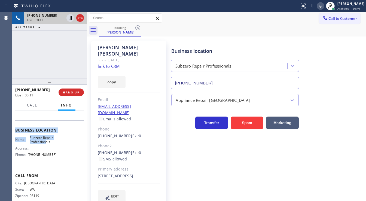
scroll to position [65, 0]
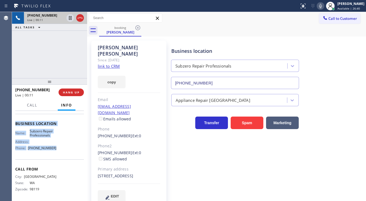
drag, startPoint x: 14, startPoint y: 143, endPoint x: 67, endPoint y: 157, distance: 54.5
click at [67, 157] on div "Context Queue: [Test] All Priority: 2 Customer Name: Delores Taylor Phone: (206…" at bounding box center [49, 156] width 75 height 90
copy div "Customer Name: Delores Taylor Phone: (206) 218-8613 Address: 20403 NE 198th St,…"
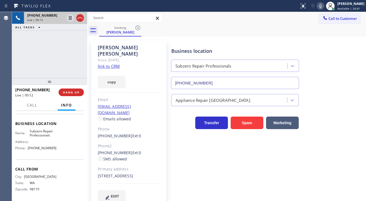
click at [58, 54] on div "+12062188613 Live | 00:12 ALL TASKS ALL TASKS ACTIVE TASKS TASKS IN WRAP UP" at bounding box center [49, 45] width 75 height 66
click at [69, 67] on div "+12062188613 Live | 01:04 ALL TASKS ALL TASKS ACTIVE TASKS TASKS IN WRAP UP" at bounding box center [49, 45] width 75 height 66
click at [54, 69] on div "+12062188613 Live | 03:47 ALL TASKS ALL TASKS ACTIVE TASKS TASKS IN WRAP UP" at bounding box center [49, 45] width 75 height 66
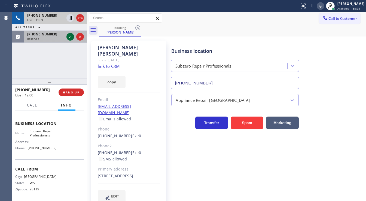
click at [70, 36] on icon at bounding box center [70, 36] width 7 height 7
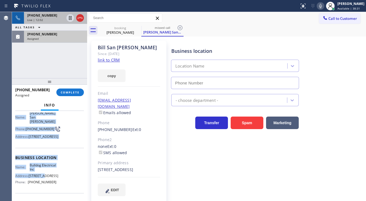
type input "(848) 371-0378"
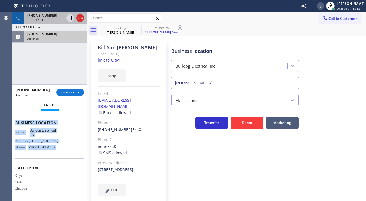
drag, startPoint x: 22, startPoint y: 126, endPoint x: 57, endPoint y: 151, distance: 43.1
click at [57, 151] on div "Context Queue: Electrical Priority: 0 Task Age: Customer Name: Bill San Martin …" at bounding box center [49, 156] width 75 height 90
copy div "Customer Name: Bill San Martin Phone: (732) 407-0930 Address: 126 Willow Grove …"
click at [72, 94] on span "COMPLETE" at bounding box center [70, 92] width 19 height 4
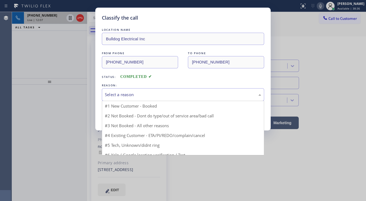
drag, startPoint x: 131, startPoint y: 96, endPoint x: 133, endPoint y: 107, distance: 11.3
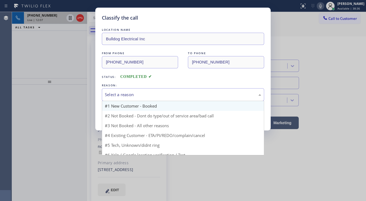
click at [132, 98] on div "Select a reason" at bounding box center [183, 94] width 162 height 13
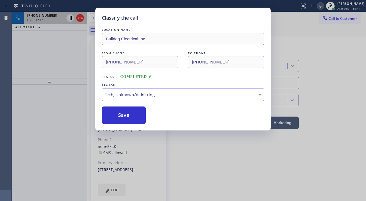
click at [130, 111] on button "Save" at bounding box center [124, 114] width 44 height 17
type input "(206) 309-4022"
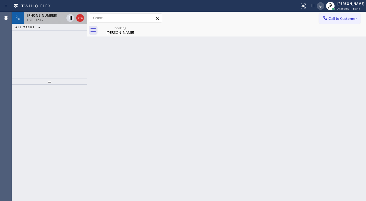
drag, startPoint x: 55, startPoint y: 49, endPoint x: 47, endPoint y: 25, distance: 25.1
click at [55, 48] on div "+12062188613 Live | 12:15 ALL TASKS ALL TASKS ACTIVE TASKS TASKS IN WRAP UP" at bounding box center [49, 45] width 75 height 66
click at [44, 14] on span "+12062188613" at bounding box center [42, 15] width 30 height 5
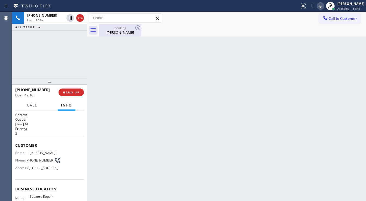
click at [116, 29] on div "booking" at bounding box center [120, 28] width 41 height 4
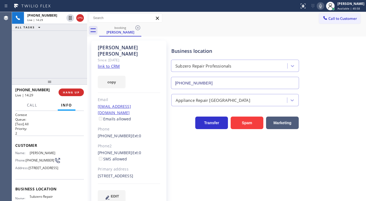
click at [323, 6] on icon at bounding box center [320, 6] width 7 height 7
drag, startPoint x: 16, startPoint y: 69, endPoint x: 31, endPoint y: 5, distance: 65.6
click at [16, 69] on div "+12062188613 Live | 14:37 ALL TASKS ALL TASKS ACTIVE TASKS TASKS IN WRAP UP" at bounding box center [49, 45] width 75 height 66
click at [39, 47] on div "+12062188613 Live | 15:34 ALL TASKS ALL TASKS ACTIVE TASKS TASKS IN WRAP UP" at bounding box center [49, 45] width 75 height 66
click at [322, 7] on rect at bounding box center [320, 6] width 4 height 4
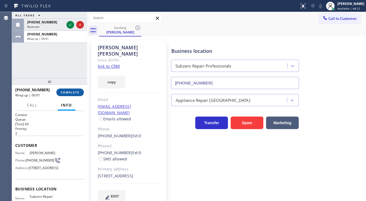
click at [75, 94] on button "COMPLETE" at bounding box center [69, 92] width 27 height 8
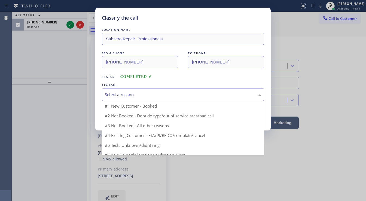
click at [125, 96] on div "Select a reason" at bounding box center [183, 94] width 156 height 6
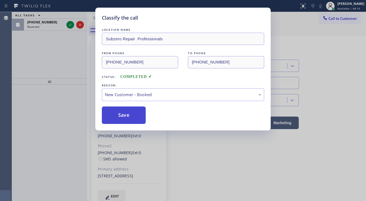
click at [122, 109] on button "Save" at bounding box center [124, 114] width 44 height 17
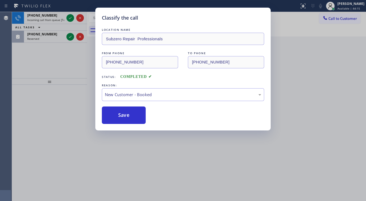
click at [44, 56] on div "Classify the call LOCATION NAME Subzero Repair Professionals FROM PHONE (206) 2…" at bounding box center [183, 100] width 366 height 201
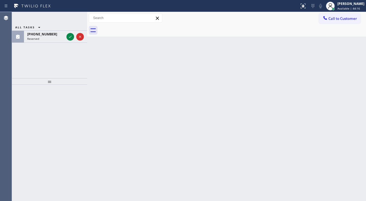
click at [69, 18] on div "ALL TASKS ALL TASKS ACTIVE TASKS TASKS IN WRAP UP (561) 283-6538 Reserved" at bounding box center [49, 21] width 75 height 19
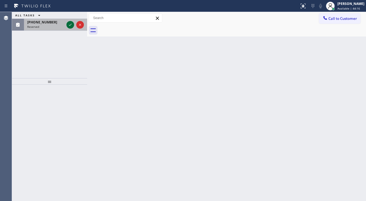
click at [69, 22] on icon at bounding box center [70, 24] width 7 height 7
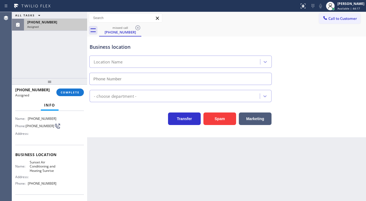
type input "(954) 475-6363"
click at [75, 91] on span "COMPLETE" at bounding box center [70, 92] width 19 height 4
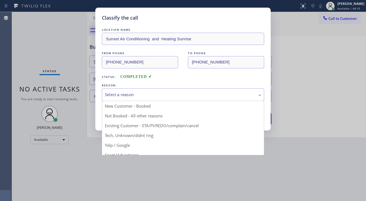
click at [137, 94] on div "Select a reason" at bounding box center [183, 94] width 156 height 6
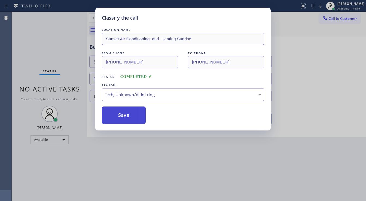
click at [121, 120] on button "Save" at bounding box center [124, 114] width 44 height 17
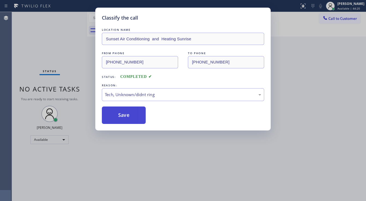
click at [121, 120] on button "Save" at bounding box center [124, 114] width 44 height 17
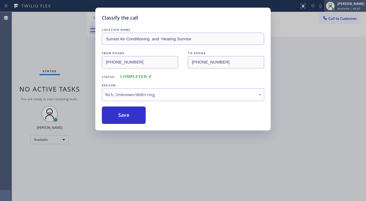
click at [349, 5] on div "[PERSON_NAME]" at bounding box center [350, 3] width 27 height 5
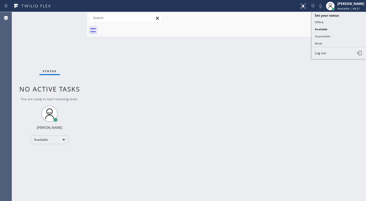
click at [321, 34] on button "Unavailable" at bounding box center [338, 36] width 54 height 7
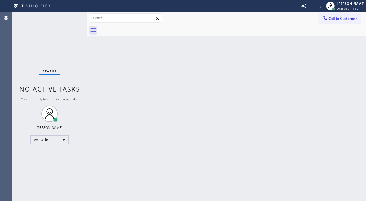
click at [187, 63] on div "Back to Dashboard Change Sender ID Customers Technicians Select a contact Outbo…" at bounding box center [226, 106] width 279 height 189
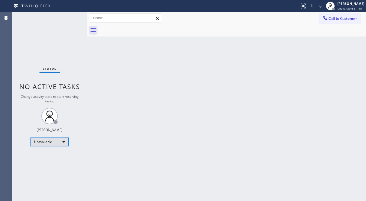
click at [51, 139] on div "Unavailable" at bounding box center [49, 141] width 38 height 9
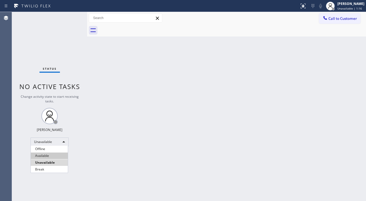
click at [49, 154] on li "Available" at bounding box center [49, 155] width 37 height 7
click at [81, 94] on div "Change activity state to start receiving tasks." at bounding box center [49, 98] width 64 height 9
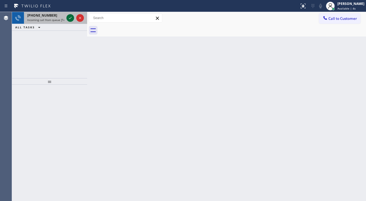
click at [70, 19] on icon at bounding box center [70, 18] width 7 height 7
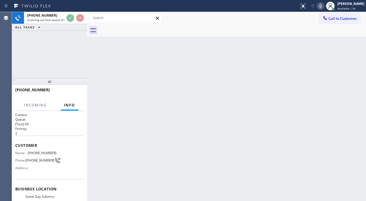
click at [27, 41] on div "+17086677941 Incoming call from queue [Test] All ALL TASKS ALL TASKS ACTIVE TAS…" at bounding box center [49, 45] width 75 height 66
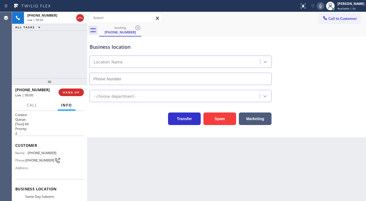
type input "(708) 419-1704"
click at [33, 44] on div "+17086677941 Live | 00:03 ALL TASKS ALL TASKS ACTIVE TASKS TASKS IN WRAP UP" at bounding box center [49, 45] width 75 height 66
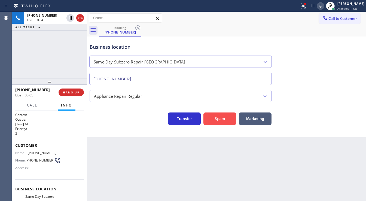
click at [219, 119] on button "Spam" at bounding box center [219, 118] width 33 height 13
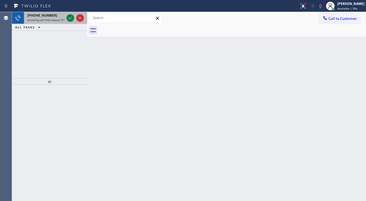
click at [66, 16] on div at bounding box center [75, 18] width 20 height 12
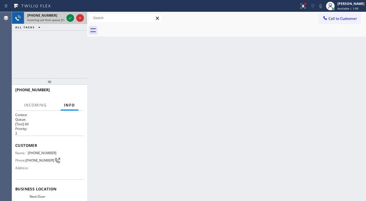
click at [66, 16] on div at bounding box center [75, 18] width 20 height 12
click at [68, 17] on icon at bounding box center [70, 18] width 7 height 7
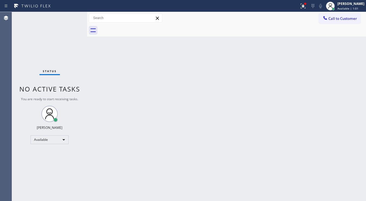
click at [68, 17] on div "Status No active tasks You are ready to start receiving tasks. [PERSON_NAME]" at bounding box center [49, 106] width 75 height 189
click at [313, 6] on icon at bounding box center [312, 6] width 7 height 7
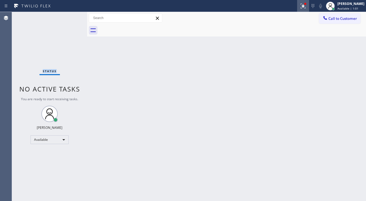
click at [309, 8] on div at bounding box center [303, 6] width 12 height 7
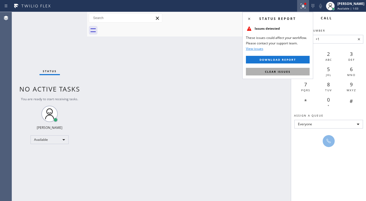
click at [274, 71] on span "Clear issues" at bounding box center [278, 72] width 26 height 4
click at [237, 83] on div "Back to Dashboard Change Sender ID Customers Technicians Select a contact Outbo…" at bounding box center [226, 106] width 279 height 189
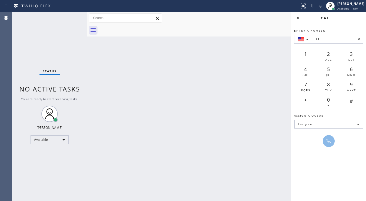
click at [297, 19] on icon at bounding box center [297, 18] width 7 height 7
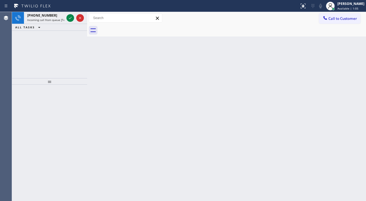
drag, startPoint x: 233, startPoint y: 42, endPoint x: 222, endPoint y: 41, distance: 10.7
click at [232, 42] on div "Back to Dashboard Change Sender ID Customers Technicians Select a contact Outbo…" at bounding box center [226, 106] width 279 height 189
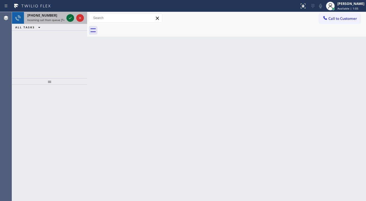
click at [69, 17] on icon at bounding box center [70, 18] width 7 height 7
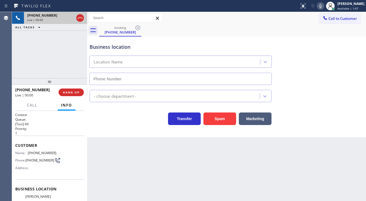
scroll to position [22, 0]
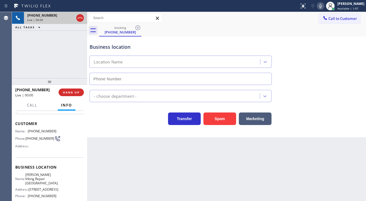
type input "(215) 929-7023"
click at [55, 55] on div "+12675524838 Live | 00:01 ALL TASKS ALL TASKS ACTIVE TASKS TASKS IN WRAP UP" at bounding box center [49, 45] width 75 height 66
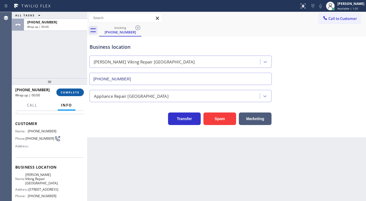
click at [72, 93] on span "COMPLETE" at bounding box center [70, 92] width 19 height 4
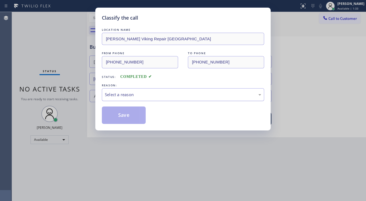
click at [122, 93] on div "Select a reason" at bounding box center [183, 94] width 156 height 6
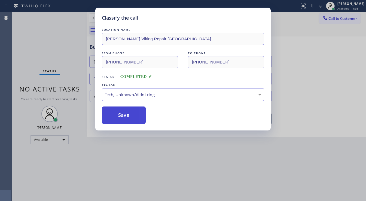
click at [122, 118] on button "Save" at bounding box center [124, 114] width 44 height 17
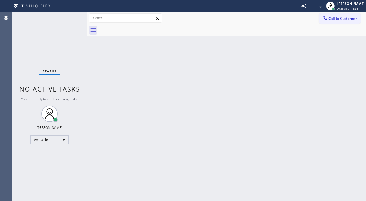
click at [72, 13] on div "Status report No issues detected If you experience an issue, please download th…" at bounding box center [183, 100] width 366 height 201
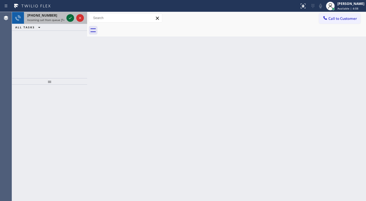
click at [69, 18] on icon at bounding box center [70, 18] width 7 height 7
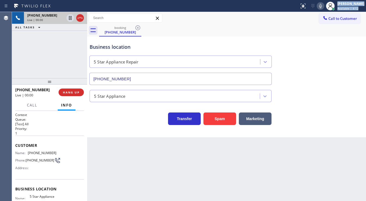
type input "[PHONE_NUMBER]"
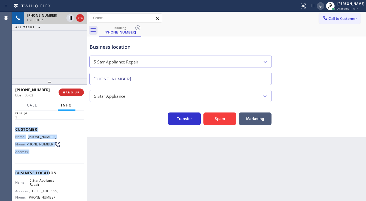
scroll to position [44, 0]
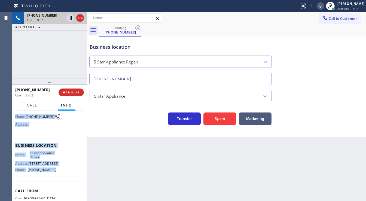
drag, startPoint x: 15, startPoint y: 143, endPoint x: 58, endPoint y: 169, distance: 50.4
click at [58, 169] on div "Context Queue: [Test] All Priority: 1 Customer Name: (917) 975-8140 Phone: (917…" at bounding box center [49, 156] width 75 height 90
copy div "Customer Name: (917) 975-8140 Phone: (917) 975-8140 Address: Business location …"
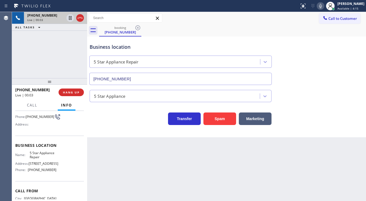
click at [67, 60] on div "+19179758140 Live | 00:03 ALL TASKS ALL TASKS ACTIVE TASKS TASKS IN WRAP UP" at bounding box center [49, 45] width 75 height 66
click at [55, 65] on div "+19179758140 Live | 00:10 ALL TASKS ALL TASKS ACTIVE TASKS TASKS IN WRAP UP" at bounding box center [49, 45] width 75 height 66
drag, startPoint x: 53, startPoint y: 63, endPoint x: 55, endPoint y: 53, distance: 10.5
click at [53, 63] on div "+19179758140 Live | 00:11 ALL TASKS ALL TASKS ACTIVE TASKS TASKS IN WRAP UP" at bounding box center [49, 45] width 75 height 66
click at [69, 19] on icon at bounding box center [70, 18] width 3 height 4
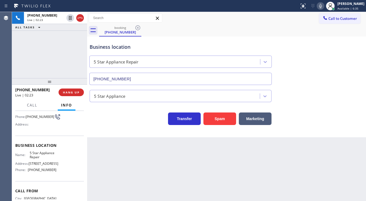
click at [322, 8] on icon at bounding box center [320, 6] width 3 height 4
click at [12, 71] on div "Agent Desktop" at bounding box center [6, 106] width 12 height 189
click at [29, 70] on div "+19179758140 Live | 02:55 ALL TASKS ALL TASKS ACTIVE TASKS TASKS IN WRAP UP" at bounding box center [49, 45] width 75 height 66
click at [62, 61] on div "+19179758140 Live | 02:56 ALL TASKS ALL TASKS ACTIVE TASKS TASKS IN WRAP UP" at bounding box center [49, 45] width 75 height 66
click at [14, 52] on div "+19179758140 Live | 03:09 ALL TASKS ALL TASKS ACTIVE TASKS TASKS IN WRAP UP" at bounding box center [49, 45] width 75 height 66
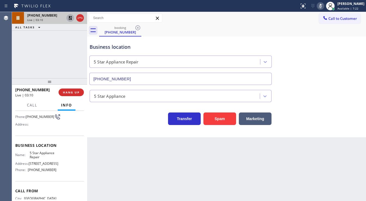
click at [68, 18] on icon at bounding box center [70, 18] width 7 height 7
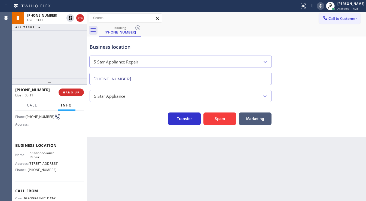
click at [322, 7] on rect at bounding box center [320, 6] width 4 height 4
click at [42, 49] on div "+19179758140 Live | 03:12 ALL TASKS ALL TASKS ACTIVE TASKS TASKS IN WRAP UP" at bounding box center [49, 45] width 75 height 66
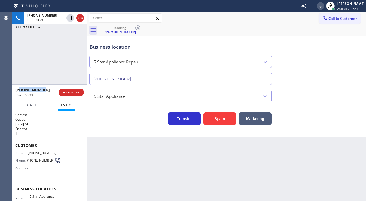
drag, startPoint x: 46, startPoint y: 90, endPoint x: 20, endPoint y: 91, distance: 25.6
click at [20, 91] on div "+19179758140" at bounding box center [34, 89] width 39 height 5
copy span "9179758140"
click at [51, 63] on div "+19179758140 Live | 03:32 ALL TASKS ALL TASKS ACTIVE TASKS TASKS IN WRAP UP" at bounding box center [49, 45] width 75 height 66
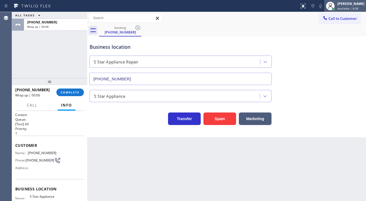
click at [345, 7] on span "Available | 8:39" at bounding box center [347, 9] width 21 height 4
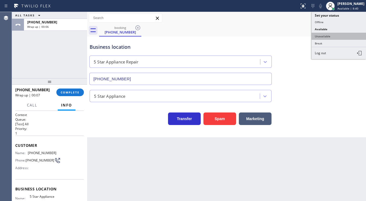
click at [326, 33] on button "Unavailable" at bounding box center [338, 36] width 54 height 7
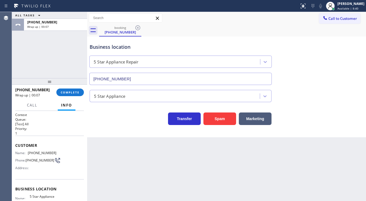
click at [45, 50] on div "ALL TASKS ALL TASKS ACTIVE TASKS TASKS IN WRAP UP +19179758140 Wrap up | 00:07" at bounding box center [49, 45] width 75 height 66
click at [347, 7] on span "Unavailable | 0s" at bounding box center [348, 9] width 22 height 4
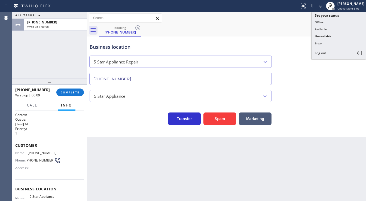
click at [325, 43] on button "Break" at bounding box center [338, 43] width 54 height 7
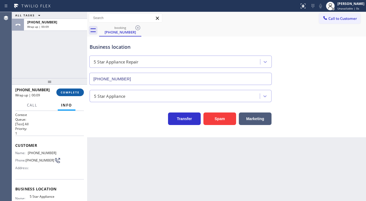
click at [72, 92] on span "COMPLETE" at bounding box center [70, 92] width 19 height 4
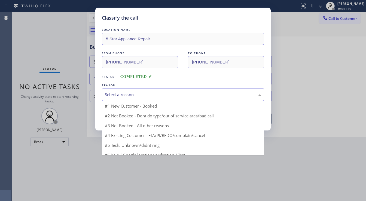
click at [171, 91] on div "Select a reason" at bounding box center [183, 94] width 156 height 6
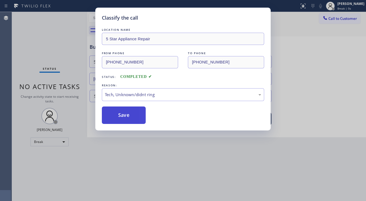
drag, startPoint x: 136, startPoint y: 135, endPoint x: 128, endPoint y: 115, distance: 21.3
click at [126, 111] on button "Save" at bounding box center [124, 114] width 44 height 17
click at [126, 110] on button "Save" at bounding box center [124, 114] width 44 height 17
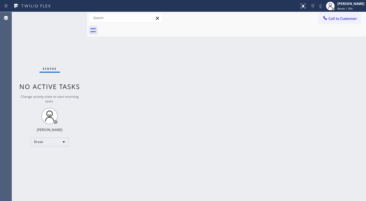
click at [23, 73] on div "Status No active tasks Change activity state to start receiving tasks. [PERSON_…" at bounding box center [49, 106] width 75 height 189
click at [132, 115] on div "Back to Dashboard Change Sender ID Customers Technicians Select a contact Outbo…" at bounding box center [226, 106] width 279 height 189
click at [169, 152] on div "Back to Dashboard Change Sender ID Customers Technicians Select a contact Outbo…" at bounding box center [226, 106] width 279 height 189
click at [23, 88] on span "No active tasks" at bounding box center [49, 86] width 61 height 9
drag, startPoint x: 14, startPoint y: 79, endPoint x: 61, endPoint y: 122, distance: 64.0
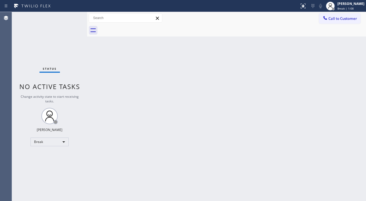
click at [13, 79] on div "Status No active tasks Change activity state to start receiving tasks. [PERSON_…" at bounding box center [49, 106] width 75 height 189
click at [181, 159] on div "Back to Dashboard Change Sender ID Customers Technicians Select a contact Outbo…" at bounding box center [226, 106] width 279 height 189
